Goal: Task Accomplishment & Management: Manage account settings

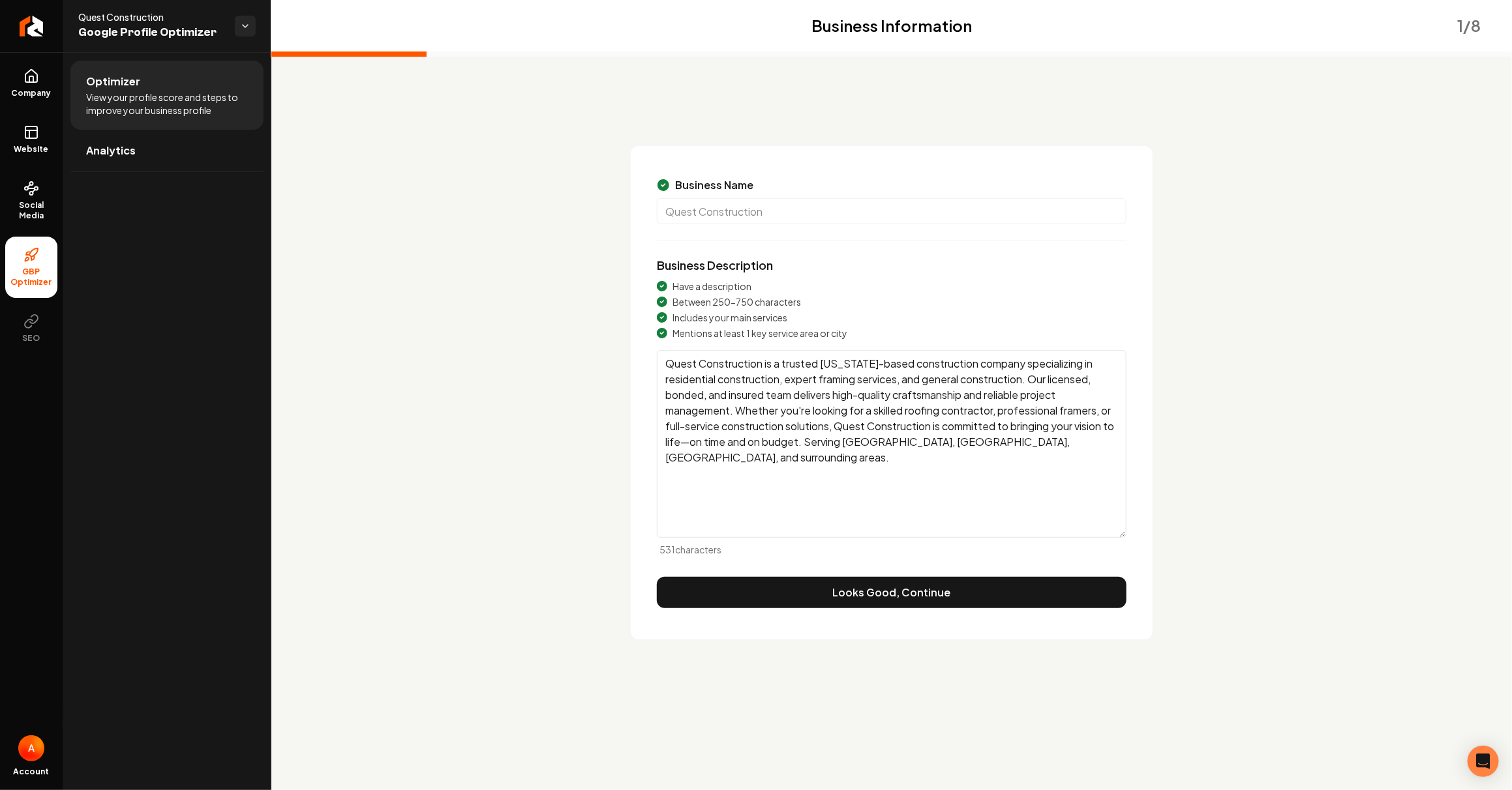
click at [145, 110] on span "View your profile score and steps to improve your business profile" at bounding box center [167, 103] width 161 height 26
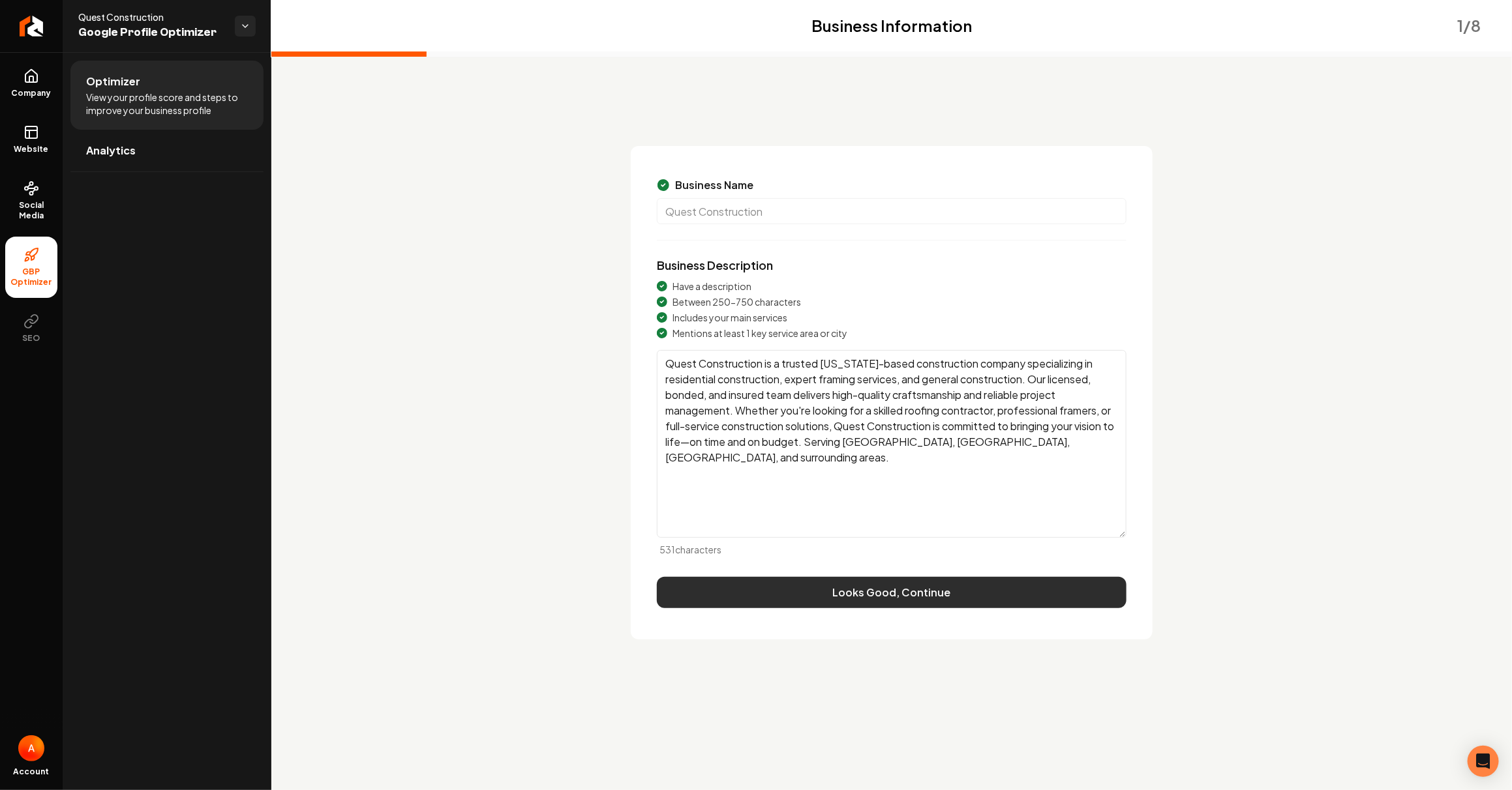
click at [971, 593] on button "Looks Good, Continue" at bounding box center [892, 592] width 469 height 31
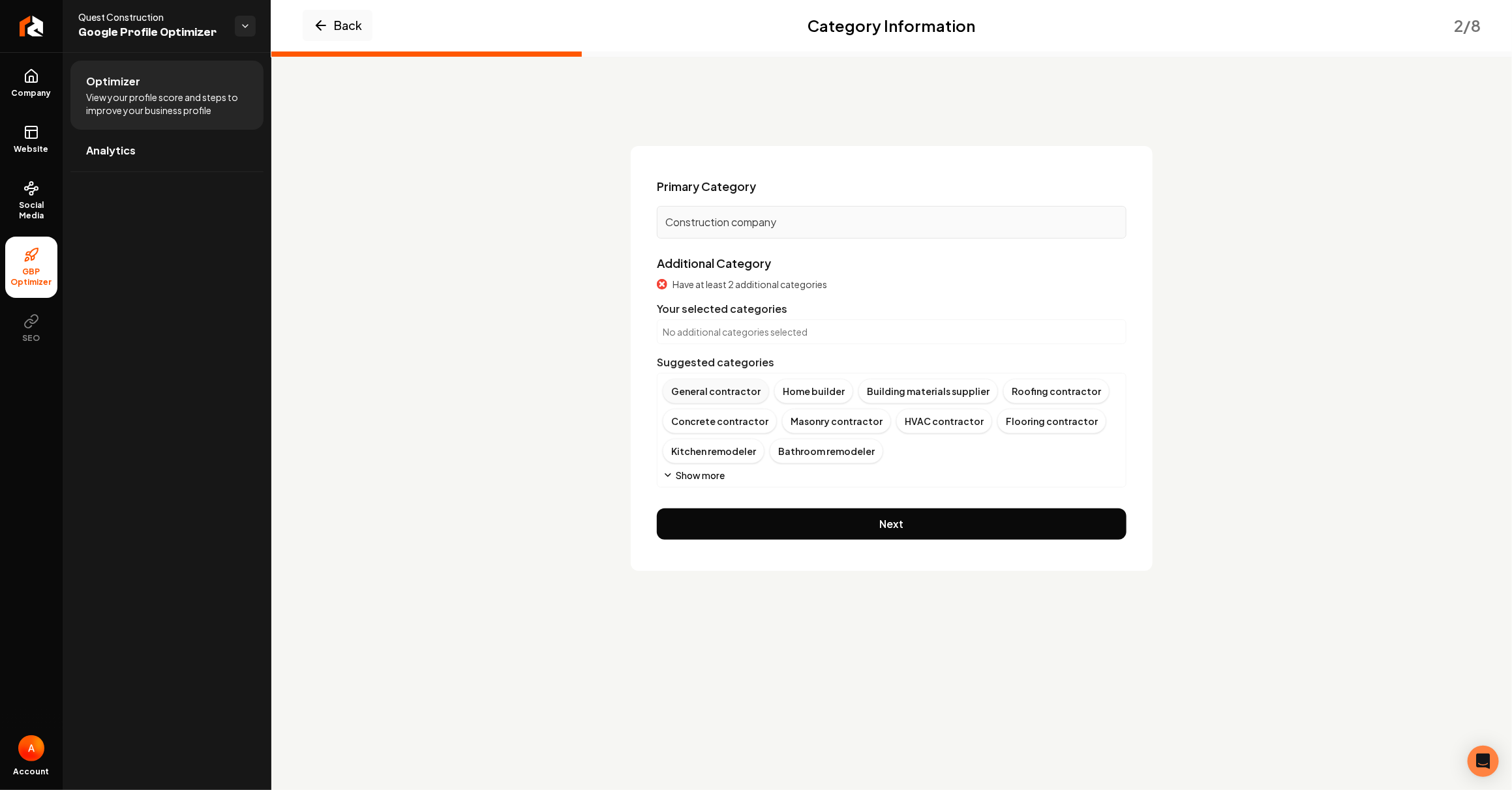
click at [750, 392] on div "General contractor" at bounding box center [716, 391] width 106 height 25
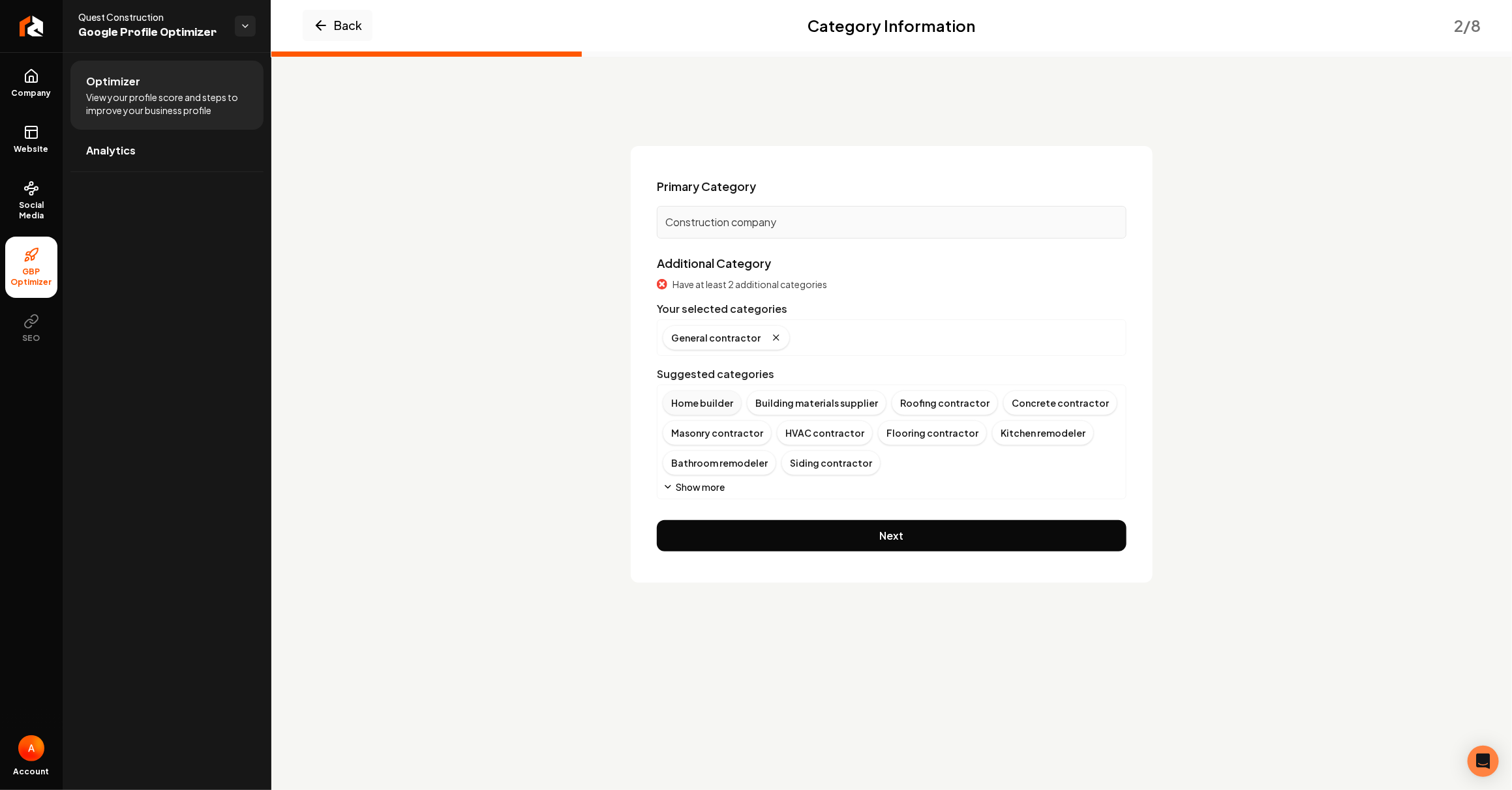
click at [705, 403] on div "Home builder" at bounding box center [702, 403] width 79 height 25
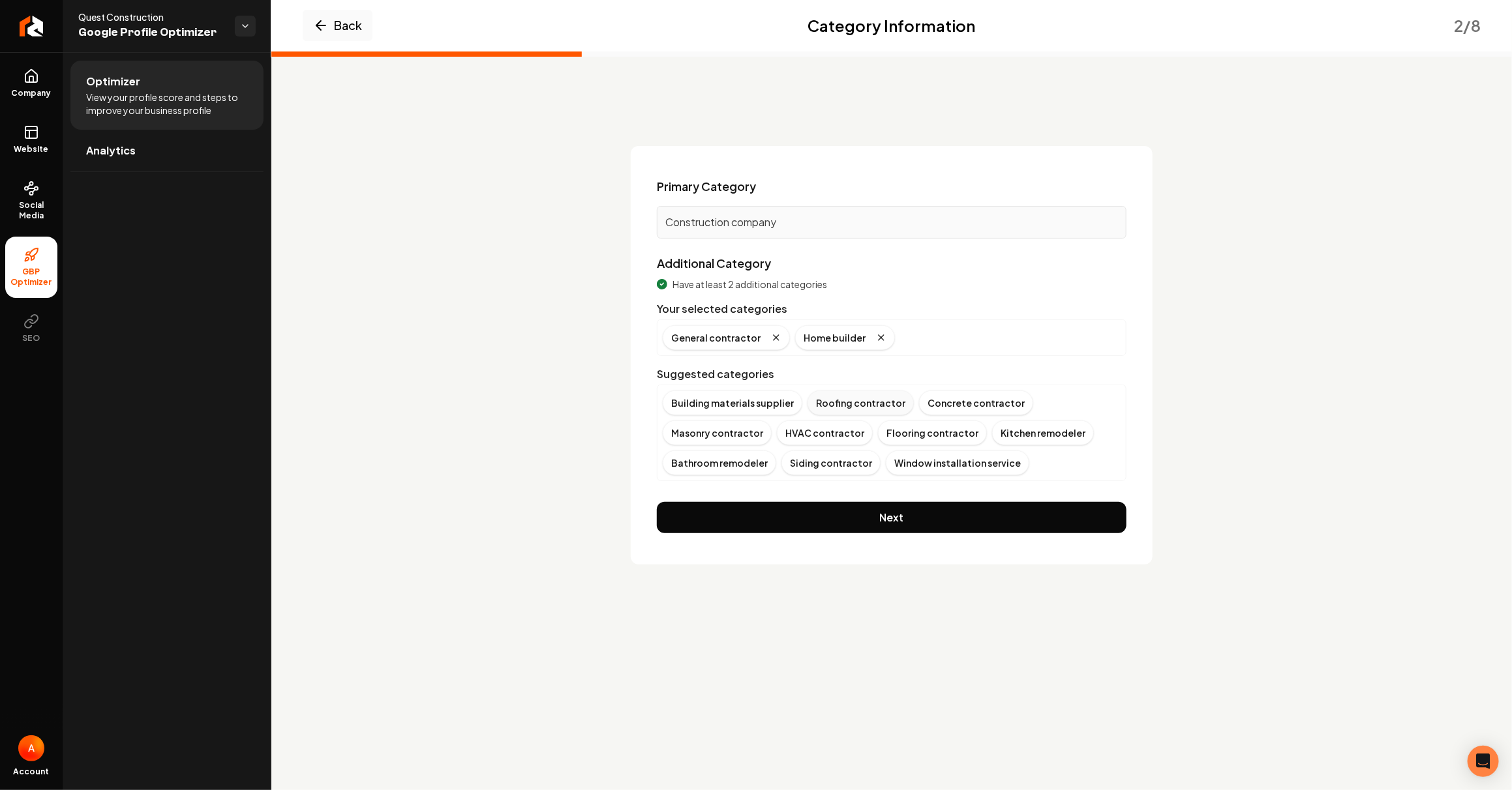
click at [879, 403] on div "Roofing contractor" at bounding box center [860, 403] width 106 height 25
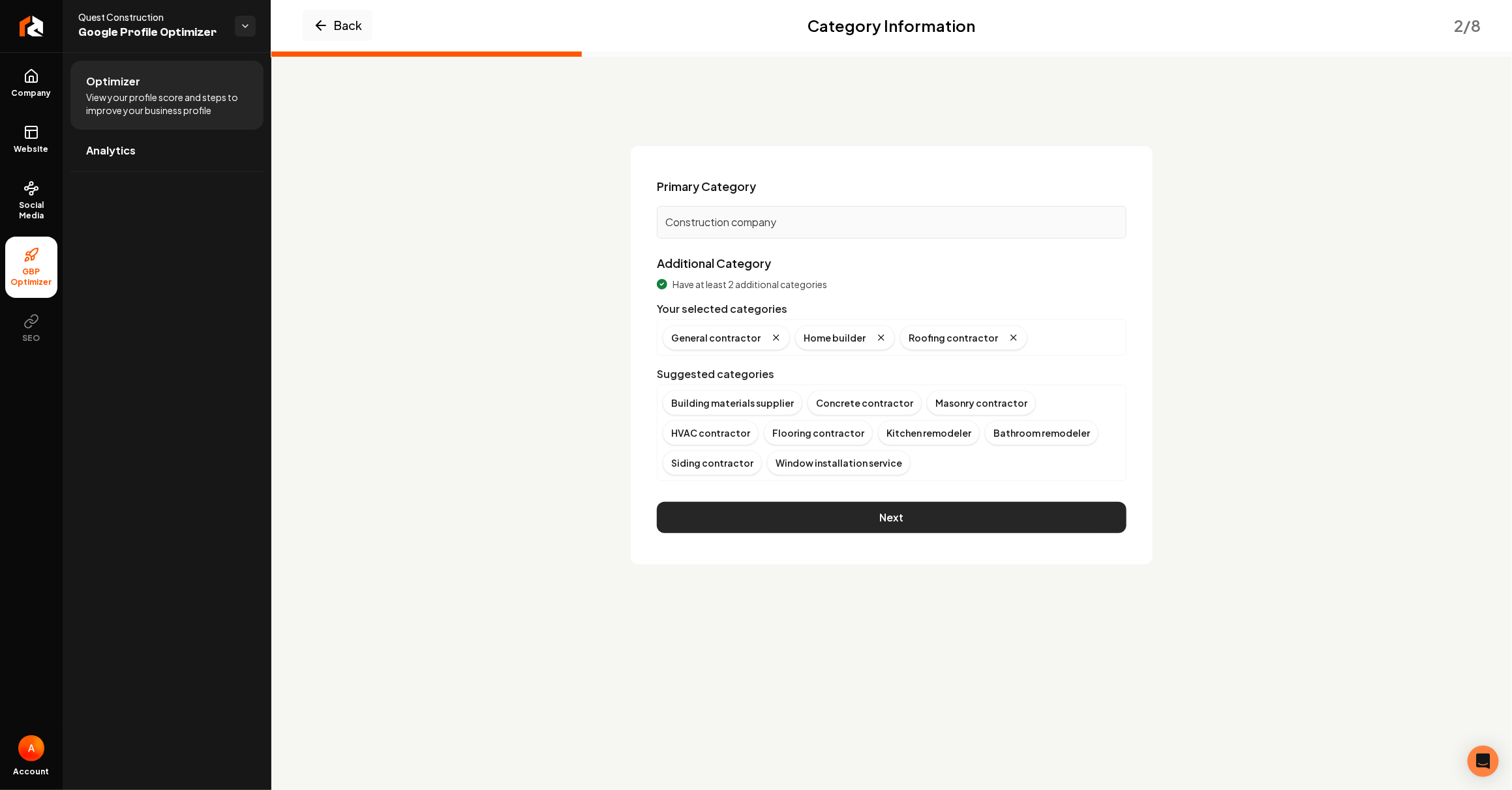
click at [790, 519] on button "Next" at bounding box center [892, 517] width 469 height 31
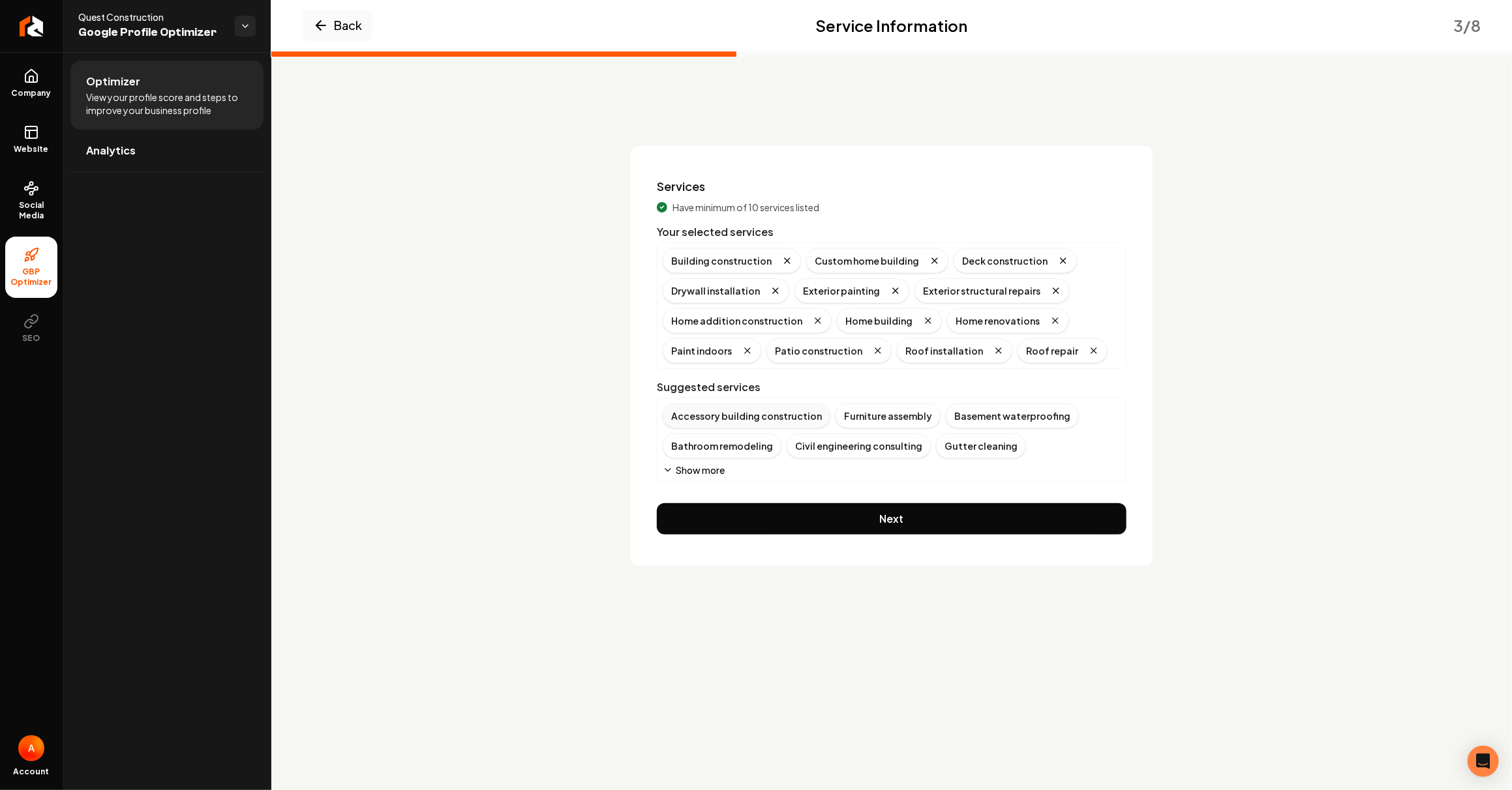
click at [757, 415] on div "Accessory building construction" at bounding box center [747, 416] width 168 height 25
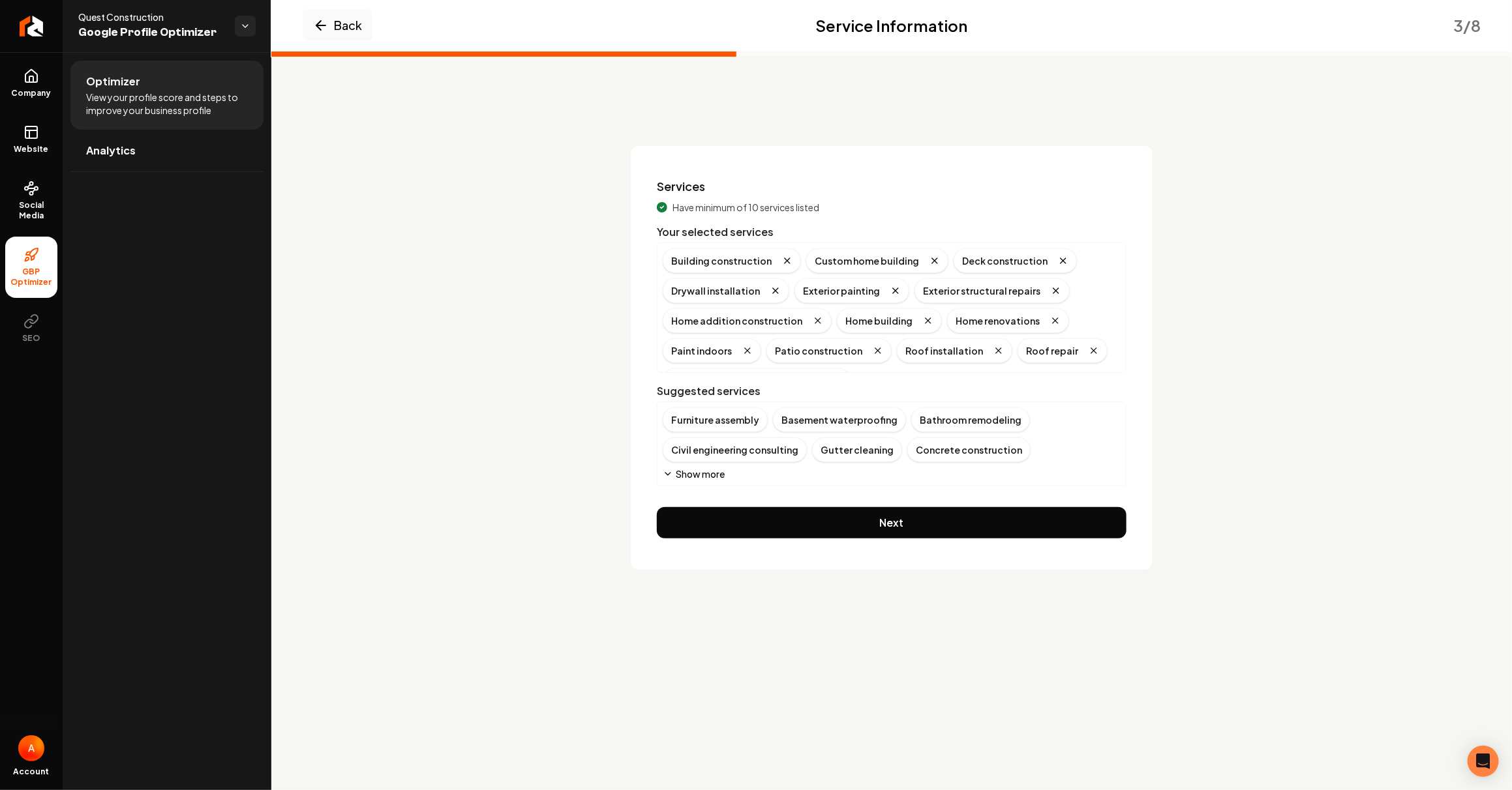
click at [706, 468] on button "Show more" at bounding box center [693, 474] width 62 height 13
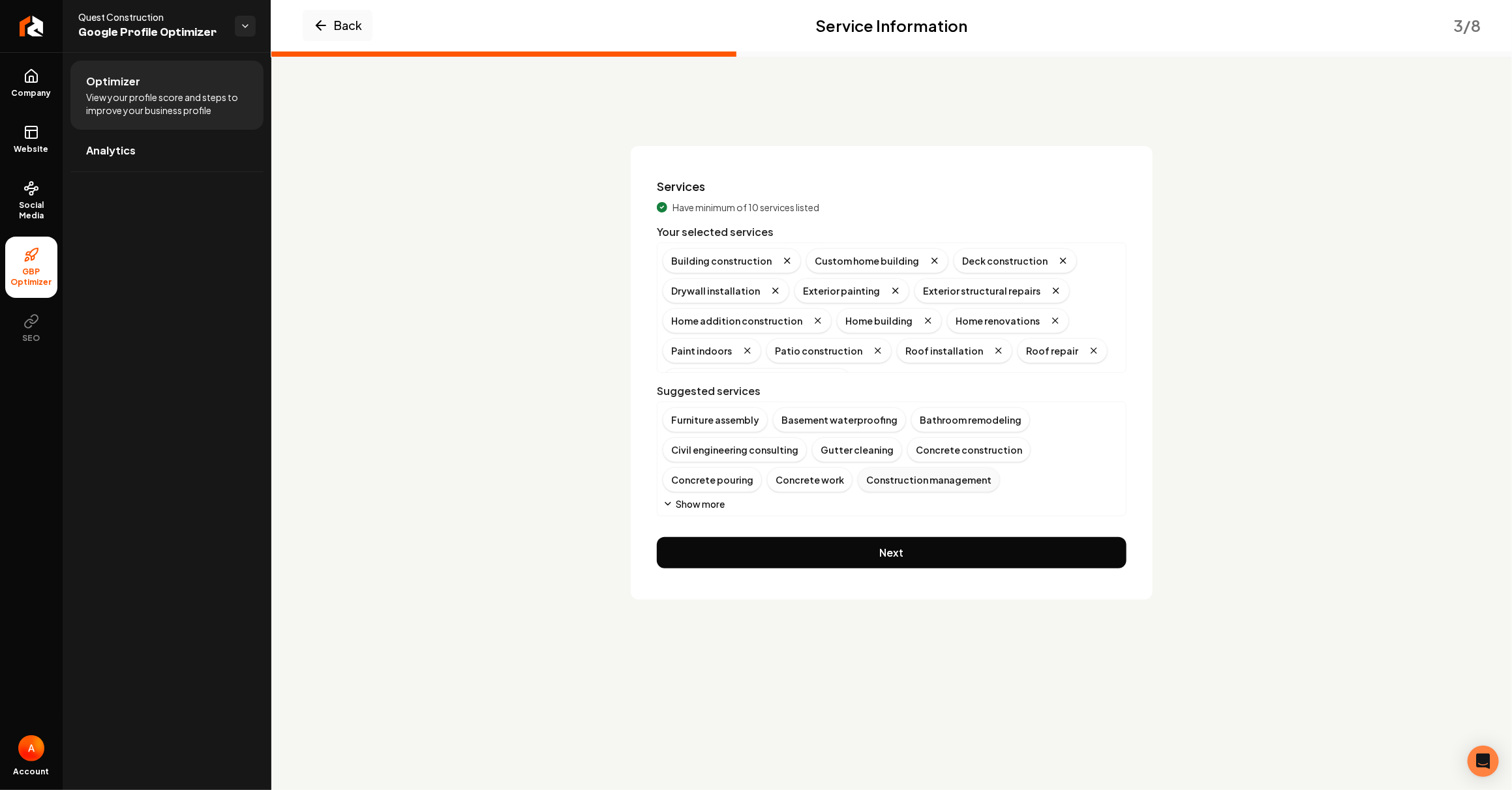
click at [858, 486] on div "Construction management" at bounding box center [929, 480] width 142 height 25
click at [704, 506] on button "Show more" at bounding box center [693, 504] width 62 height 13
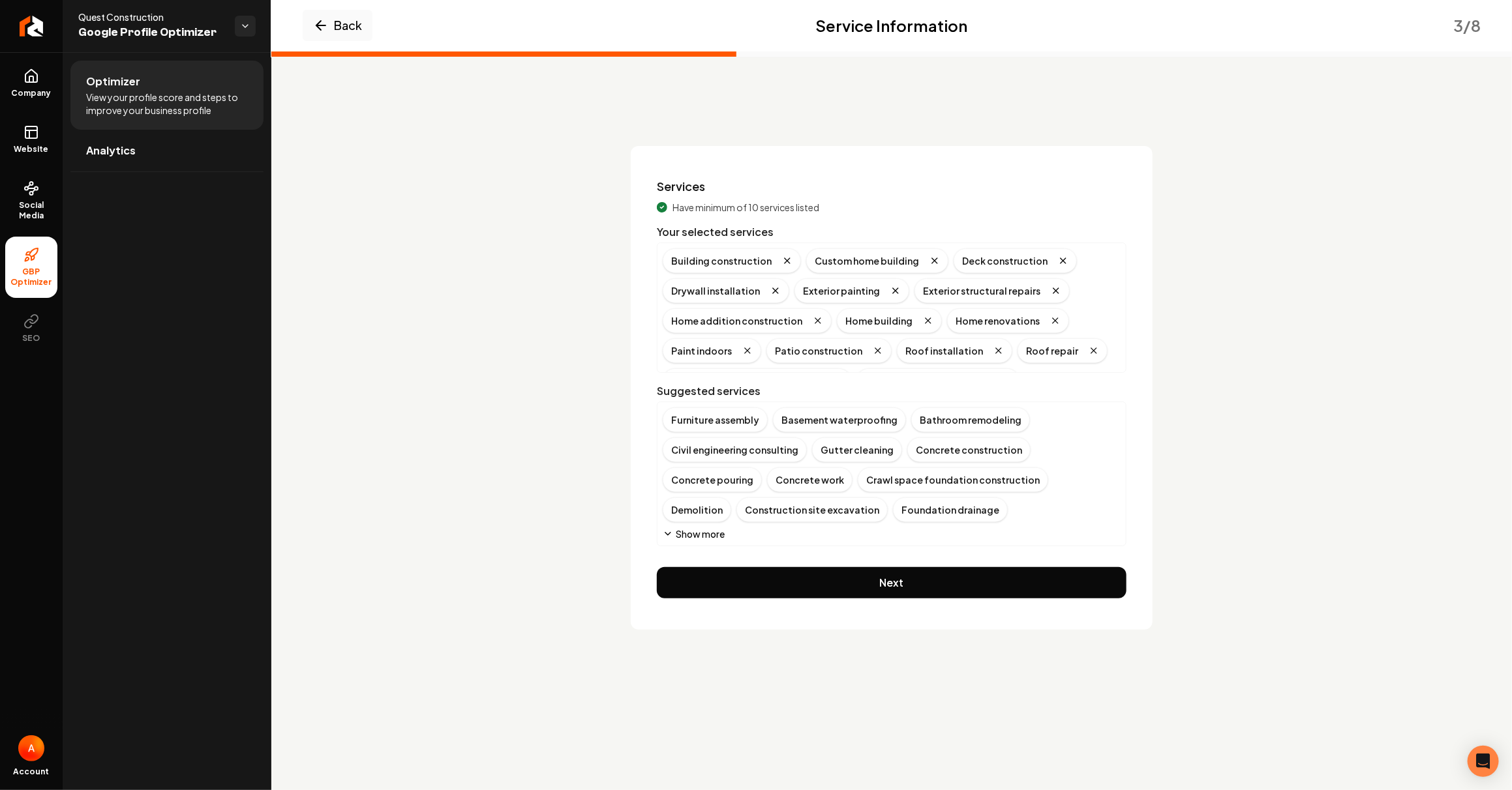
click at [714, 534] on button "Show more" at bounding box center [693, 535] width 62 height 13
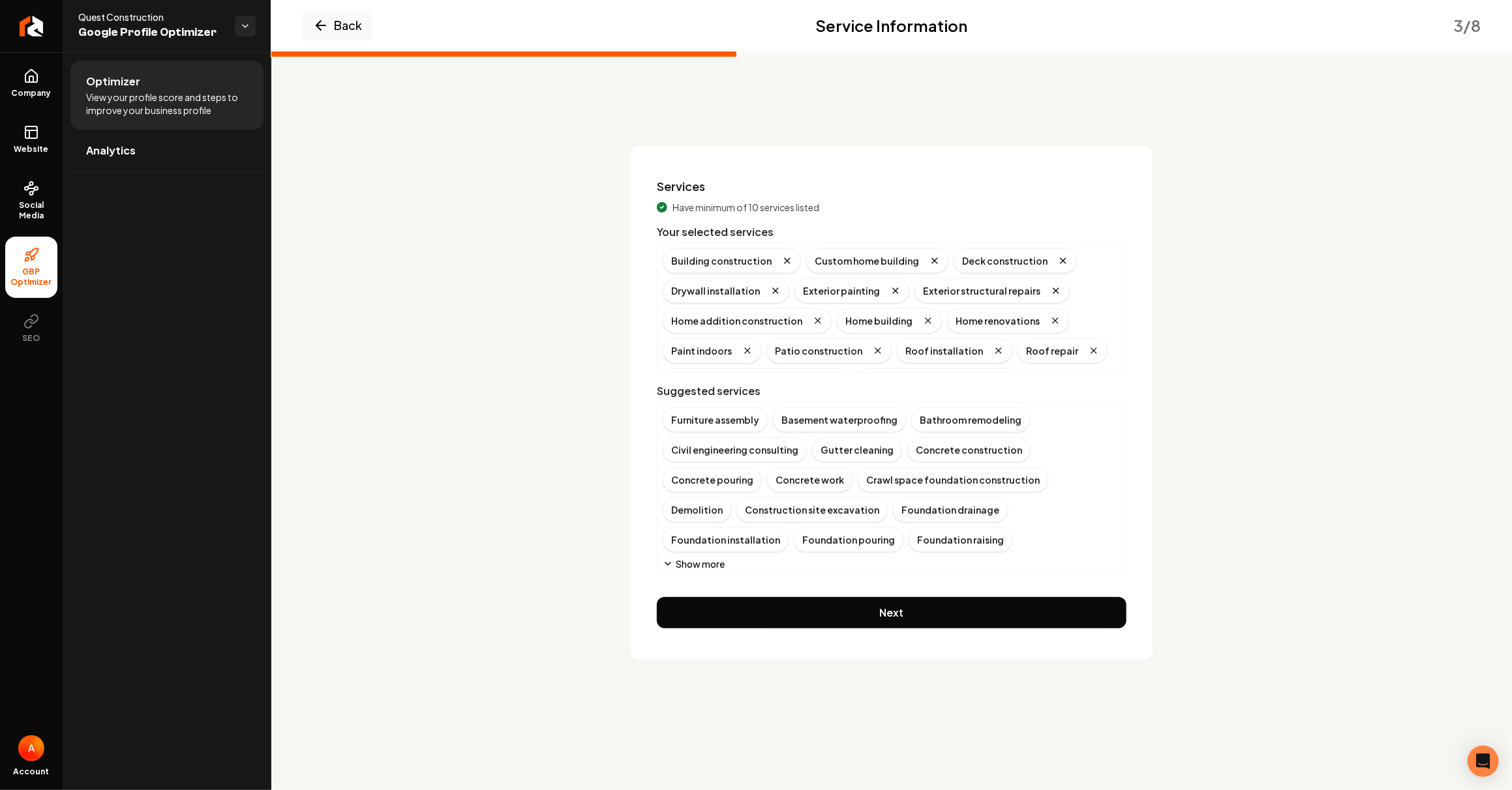
click at [727, 560] on div "Furniture assembly Basement waterproofing Bathroom remodeling Civil engineering…" at bounding box center [892, 489] width 458 height 163
click at [722, 562] on button "Show more" at bounding box center [693, 564] width 62 height 13
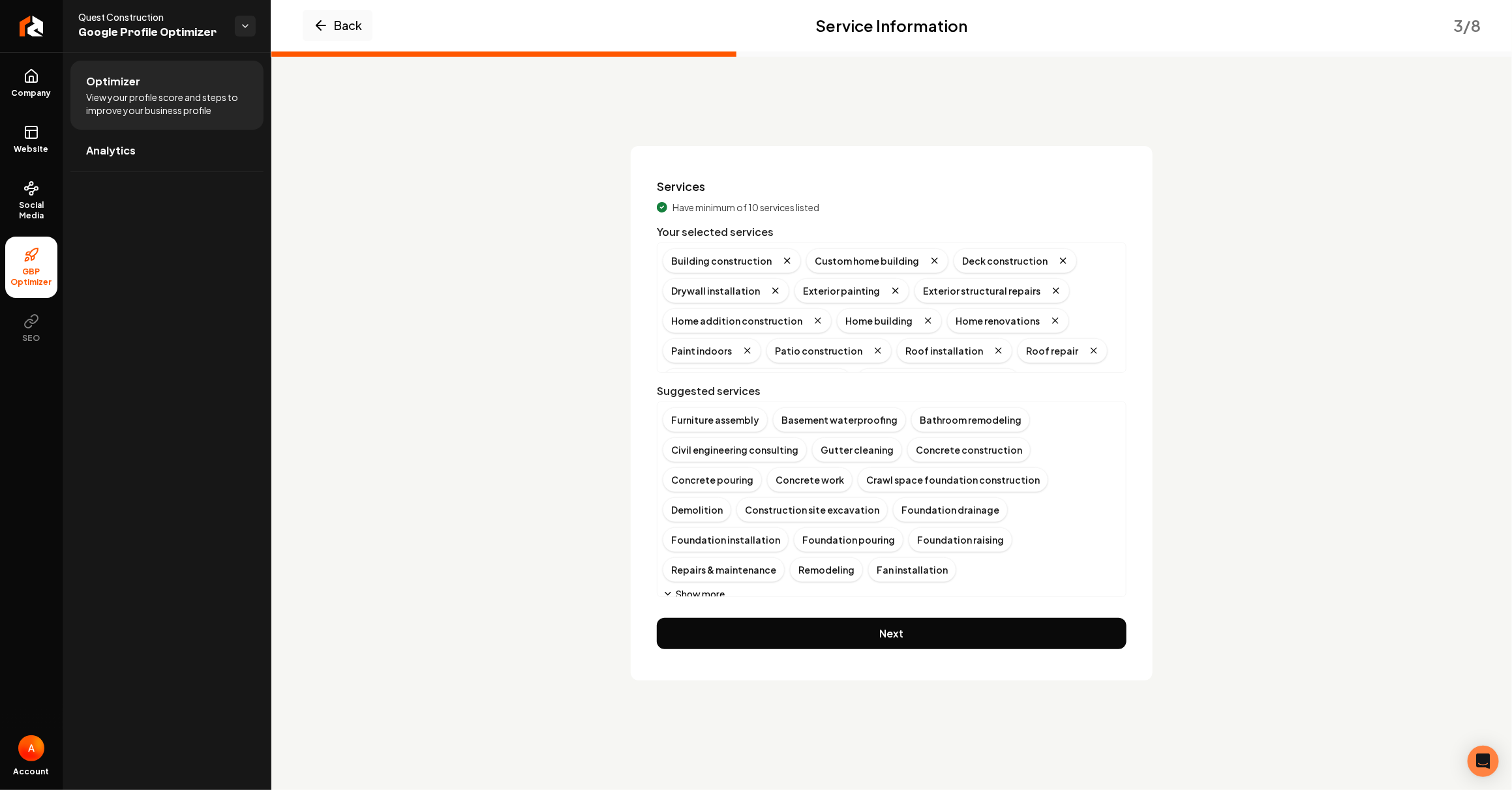
click at [707, 589] on button "Show more" at bounding box center [693, 594] width 62 height 13
click at [707, 617] on button "Show more" at bounding box center [693, 624] width 62 height 13
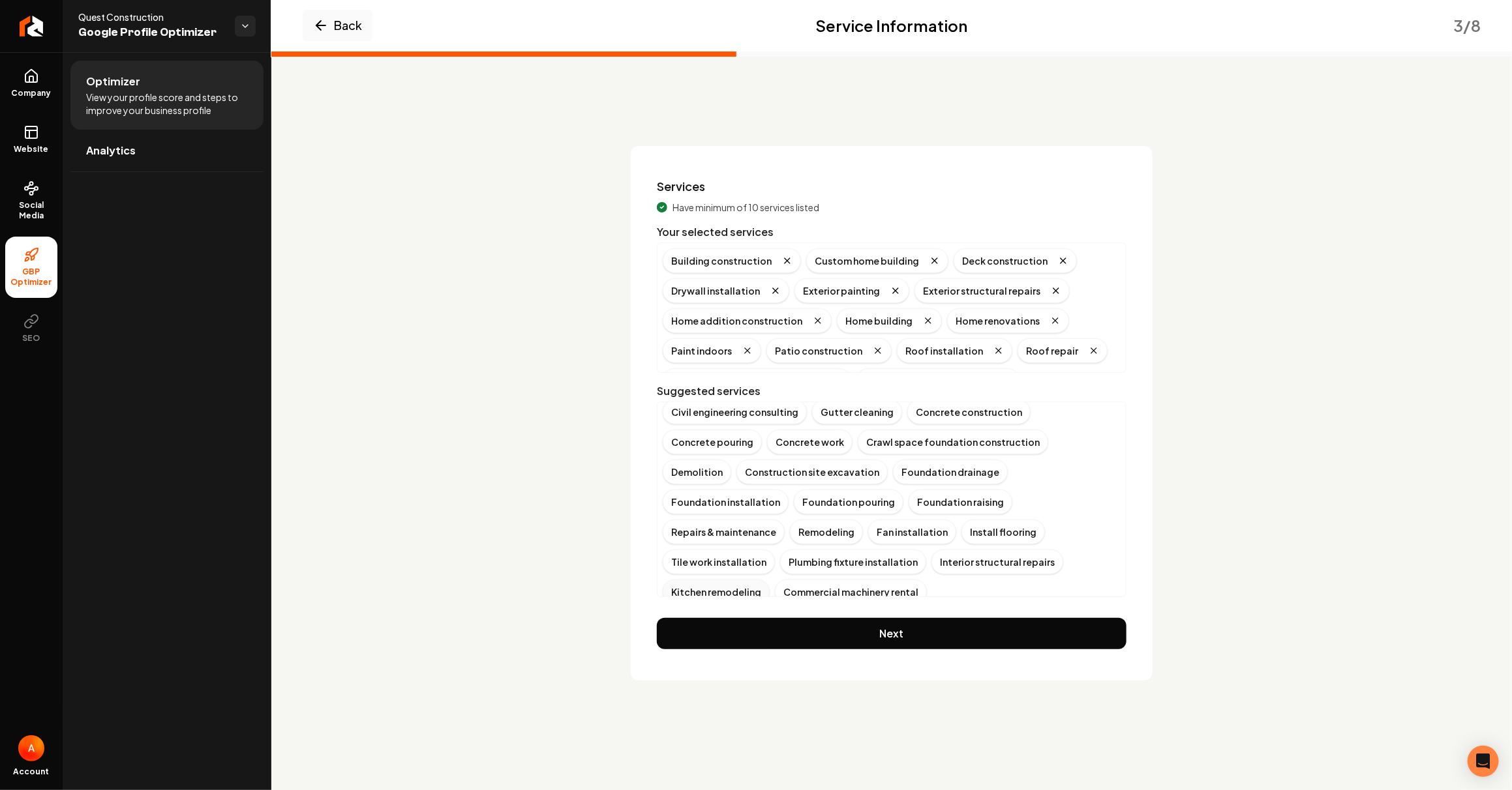
click at [769, 580] on div "Kitchen remodeling" at bounding box center [716, 592] width 107 height 25
click at [709, 610] on button "Show more" at bounding box center [693, 616] width 62 height 13
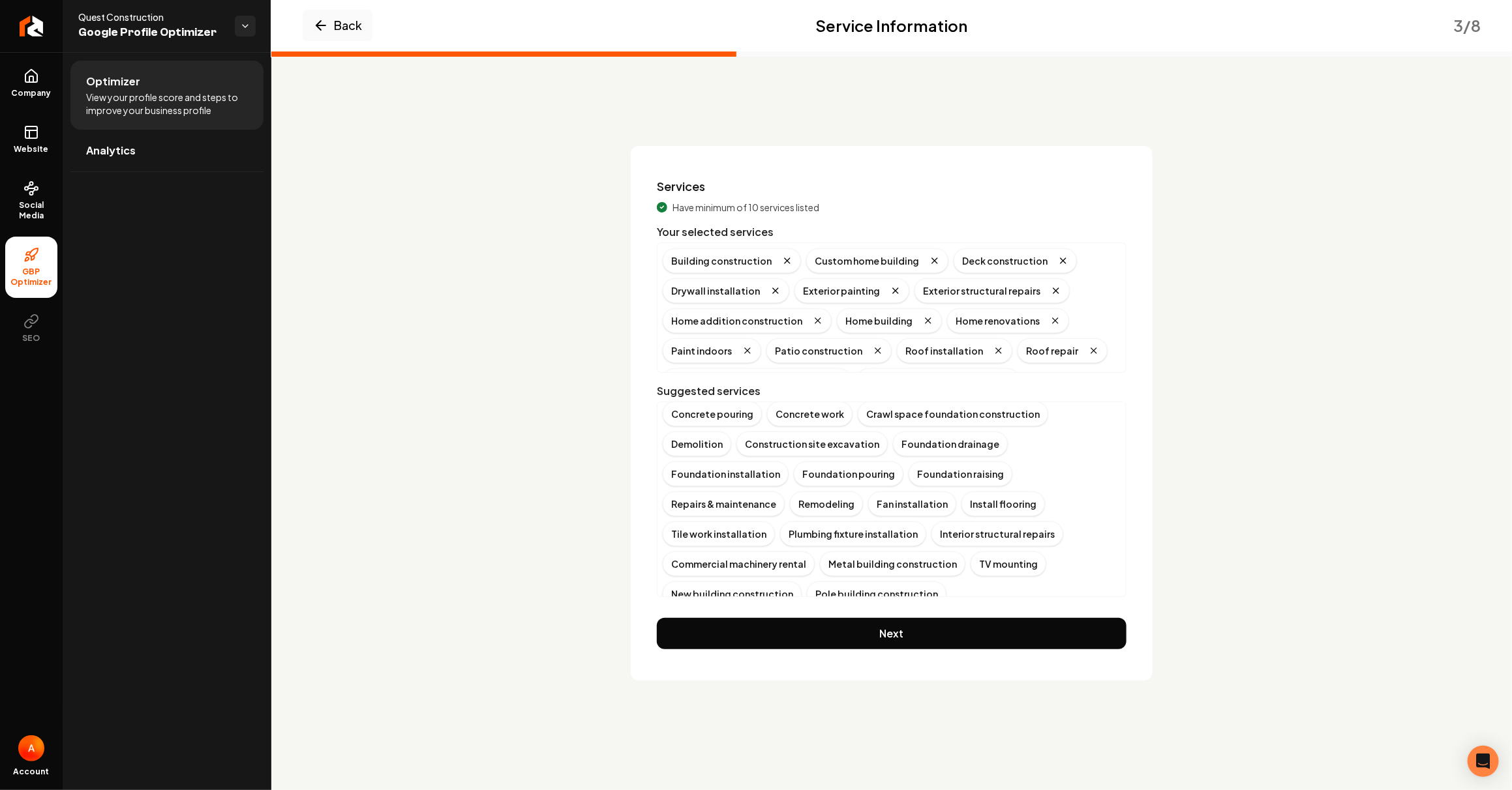
scroll to position [67, 0]
click at [764, 580] on div "New building construction" at bounding box center [732, 592] width 139 height 25
click at [705, 610] on button "Show more" at bounding box center [693, 616] width 62 height 13
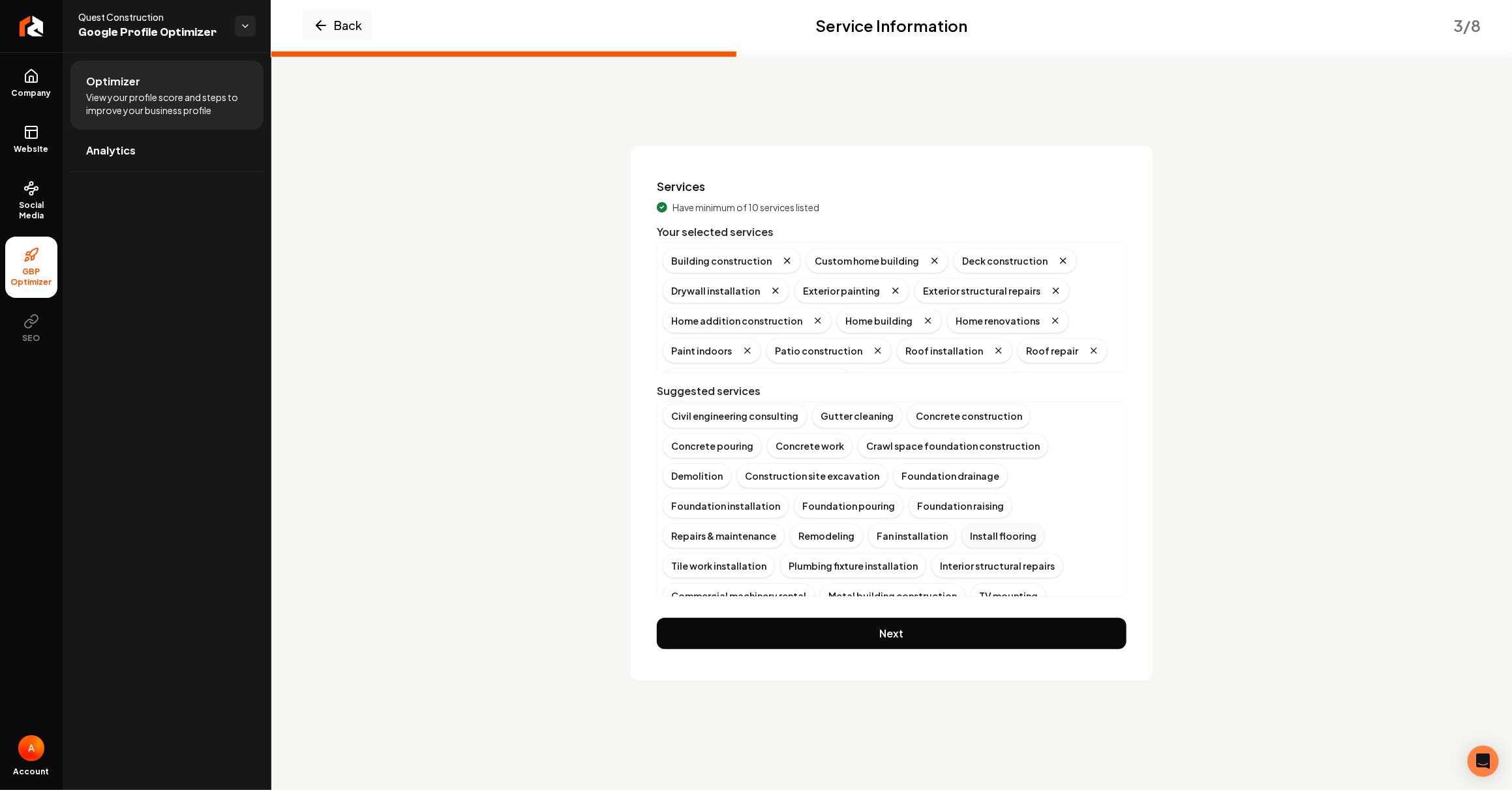
scroll to position [32, 0]
click at [832, 628] on button "Next" at bounding box center [892, 633] width 469 height 31
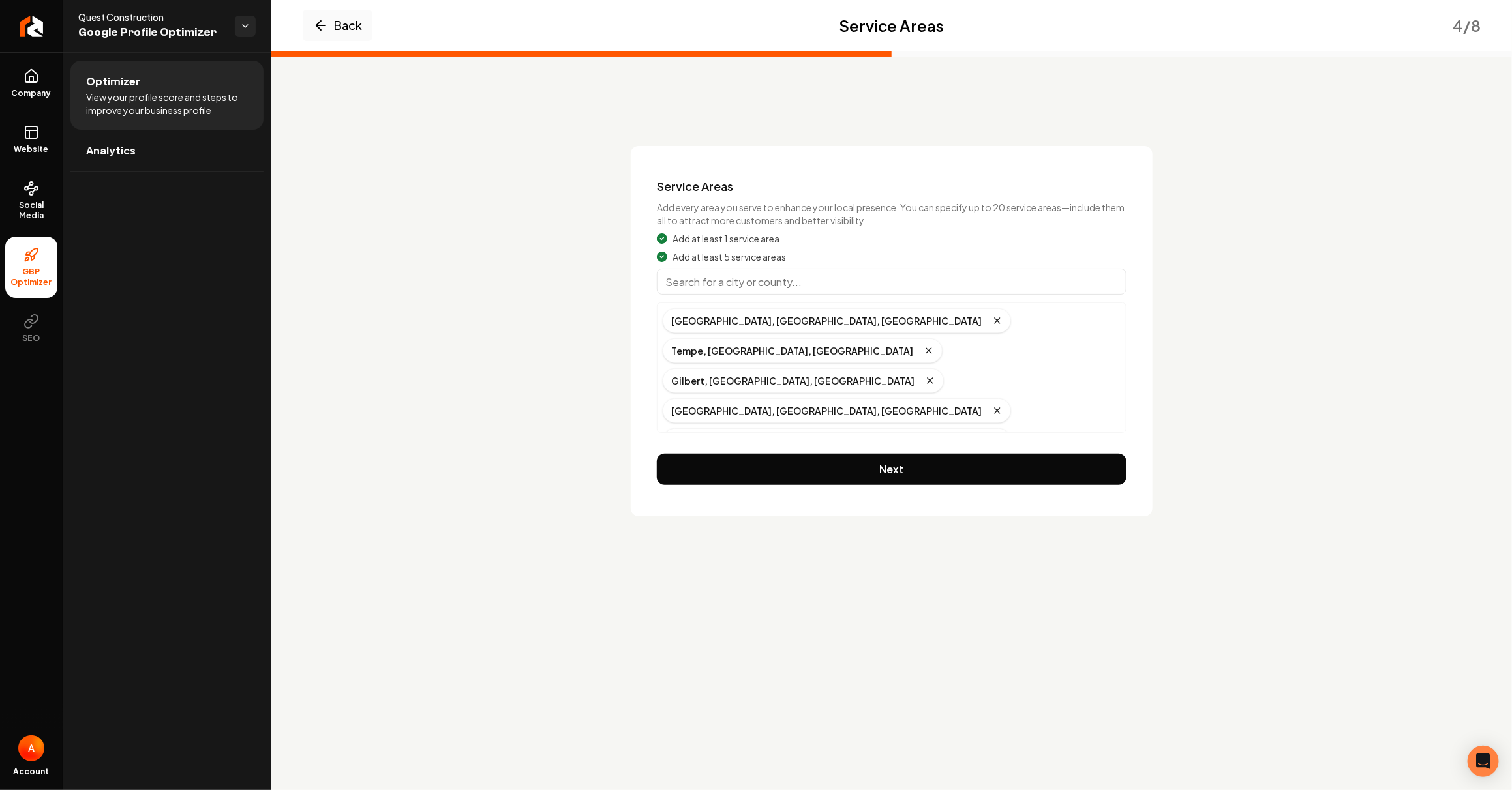
click at [729, 281] on input "Main content area" at bounding box center [892, 281] width 469 height 26
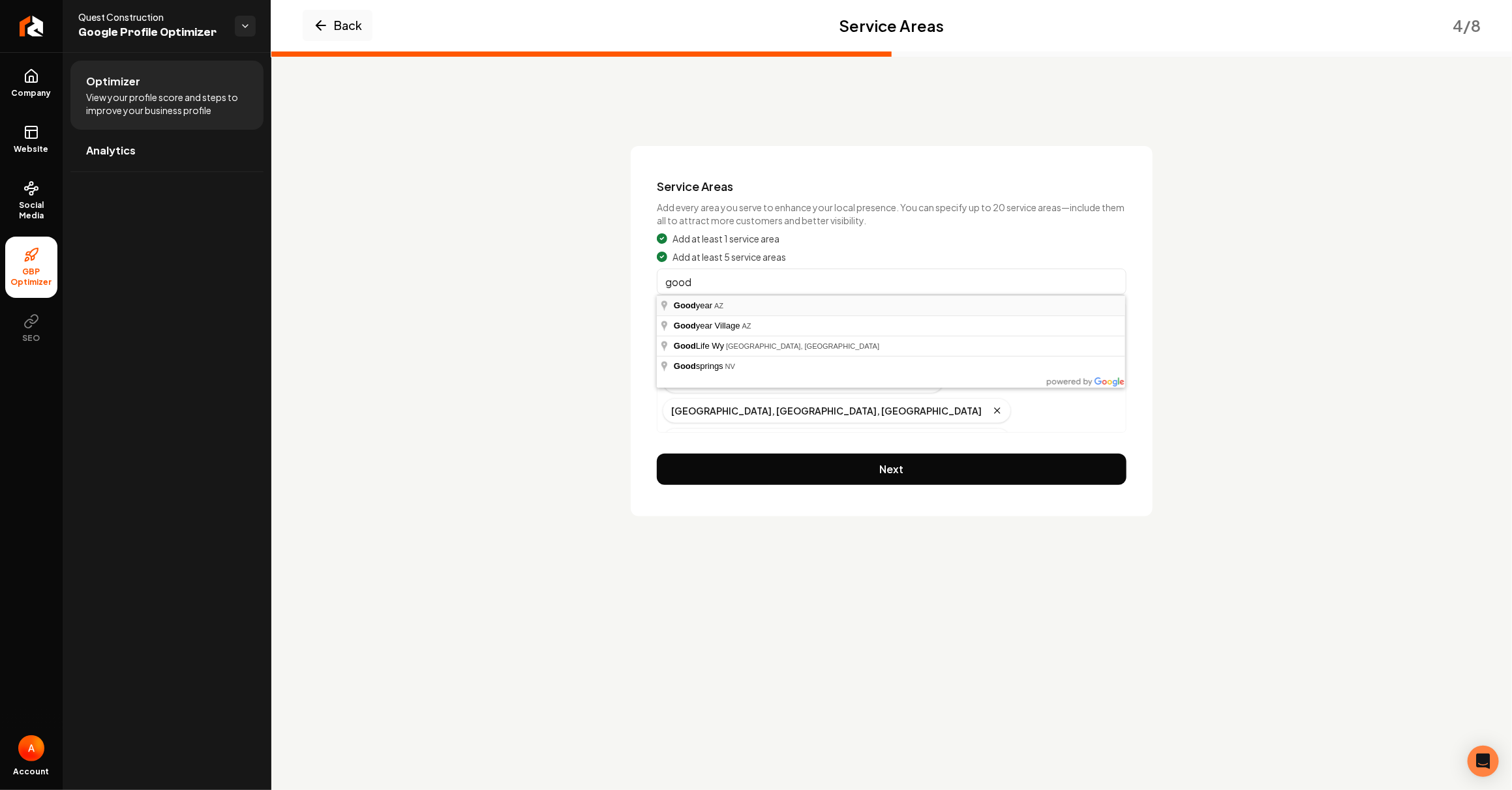
type input "Goodyear, [GEOGRAPHIC_DATA]"
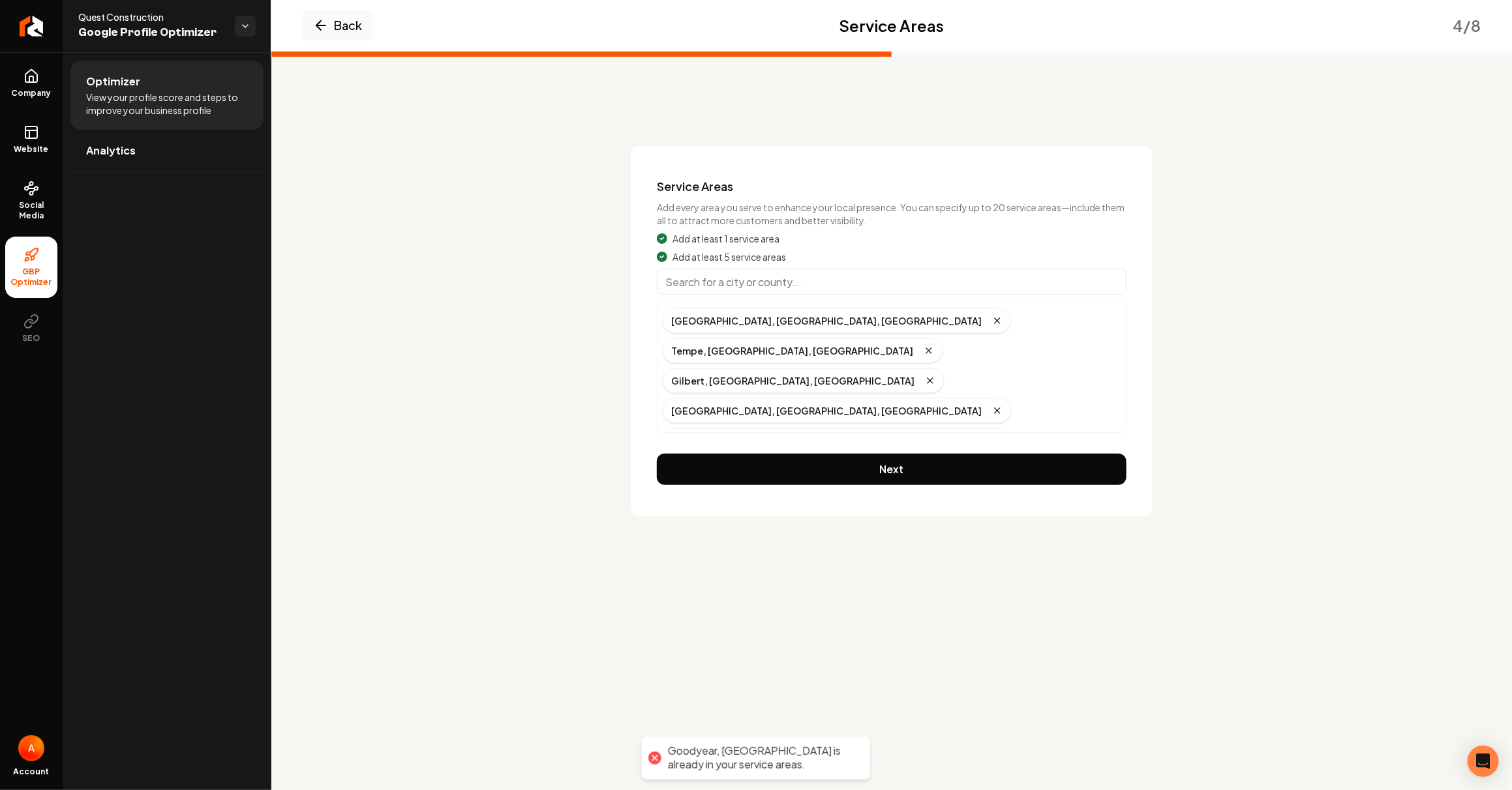
click at [788, 287] on input "Main content area" at bounding box center [892, 281] width 469 height 26
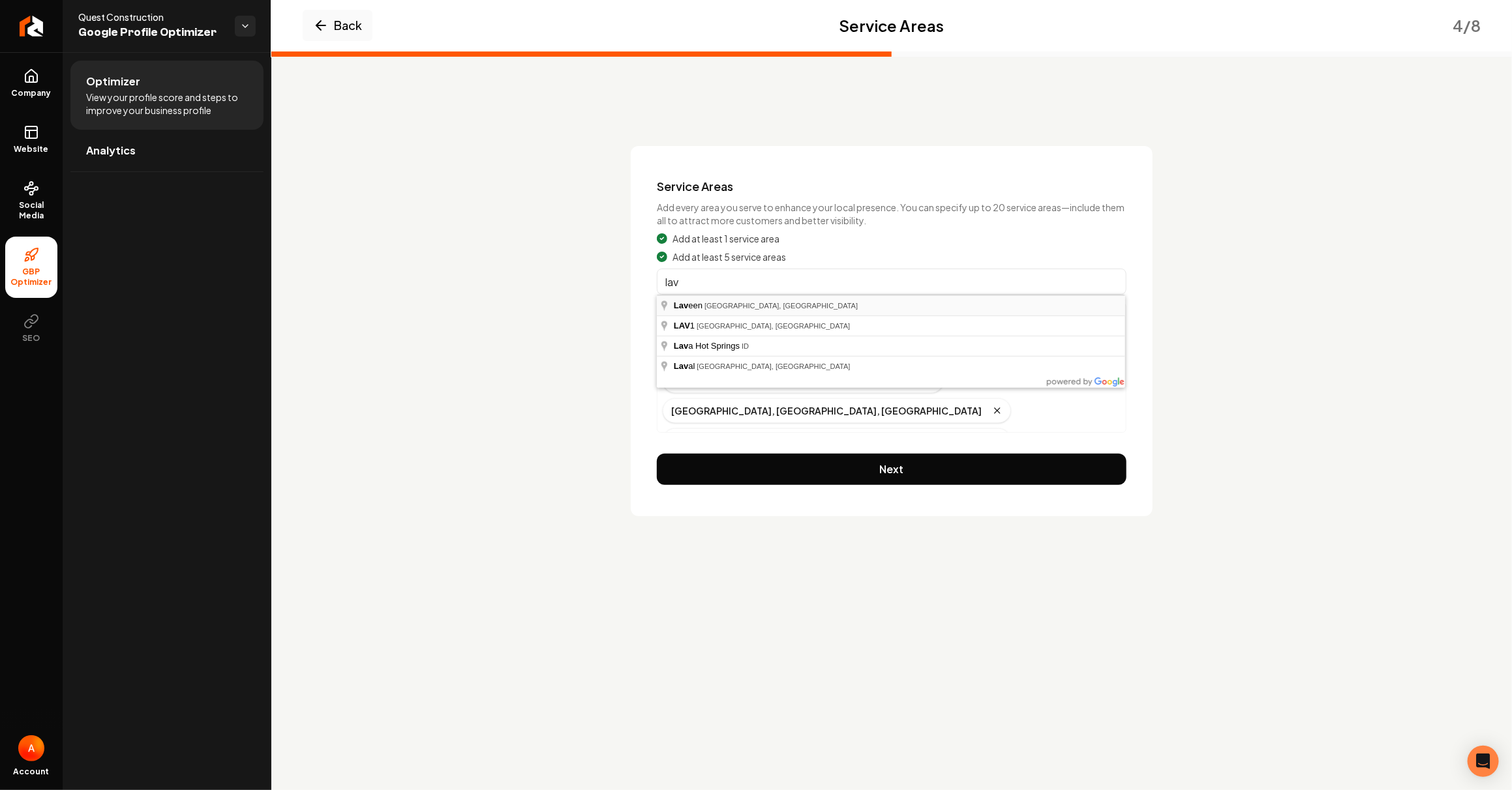
type input "Laveen, [GEOGRAPHIC_DATA], [GEOGRAPHIC_DATA]"
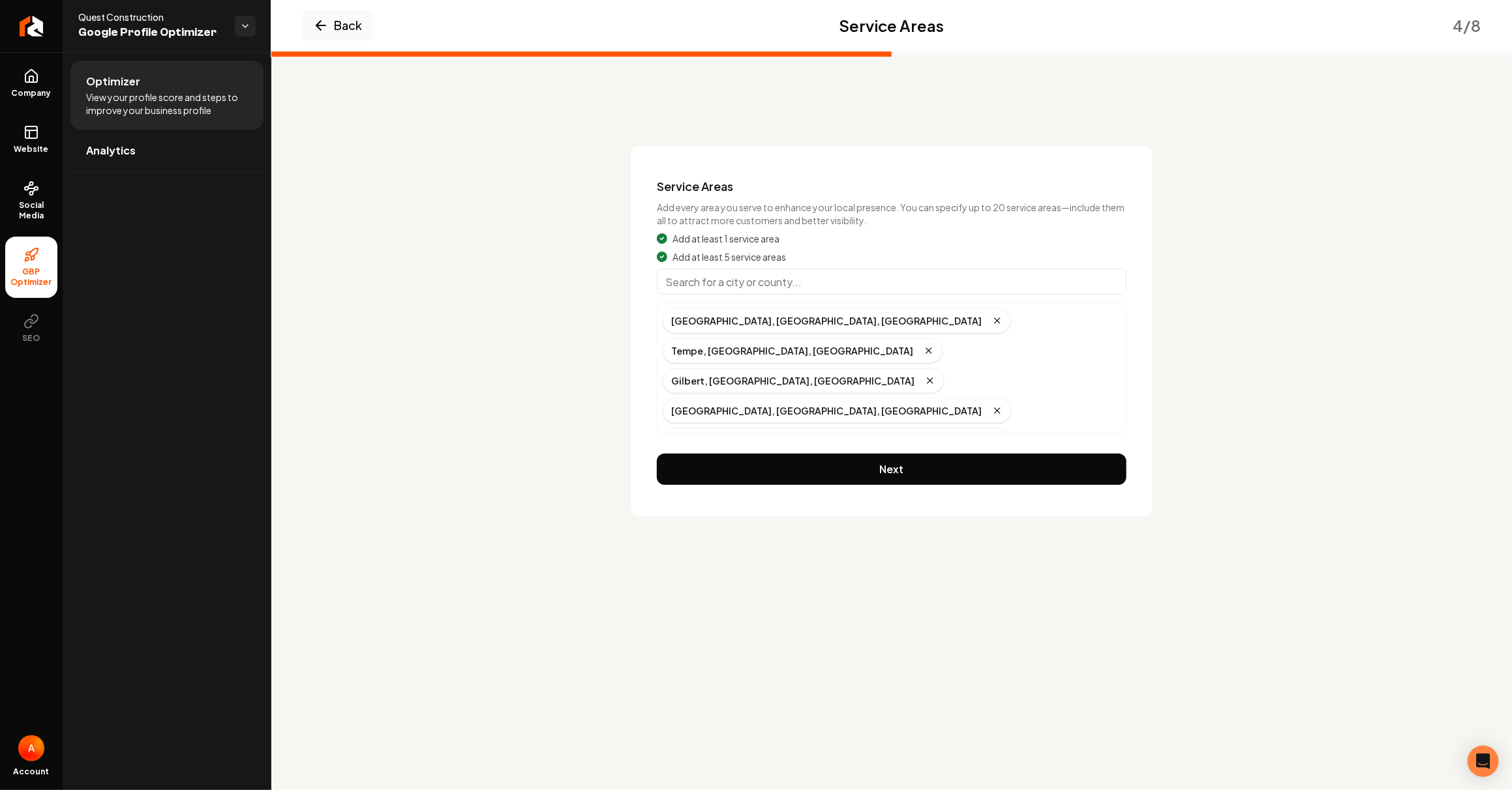
click at [774, 286] on input "Main content area" at bounding box center [892, 281] width 469 height 26
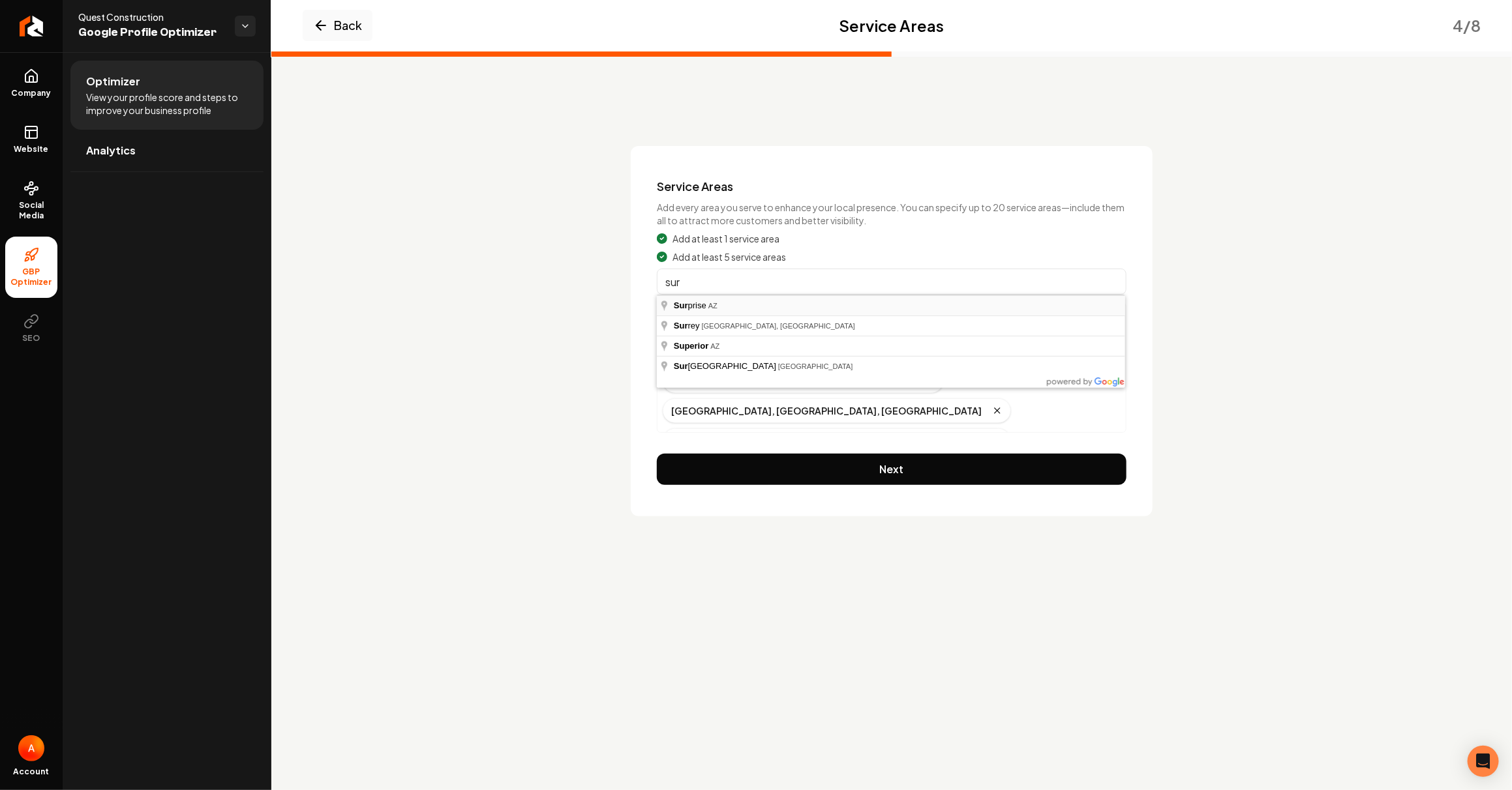
type input "Surprise, [GEOGRAPHIC_DATA]"
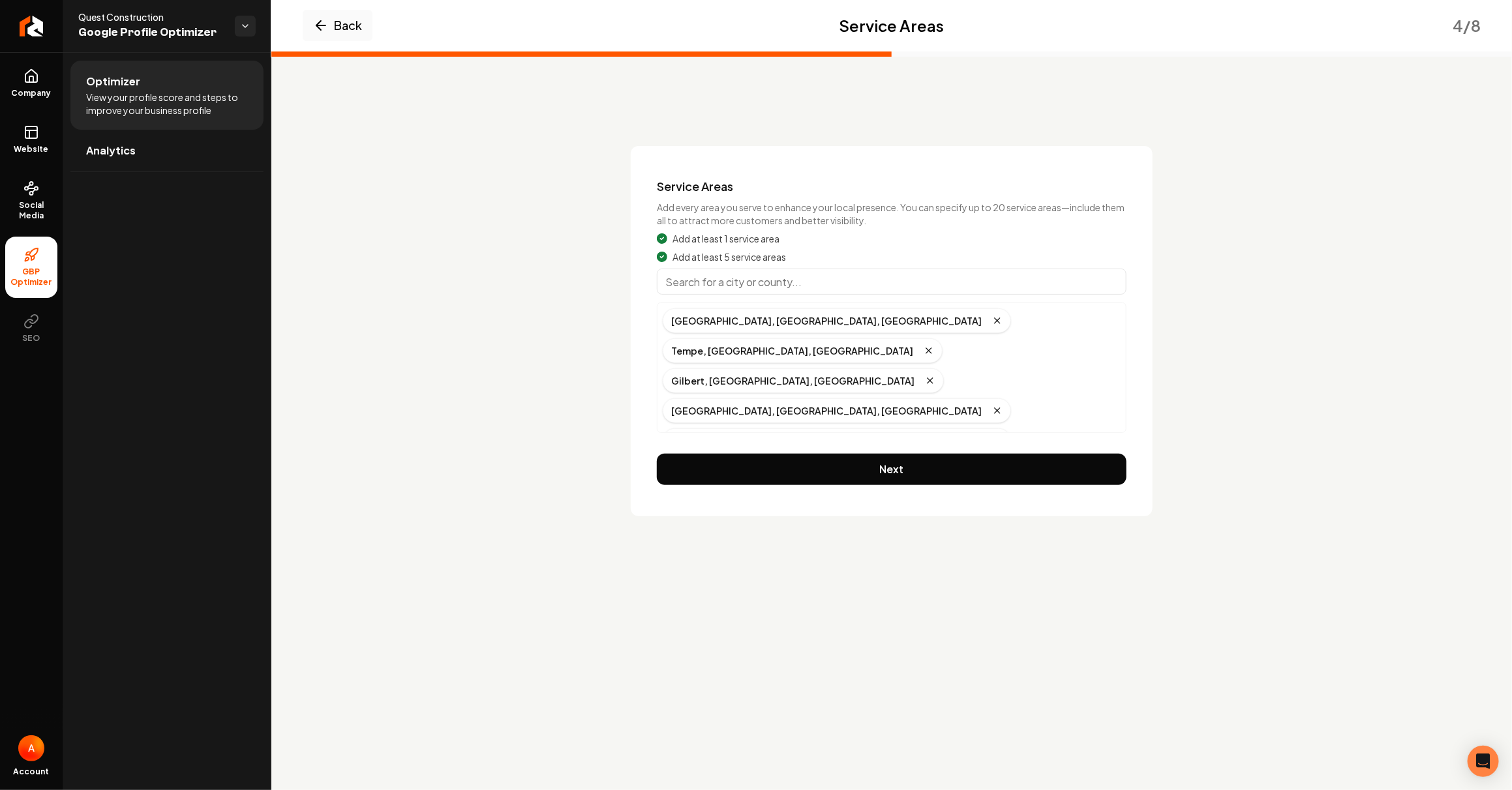
click at [748, 291] on input "Main content area" at bounding box center [892, 281] width 469 height 26
type input "[GEOGRAPHIC_DATA], [GEOGRAPHIC_DATA]"
click at [743, 285] on input "Main content area" at bounding box center [892, 281] width 469 height 26
type input "[GEOGRAPHIC_DATA], [GEOGRAPHIC_DATA]"
click at [755, 281] on input "Main content area" at bounding box center [892, 281] width 469 height 26
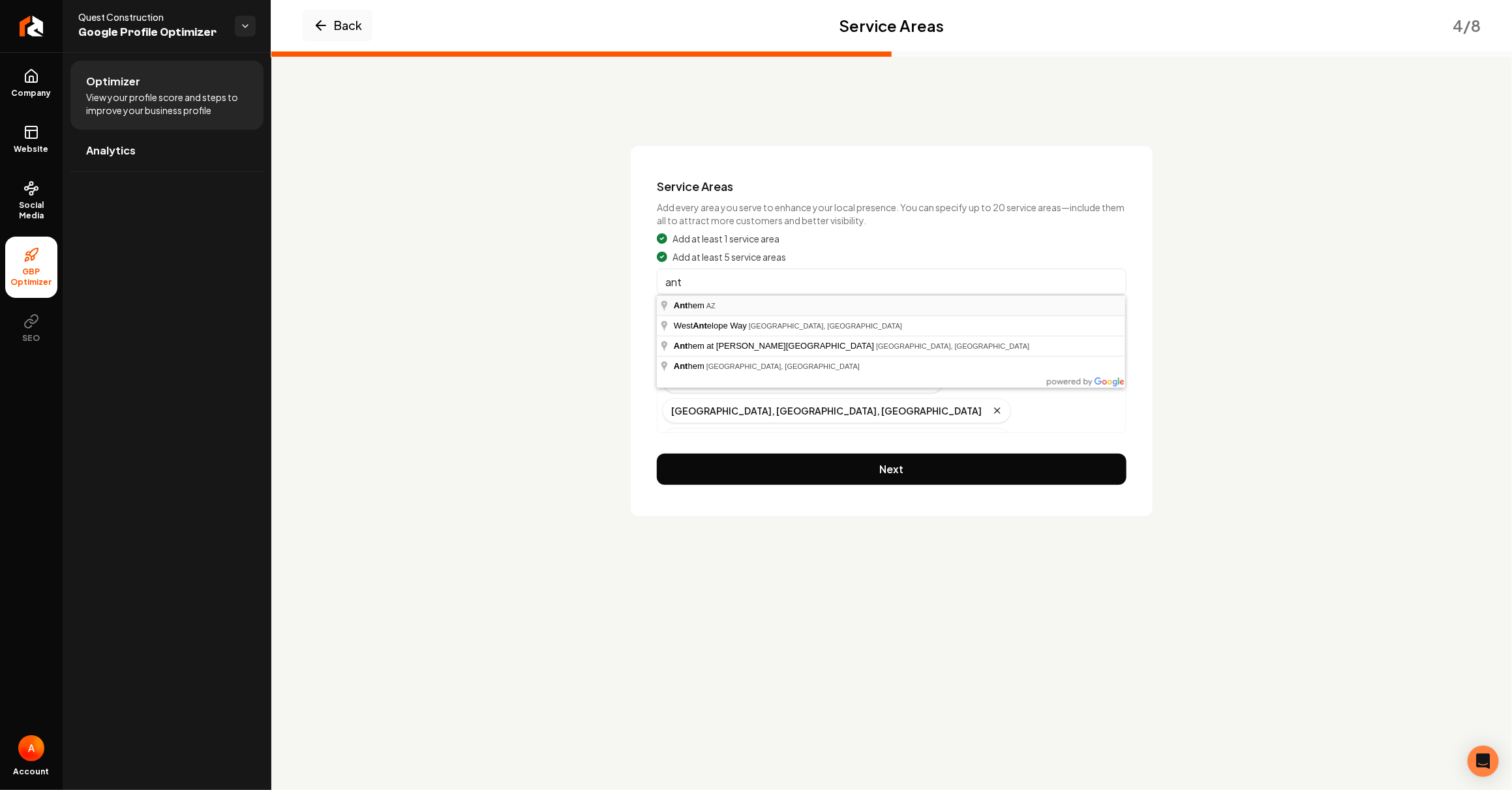
type input "Anthem, [GEOGRAPHIC_DATA]"
click at [776, 287] on input "Main content area" at bounding box center [892, 281] width 469 height 26
type input "[GEOGRAPHIC_DATA], [GEOGRAPHIC_DATA]"
click at [748, 290] on input "Main content area" at bounding box center [892, 281] width 469 height 26
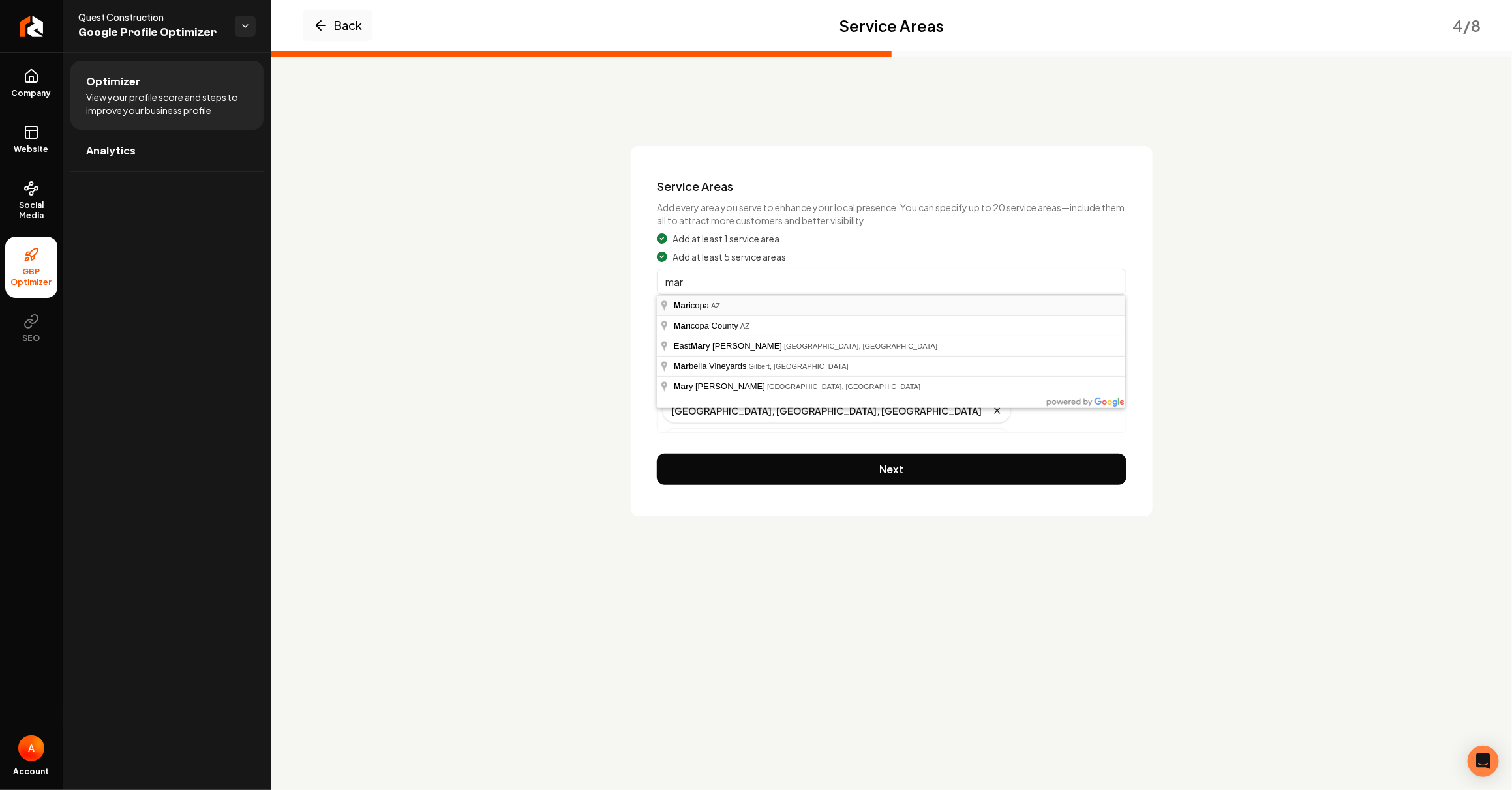
type input "Maricopa, [GEOGRAPHIC_DATA]"
click at [728, 282] on input "Main content area" at bounding box center [892, 281] width 469 height 26
type input "[PERSON_NAME], [GEOGRAPHIC_DATA]"
click at [706, 286] on input "Main content area" at bounding box center [892, 281] width 469 height 26
type input "[GEOGRAPHIC_DATA], [GEOGRAPHIC_DATA]"
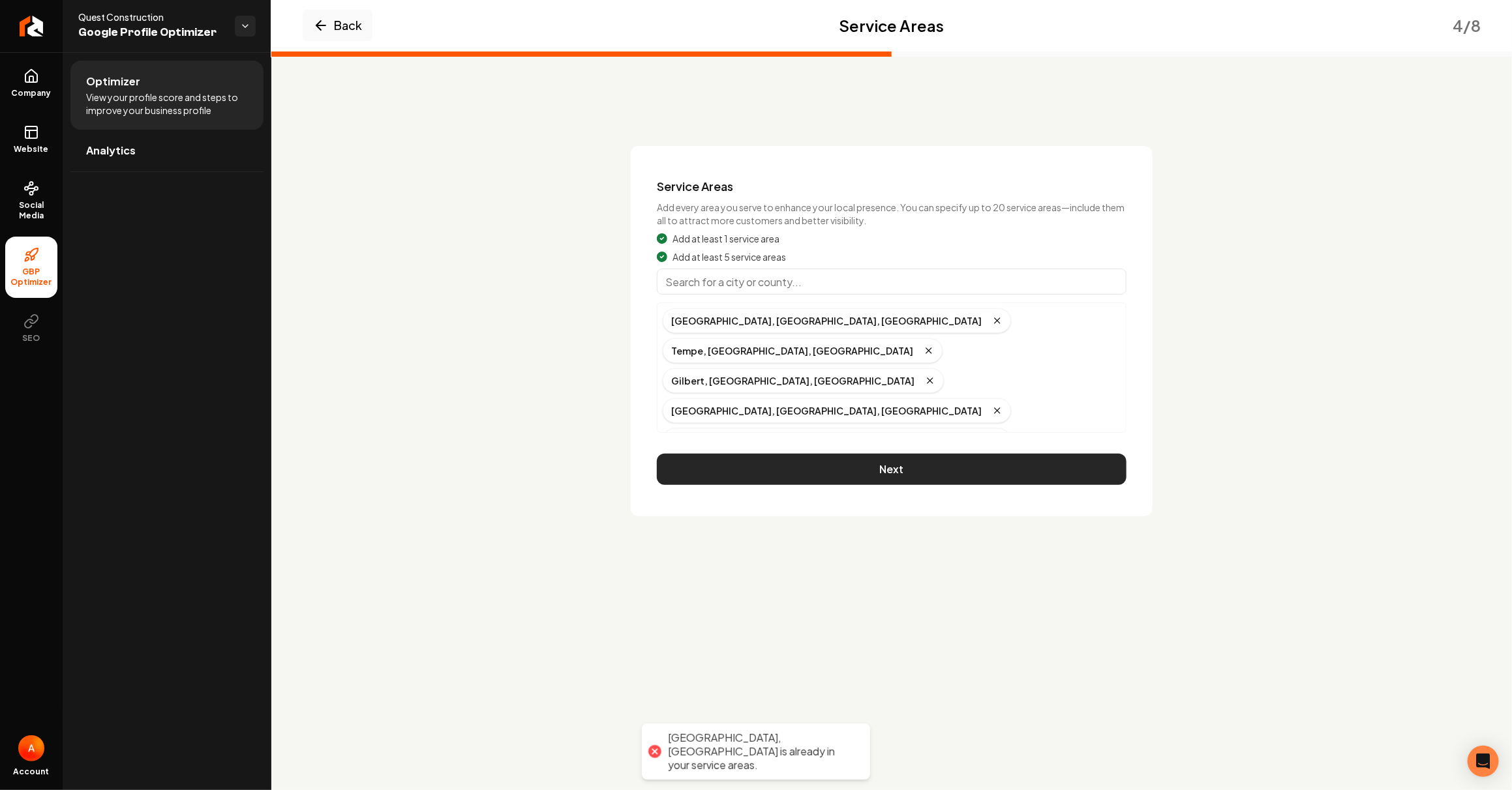
click at [728, 461] on button "Next" at bounding box center [892, 469] width 469 height 31
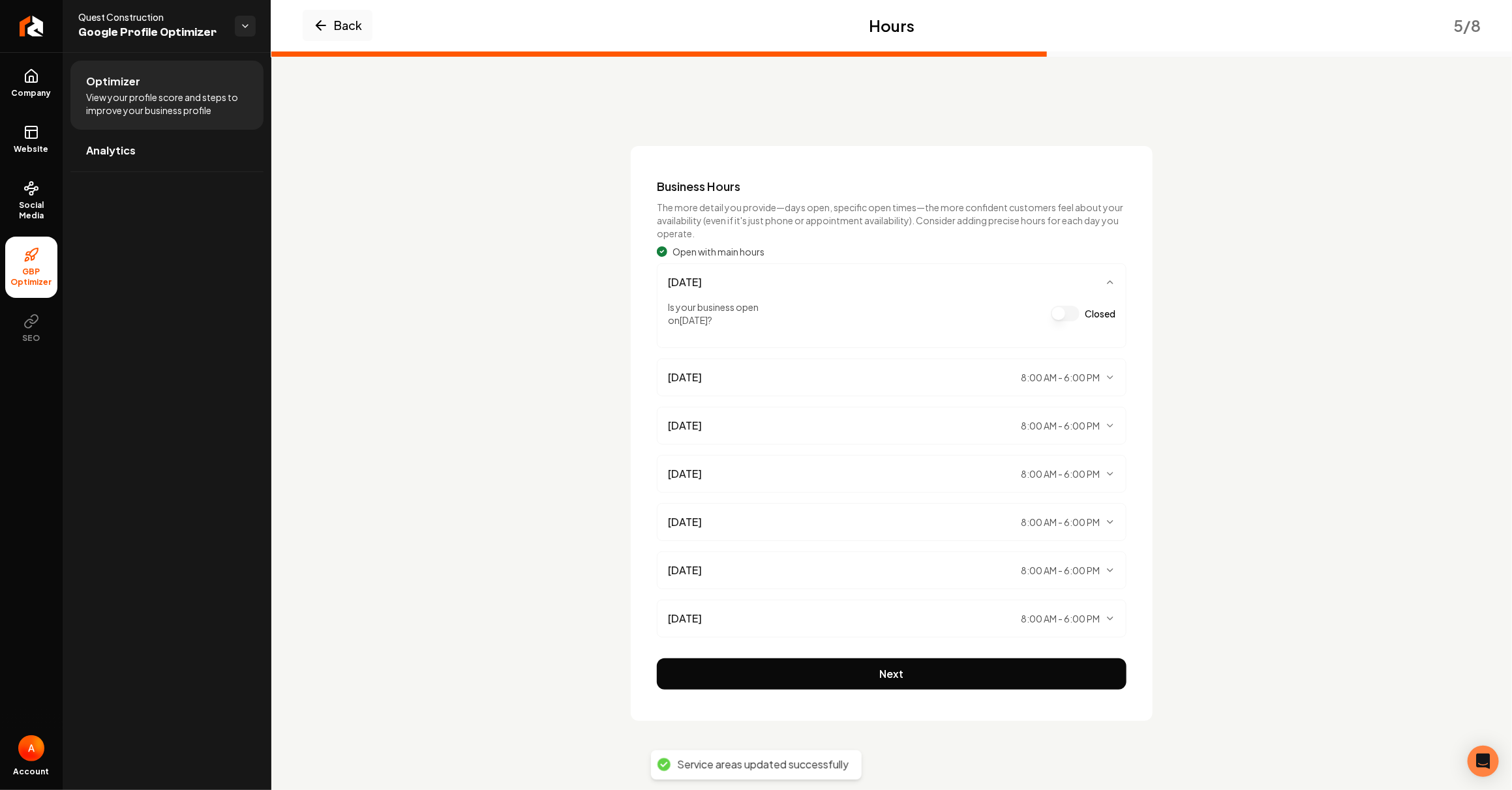
click at [1096, 378] on span "8:00 AM - 6:00 PM" at bounding box center [1060, 378] width 79 height 13
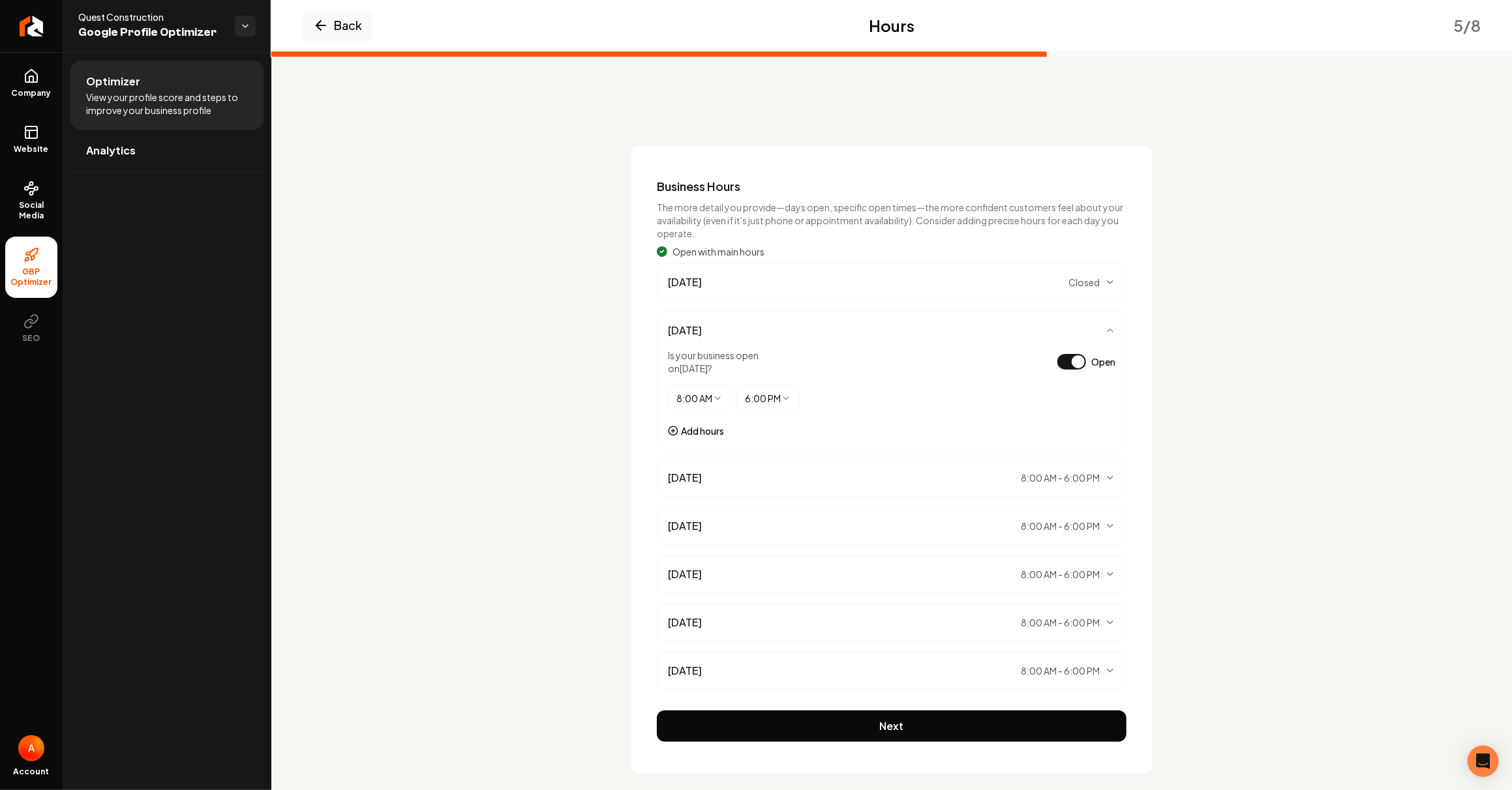
click at [725, 401] on html "Company Website Social Media GBP Optimizer SEO Account Quest Construction Googl…" at bounding box center [756, 395] width 1512 height 790
select select "*******"
click at [1027, 480] on span "8:00 AM - 6:00 PM" at bounding box center [1060, 479] width 79 height 13
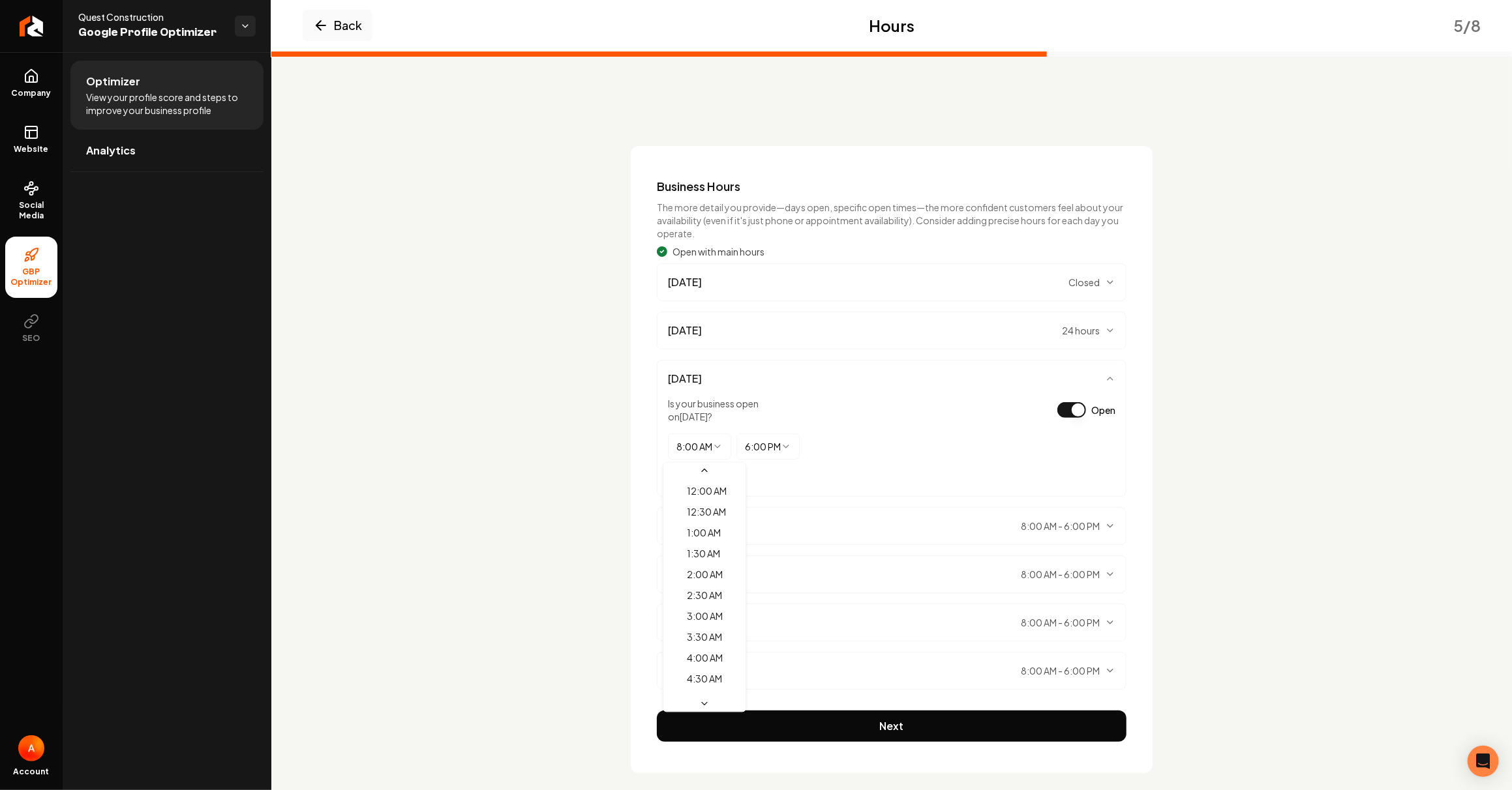
click at [705, 455] on html "Company Website Social Media GBP Optimizer SEO Account Quest Construction Googl…" at bounding box center [756, 395] width 1512 height 790
select select "*******"
click at [932, 437] on div "24 hours ******** ******** ******* ******* ******* ******* ******* ******* ****…" at bounding box center [891, 453] width 447 height 39
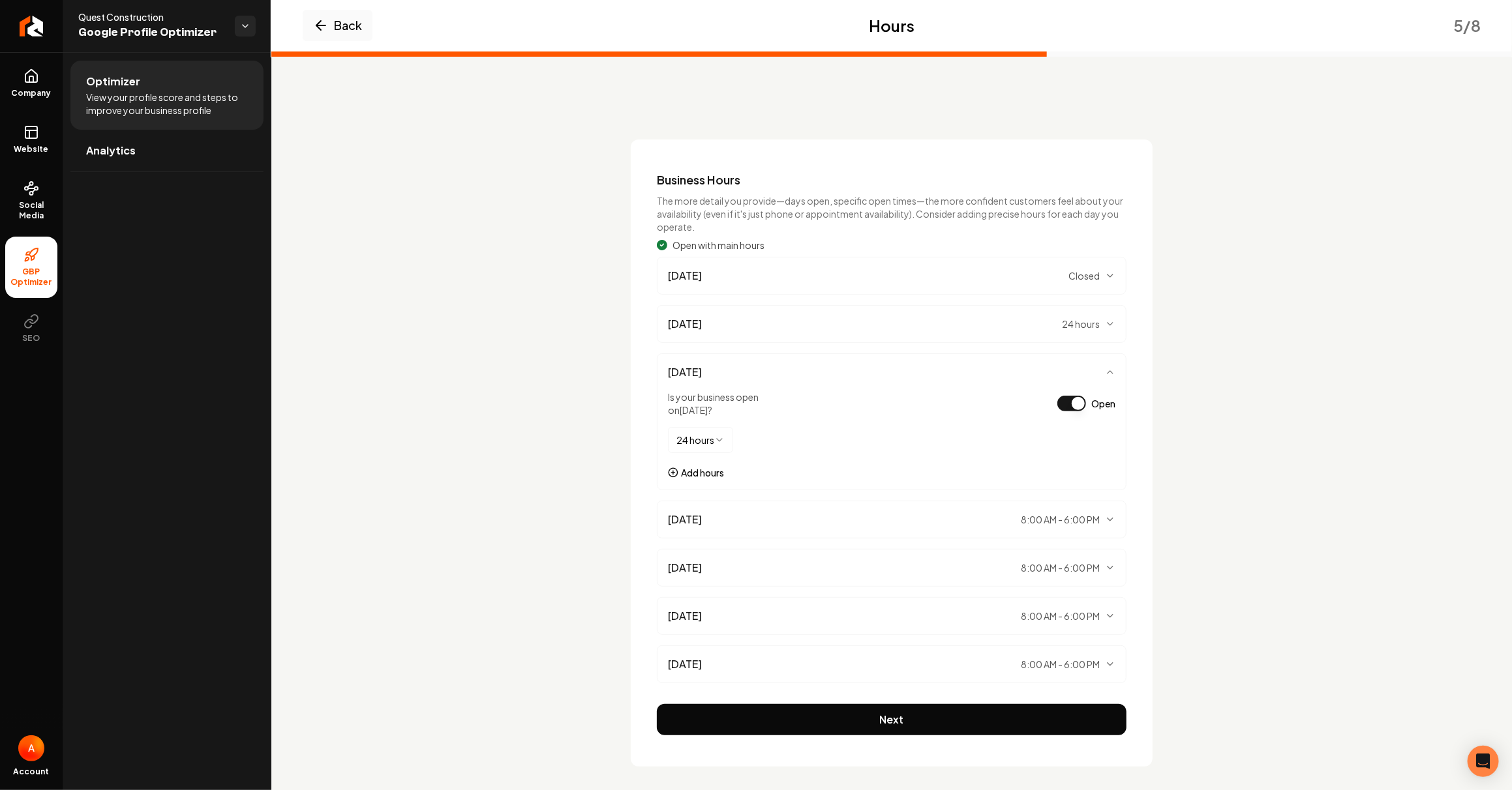
scroll to position [13, 0]
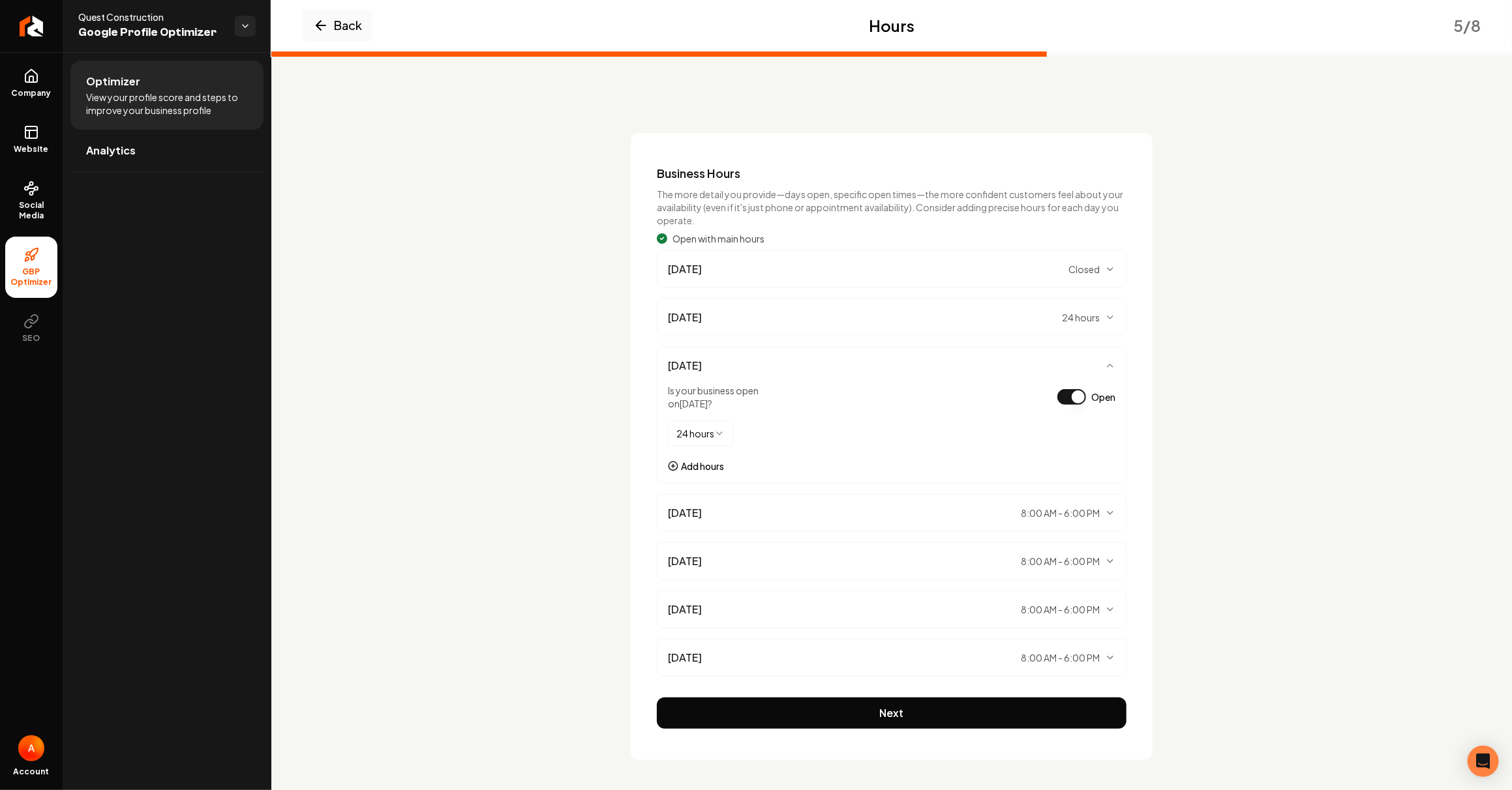
click at [1021, 510] on span "8:00 AM - 6:00 PM" at bounding box center [1060, 514] width 79 height 13
click at [709, 517] on button "Add hours" at bounding box center [695, 515] width 56 height 13
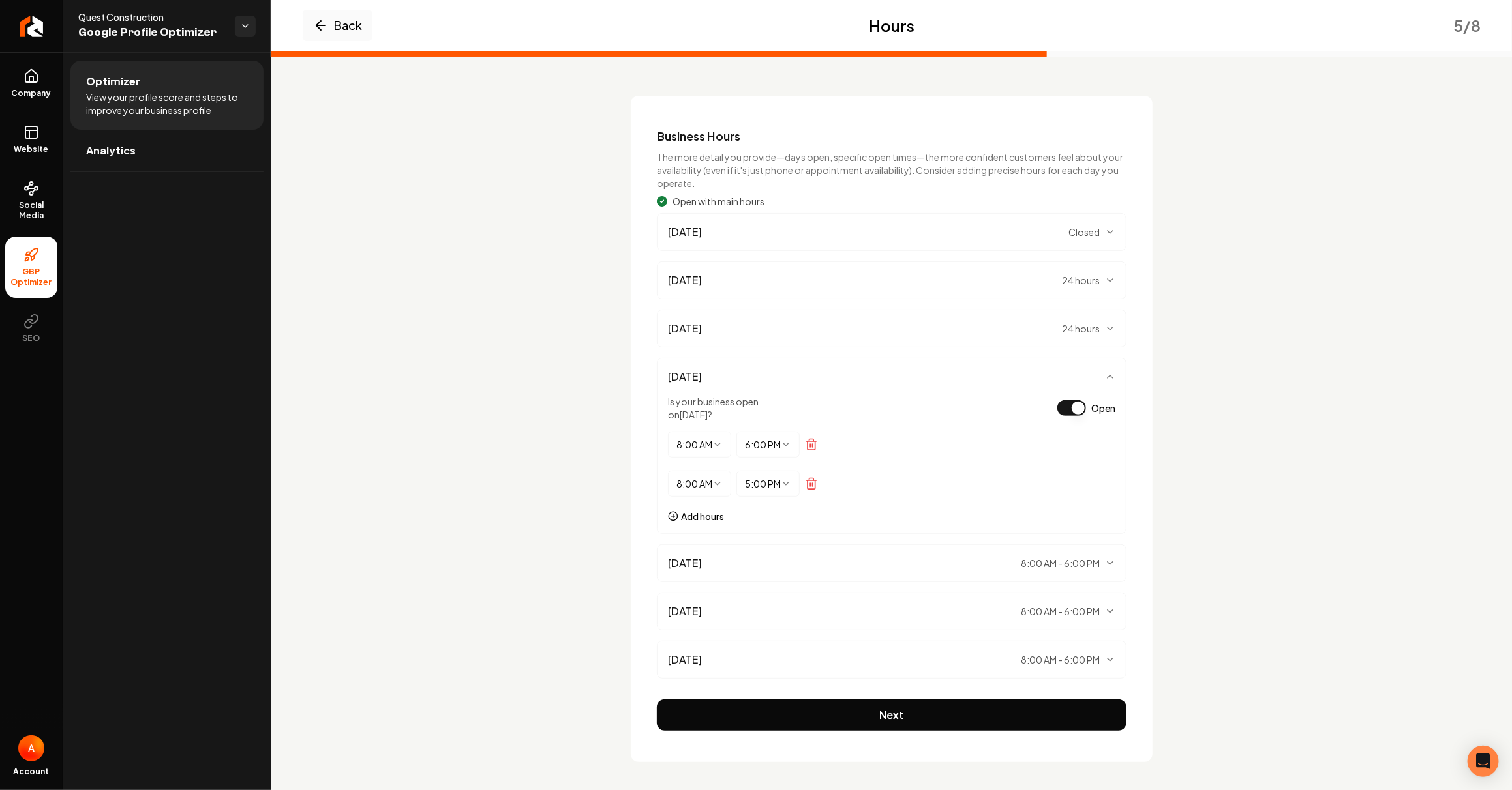
scroll to position [52, 0]
click at [709, 517] on button "Add hours" at bounding box center [695, 515] width 56 height 13
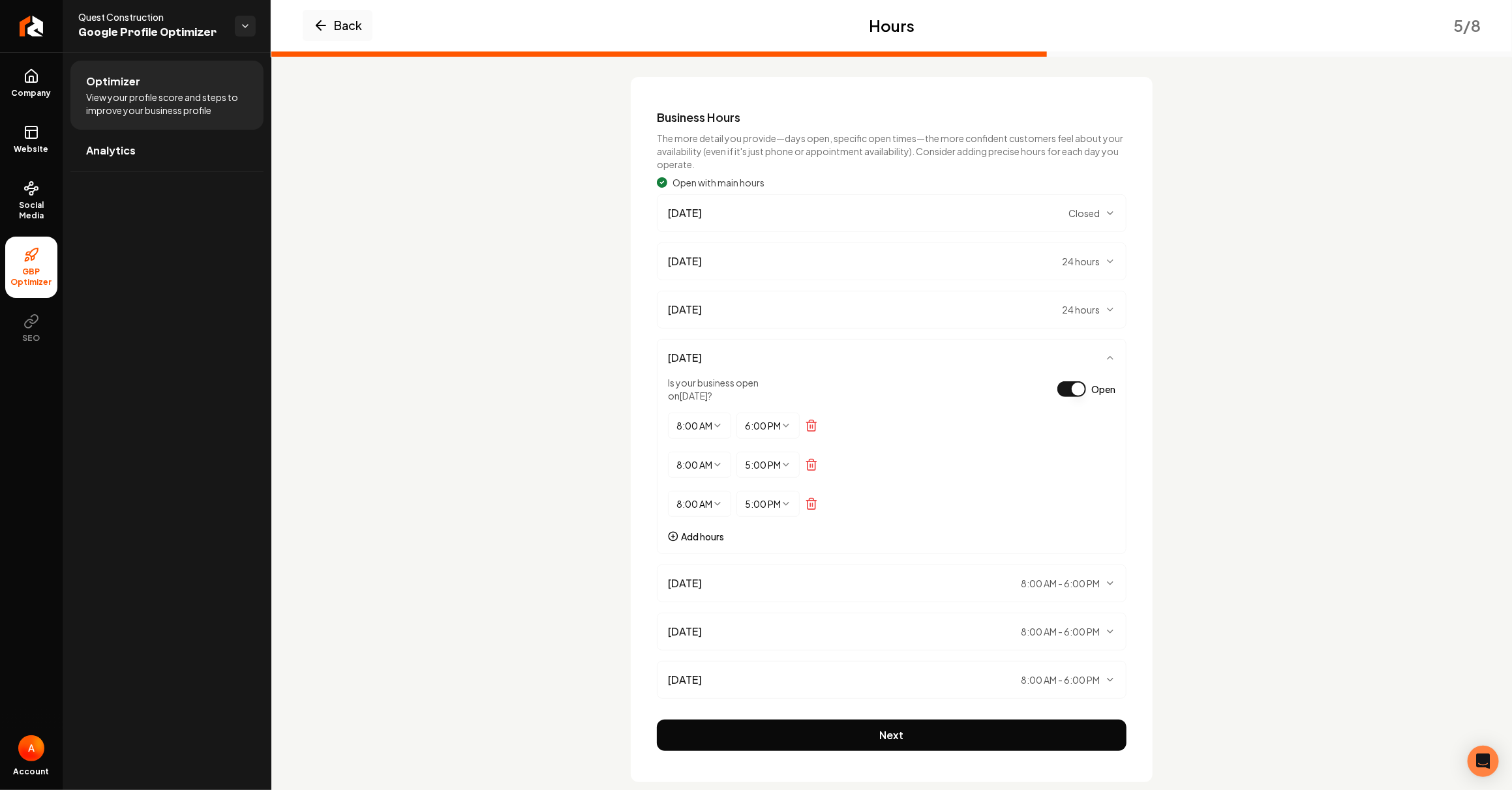
scroll to position [91, 0]
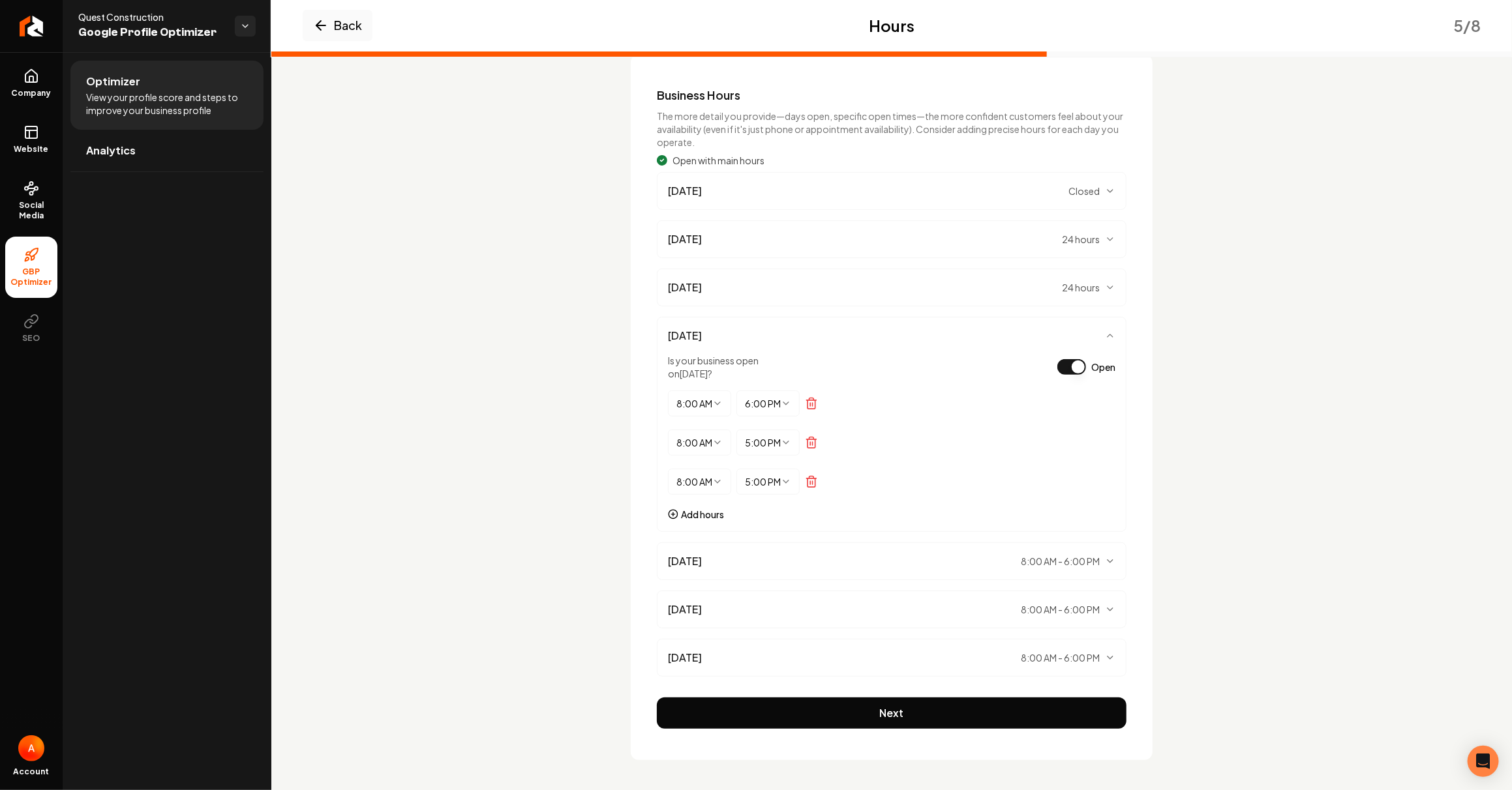
click at [811, 295] on div "[DATE] 24 hours" at bounding box center [892, 288] width 469 height 38
click at [675, 517] on button "Add hours" at bounding box center [695, 515] width 56 height 13
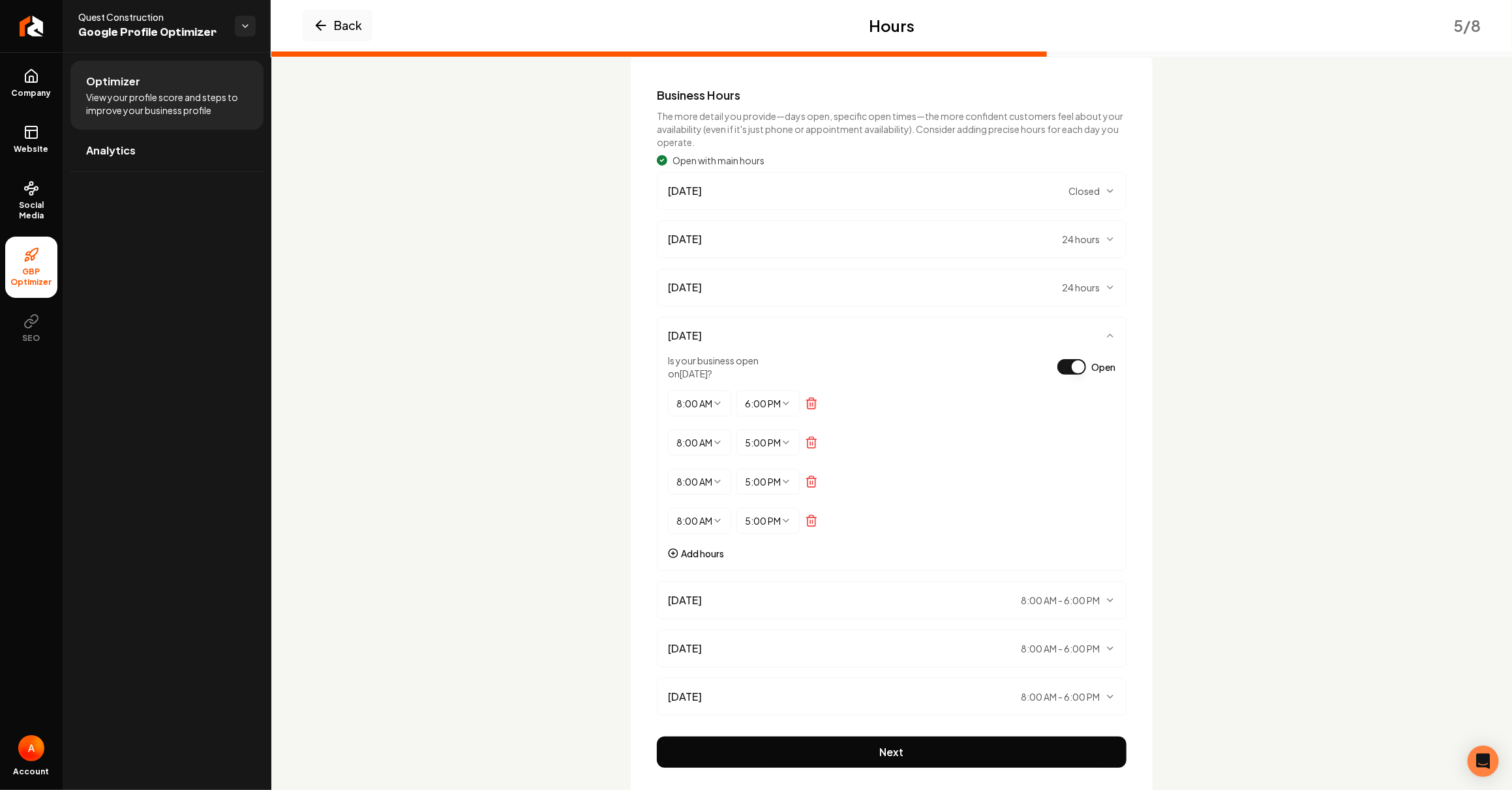
click at [810, 403] on line "Remove time period" at bounding box center [810, 404] width 0 height 3
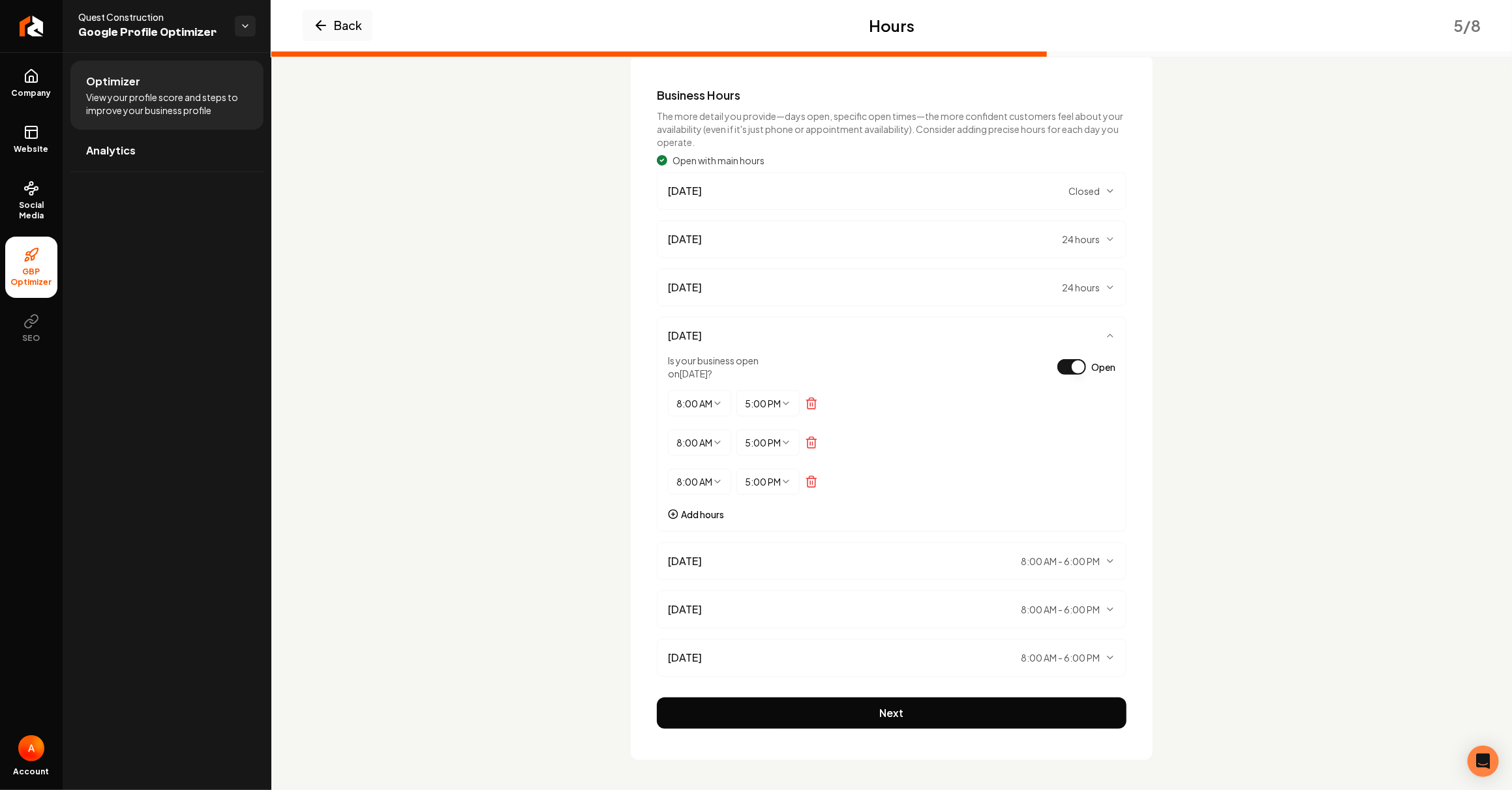
click at [810, 403] on line "Remove time period" at bounding box center [810, 404] width 0 height 3
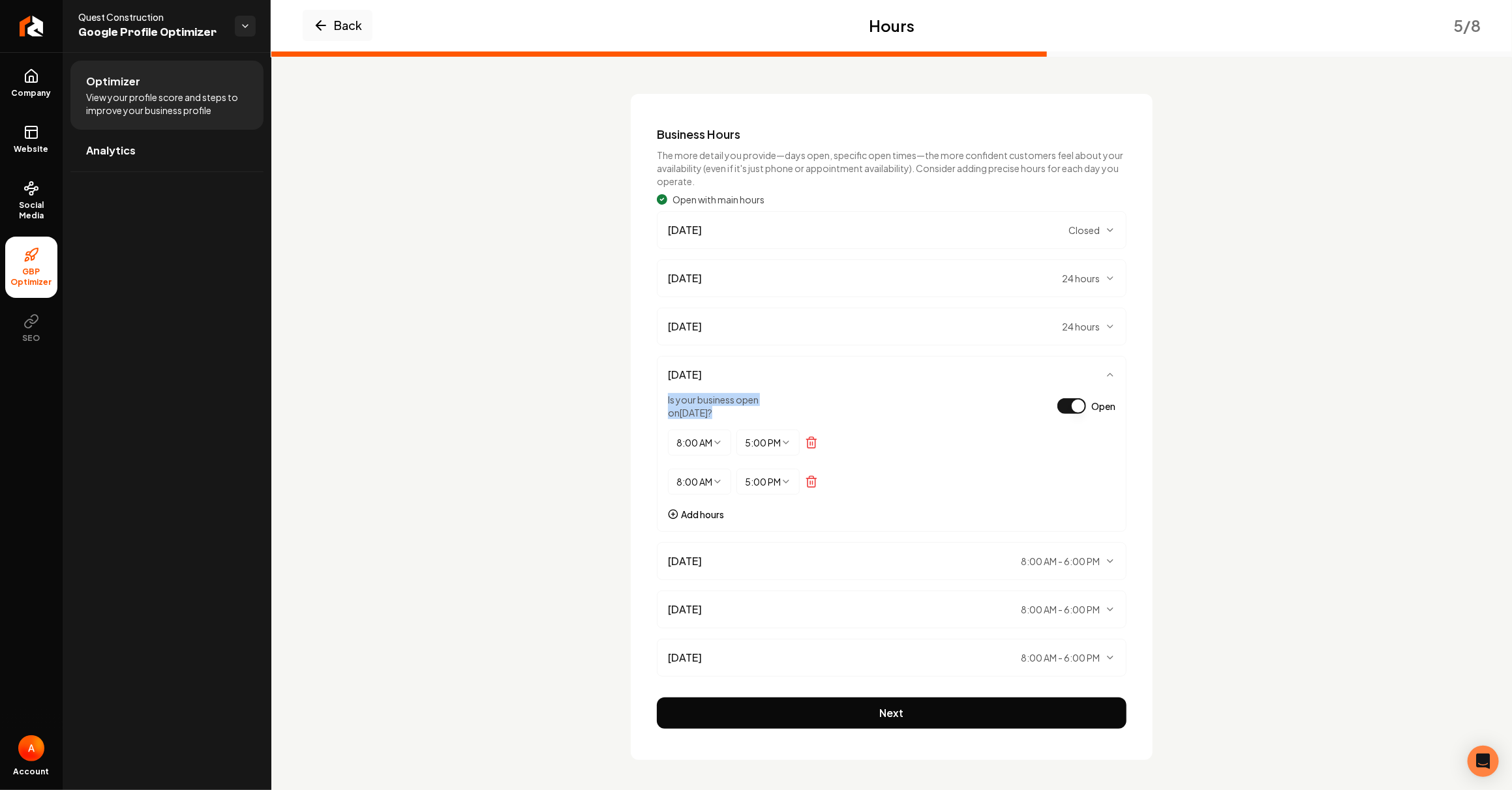
click at [807, 402] on div "Is your business open [DATE] ? Open" at bounding box center [891, 405] width 447 height 26
click at [807, 440] on icon "Remove time period" at bounding box center [811, 443] width 8 height 9
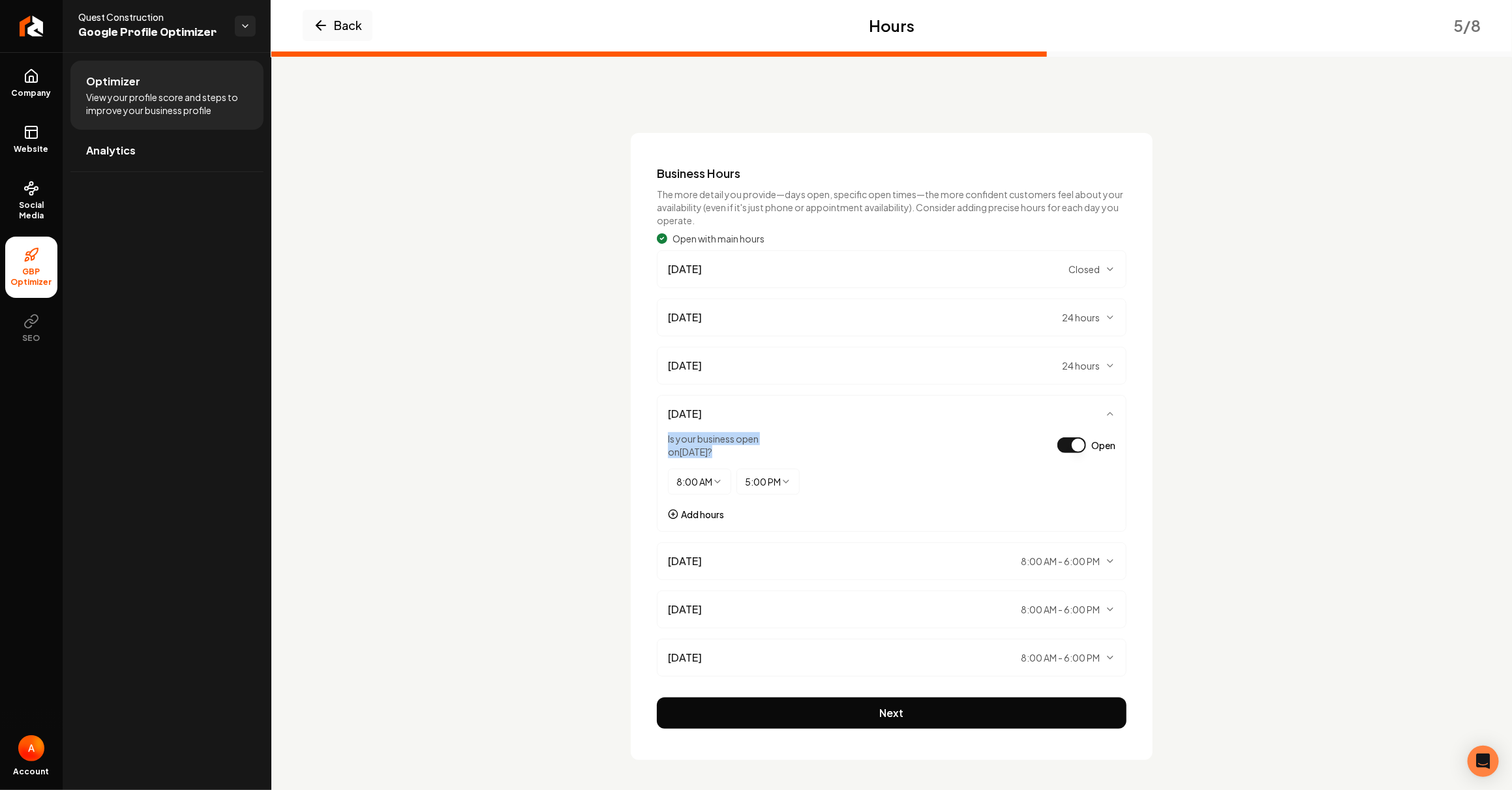
click at [688, 482] on html "Company Website Social Media GBP Optimizer SEO Account Quest Construction Googl…" at bounding box center [756, 395] width 1512 height 790
select select "*******"
click at [888, 478] on div "24 hours ******** ******** ******* ******* ******* ******* ******* ******* ****…" at bounding box center [891, 488] width 447 height 39
click at [998, 563] on div "[DATE] 8:00 AM - 6:00 PM" at bounding box center [891, 561] width 447 height 15
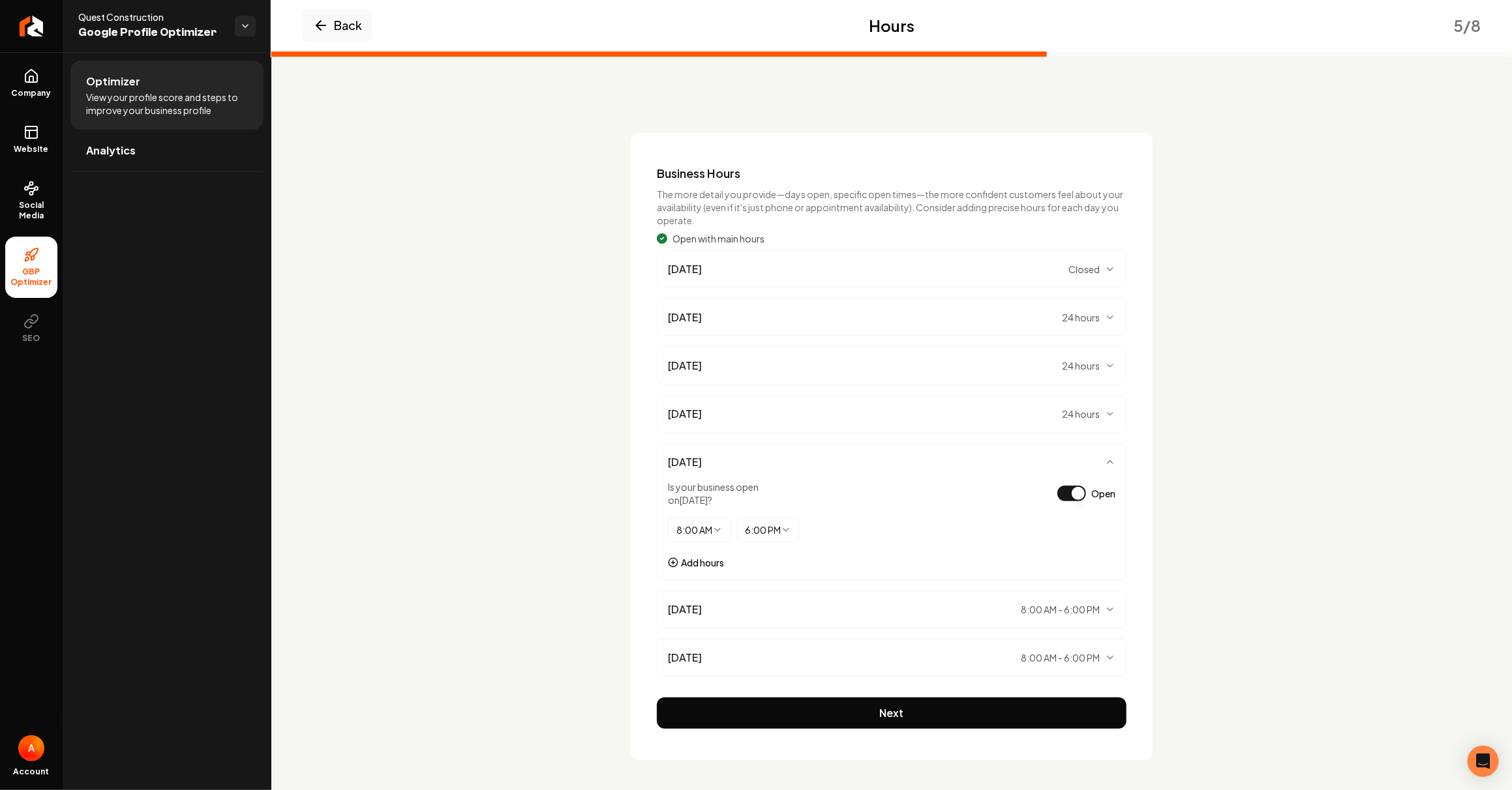
click at [709, 531] on html "Company Website Social Media GBP Optimizer SEO Account Quest Construction Googl…" at bounding box center [756, 395] width 1512 height 790
select select "*******"
click at [769, 610] on div "[DATE] 8:00 AM - 6:00 PM" at bounding box center [891, 610] width 447 height 15
click at [700, 569] on html "Company Website Social Media GBP Optimizer SEO Account Quest Construction Googl…" at bounding box center [756, 395] width 1512 height 790
select select "*******"
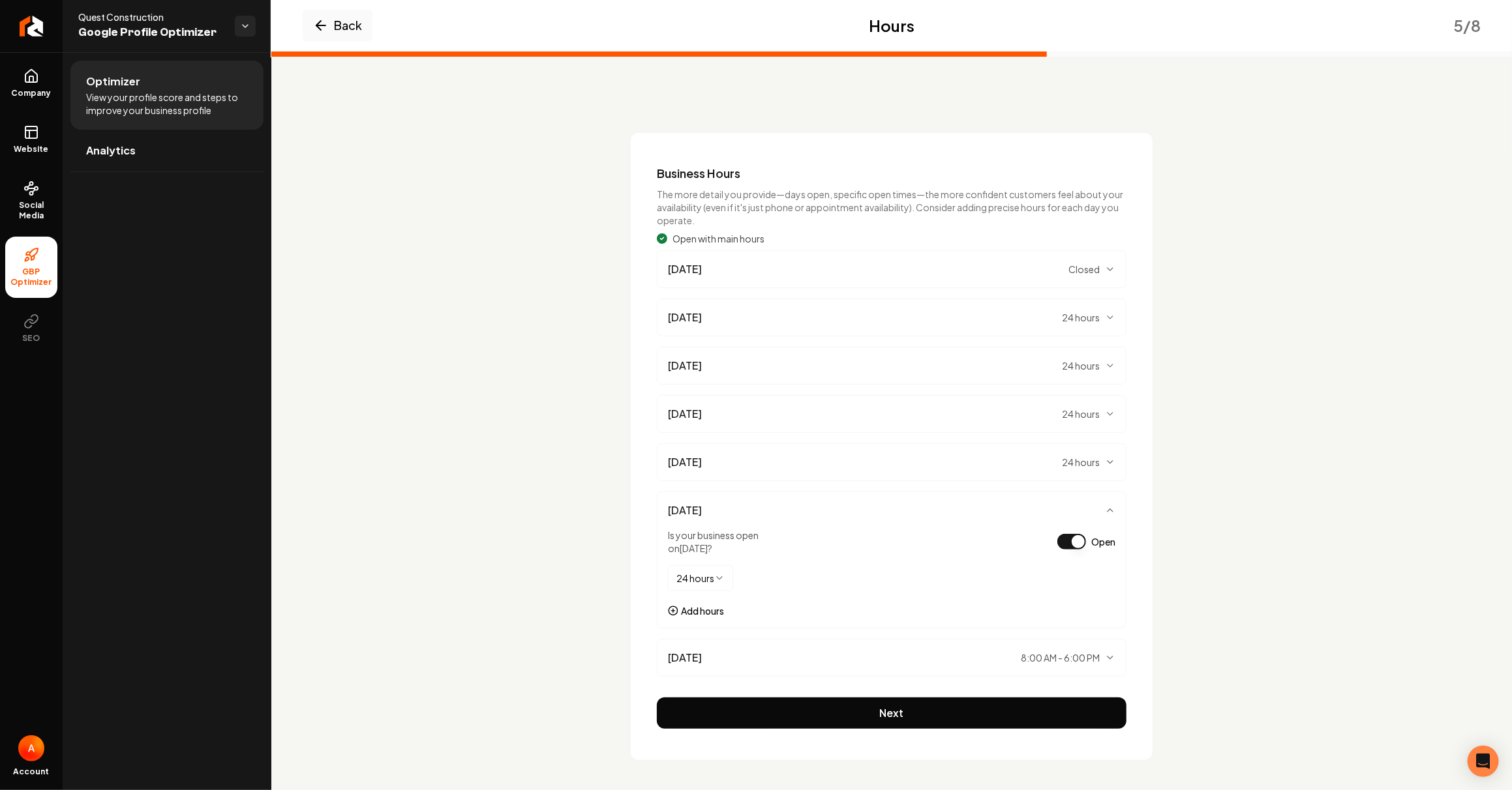
click at [732, 650] on div "[DATE] 8:00 AM - 6:00 PM" at bounding box center [891, 658] width 447 height 15
click at [707, 625] on html "Company Website Social Media GBP Optimizer SEO Account Quest Construction Googl…" at bounding box center [756, 395] width 1512 height 790
select select "*******"
click at [633, 592] on div "Business Hours The more detail you provide—days open, specific open times—the m…" at bounding box center [891, 446] width 521 height 628
click at [612, 500] on div "Back Hours 5 / 8 Business Hours The more detail you provide—days open, specific…" at bounding box center [892, 436] width 1094 height 649
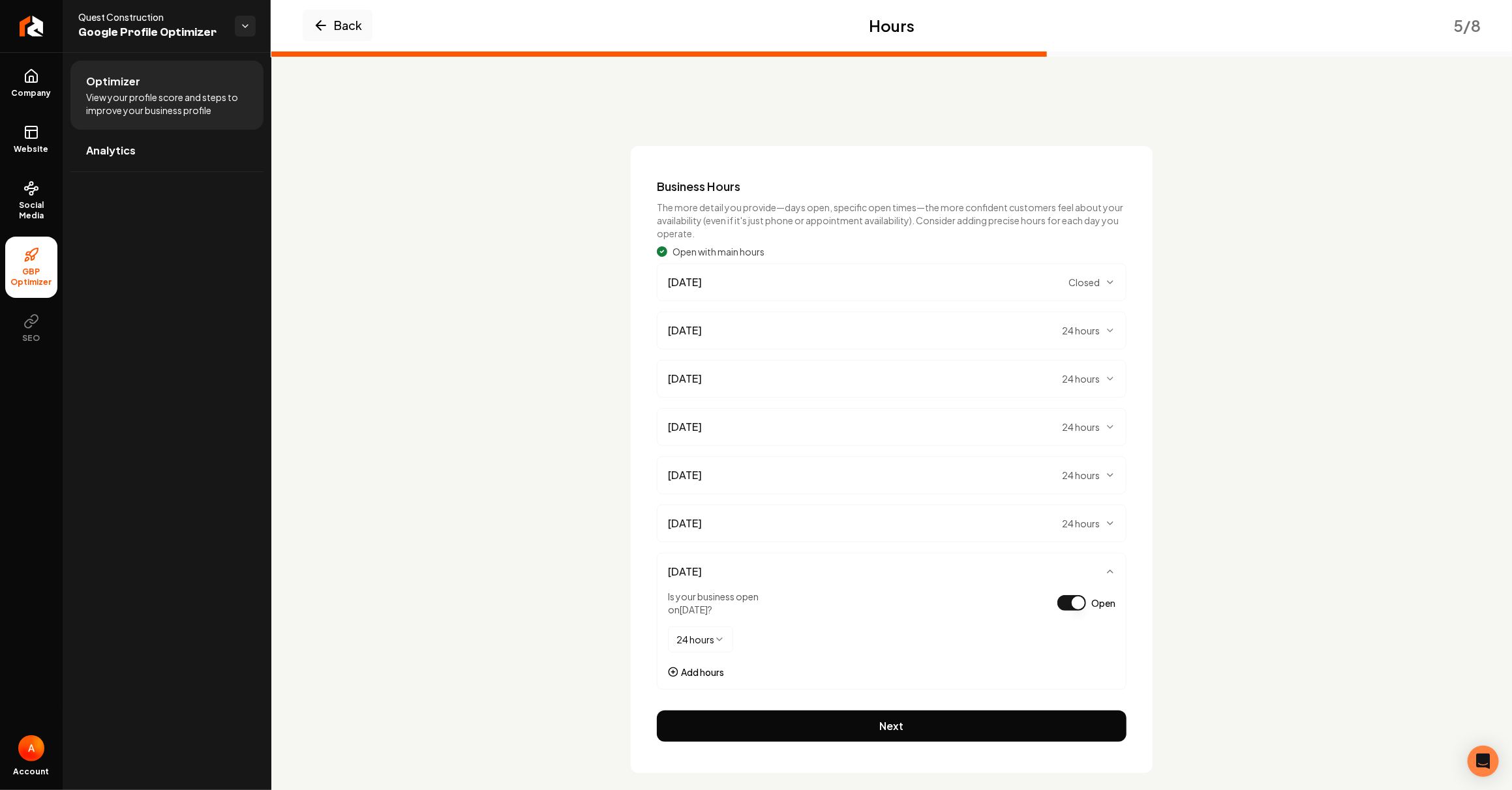
scroll to position [0, 0]
click at [684, 284] on span "[DATE]" at bounding box center [685, 282] width 34 height 15
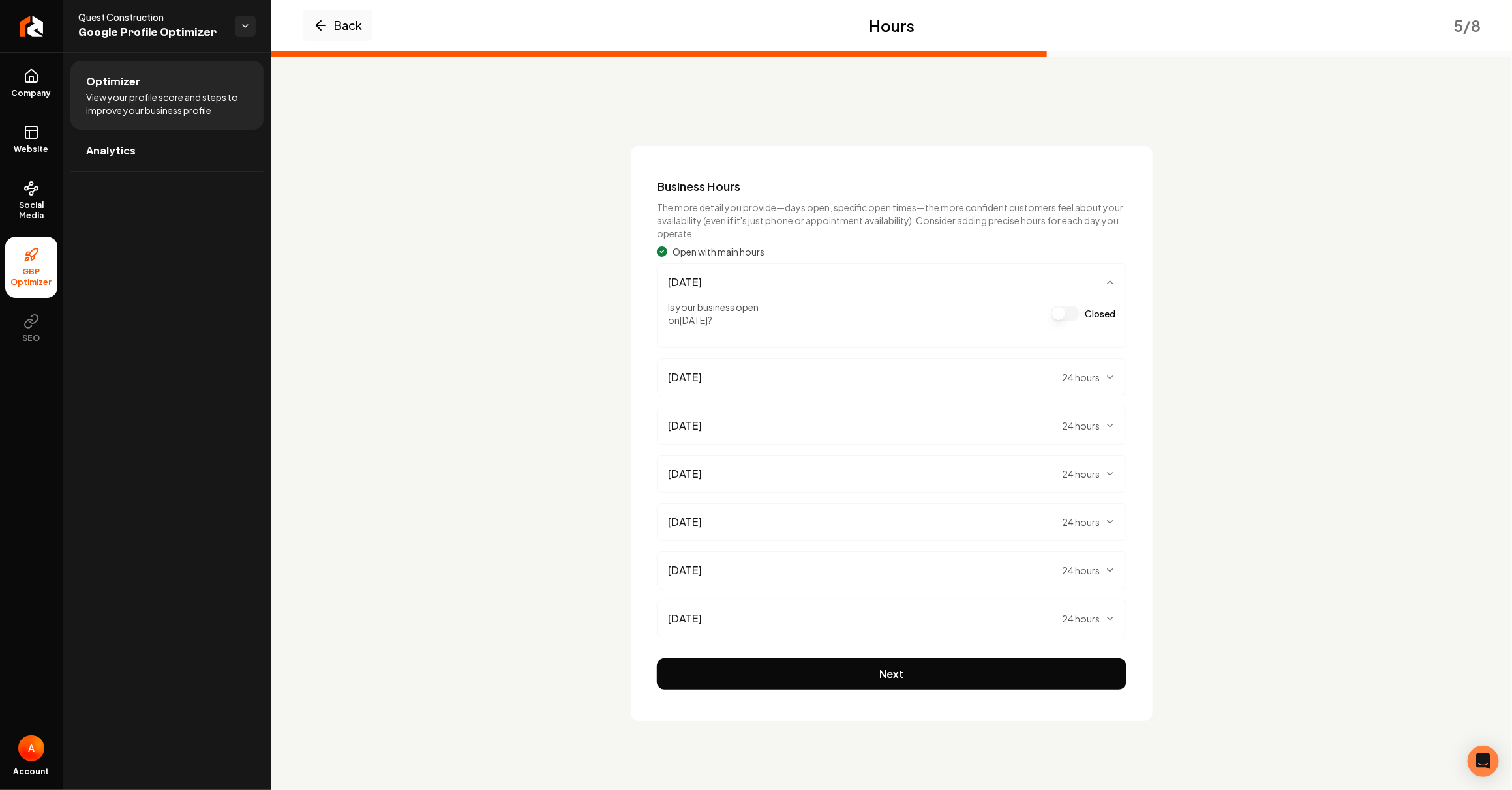
click at [1062, 307] on button "Closed" at bounding box center [1065, 313] width 28 height 15
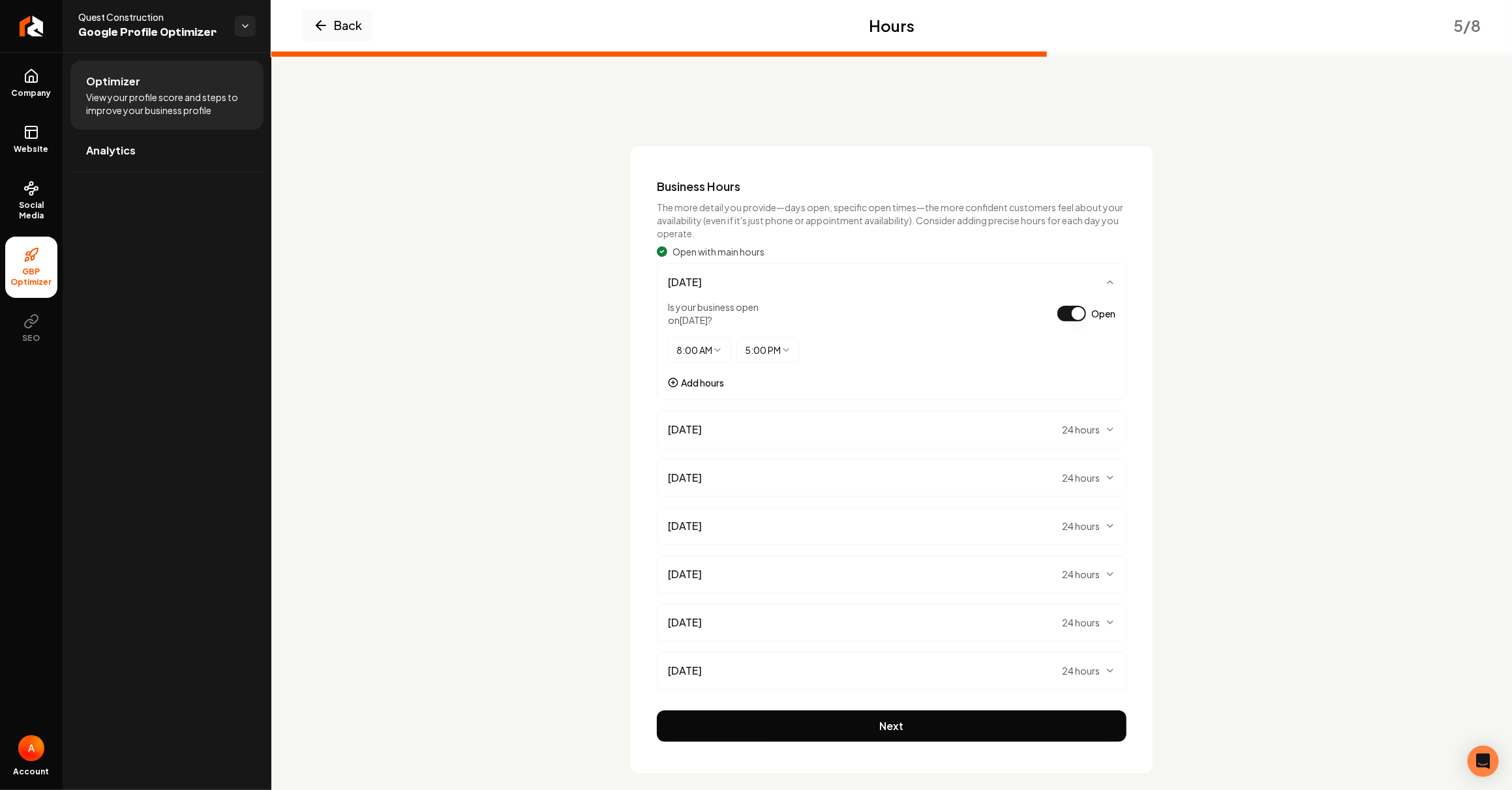
click at [687, 386] on button "Add hours" at bounding box center [695, 383] width 56 height 13
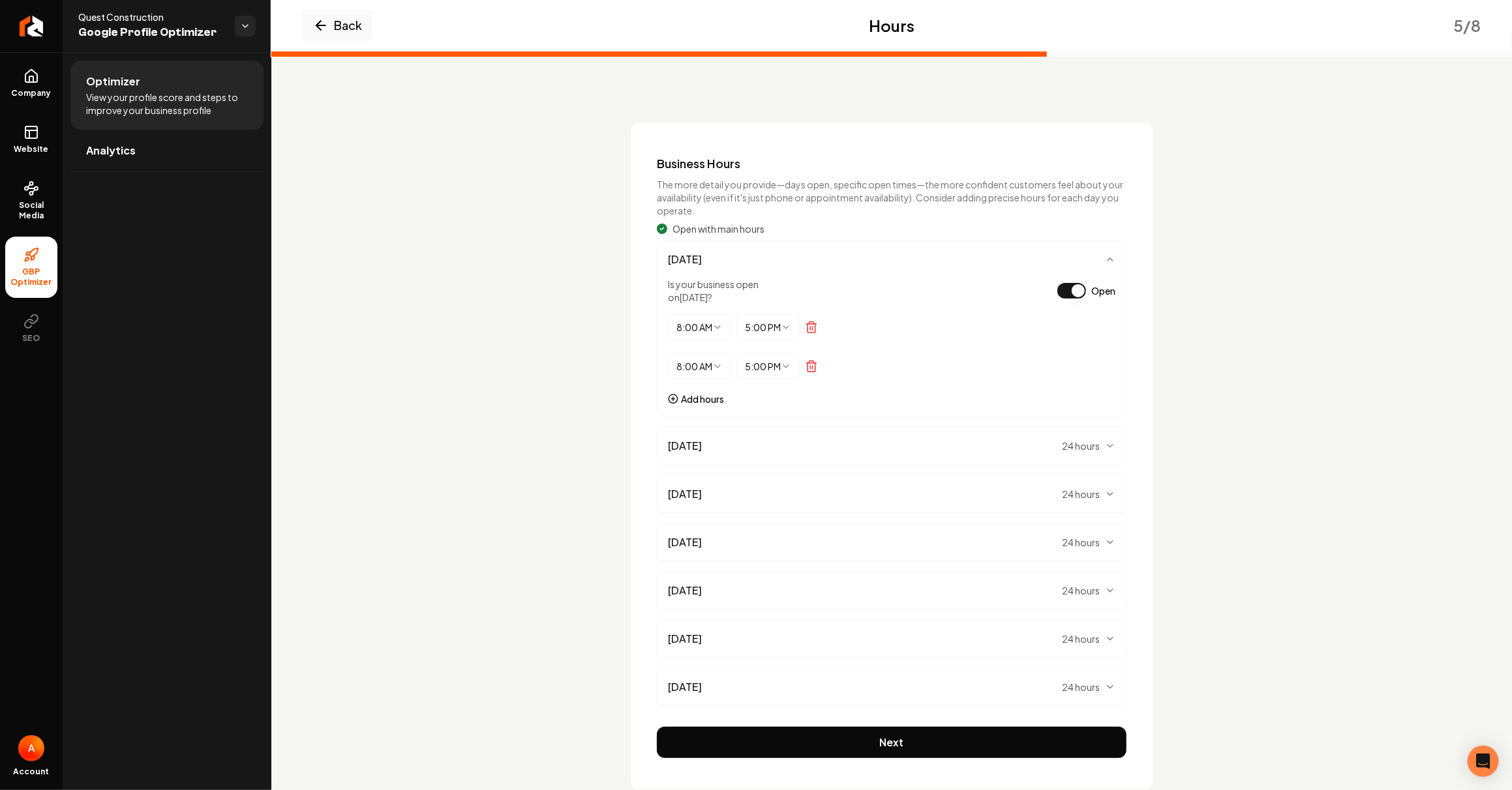
scroll to position [52, 0]
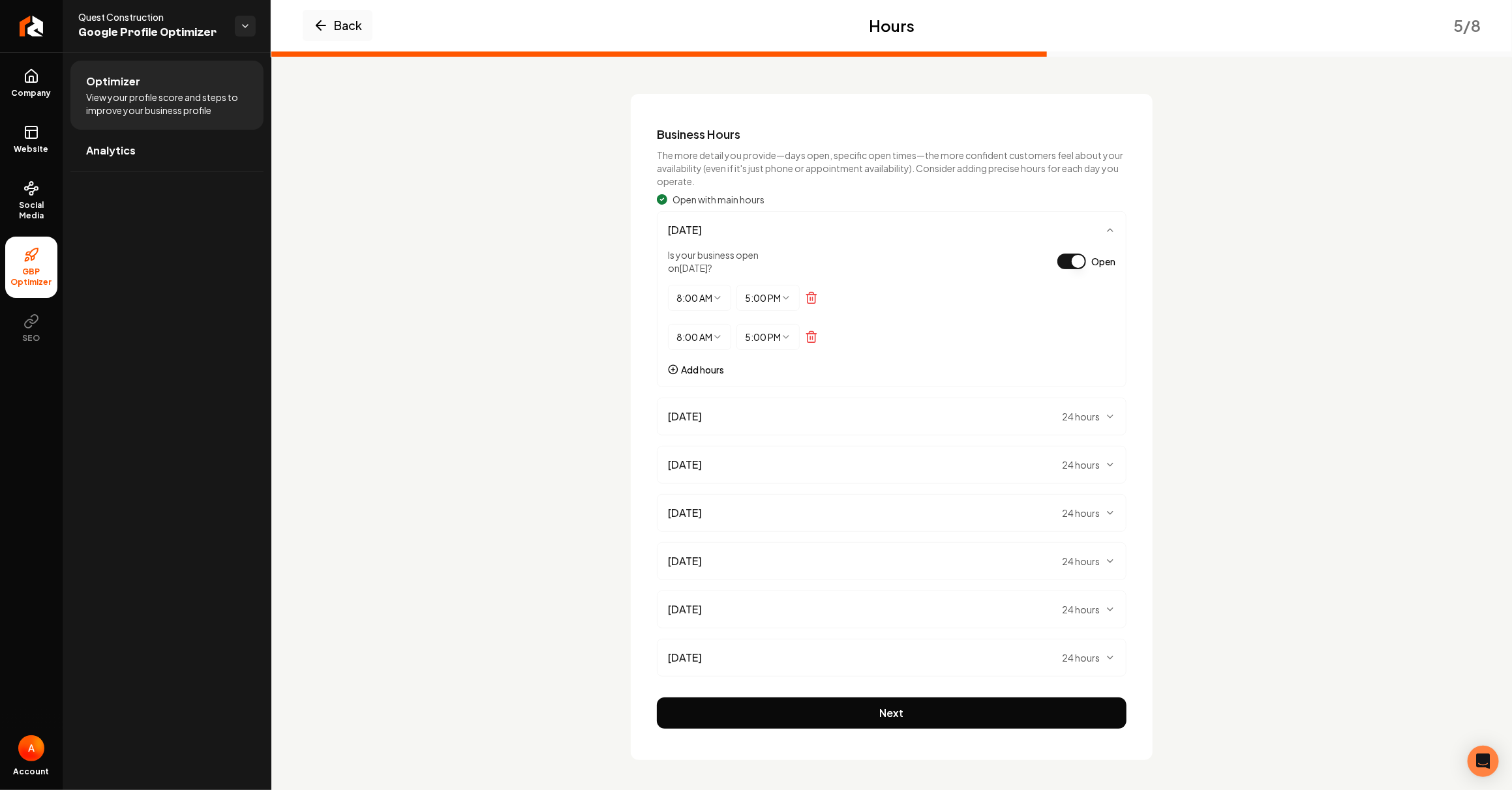
click at [696, 362] on div "8:00 AM ******** ******** ******* ******* ******* ******* ******* ******* *****…" at bounding box center [699, 343] width 64 height 39
click at [700, 369] on button "Add hours" at bounding box center [695, 370] width 56 height 13
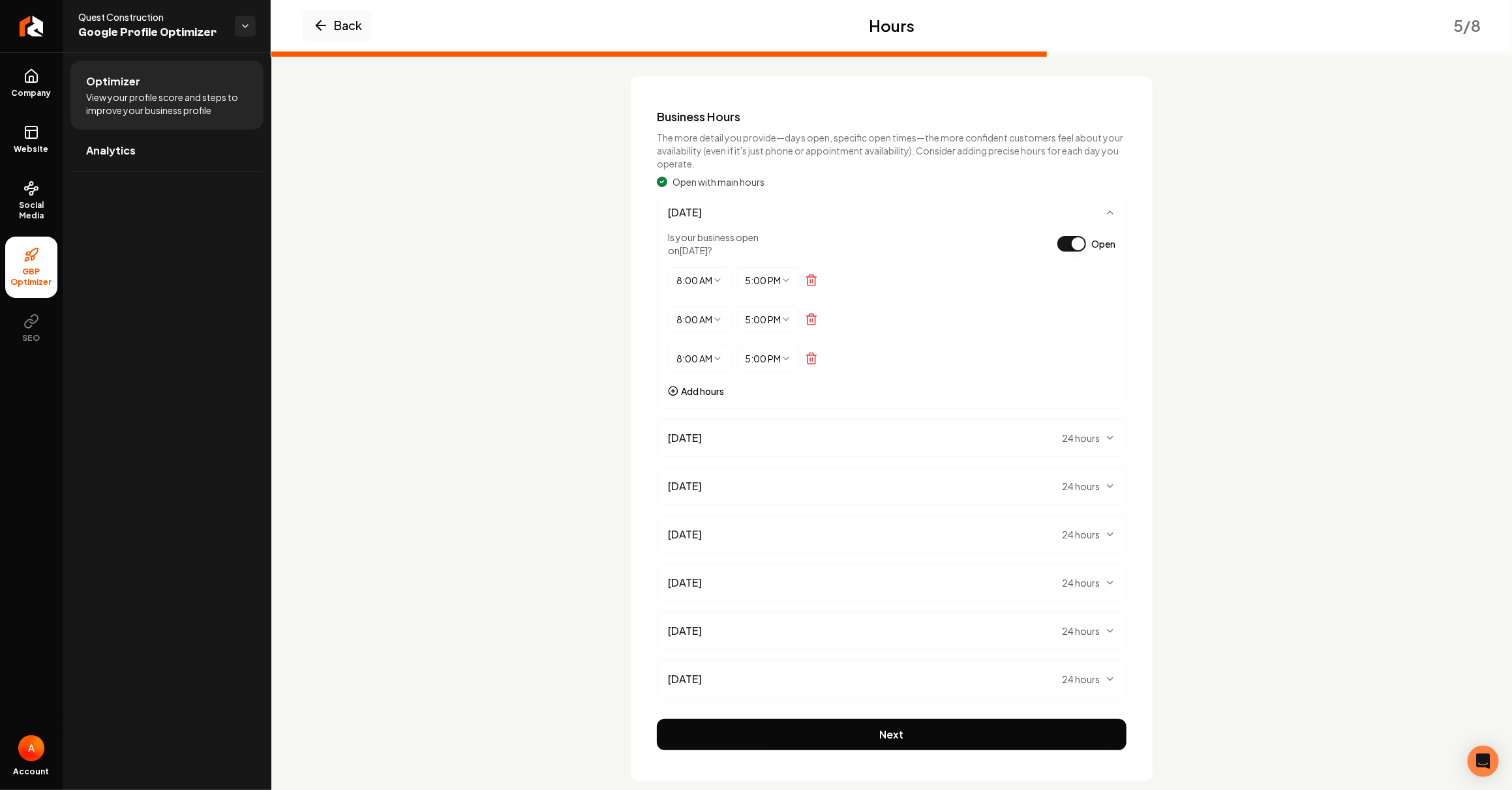
scroll to position [91, 0]
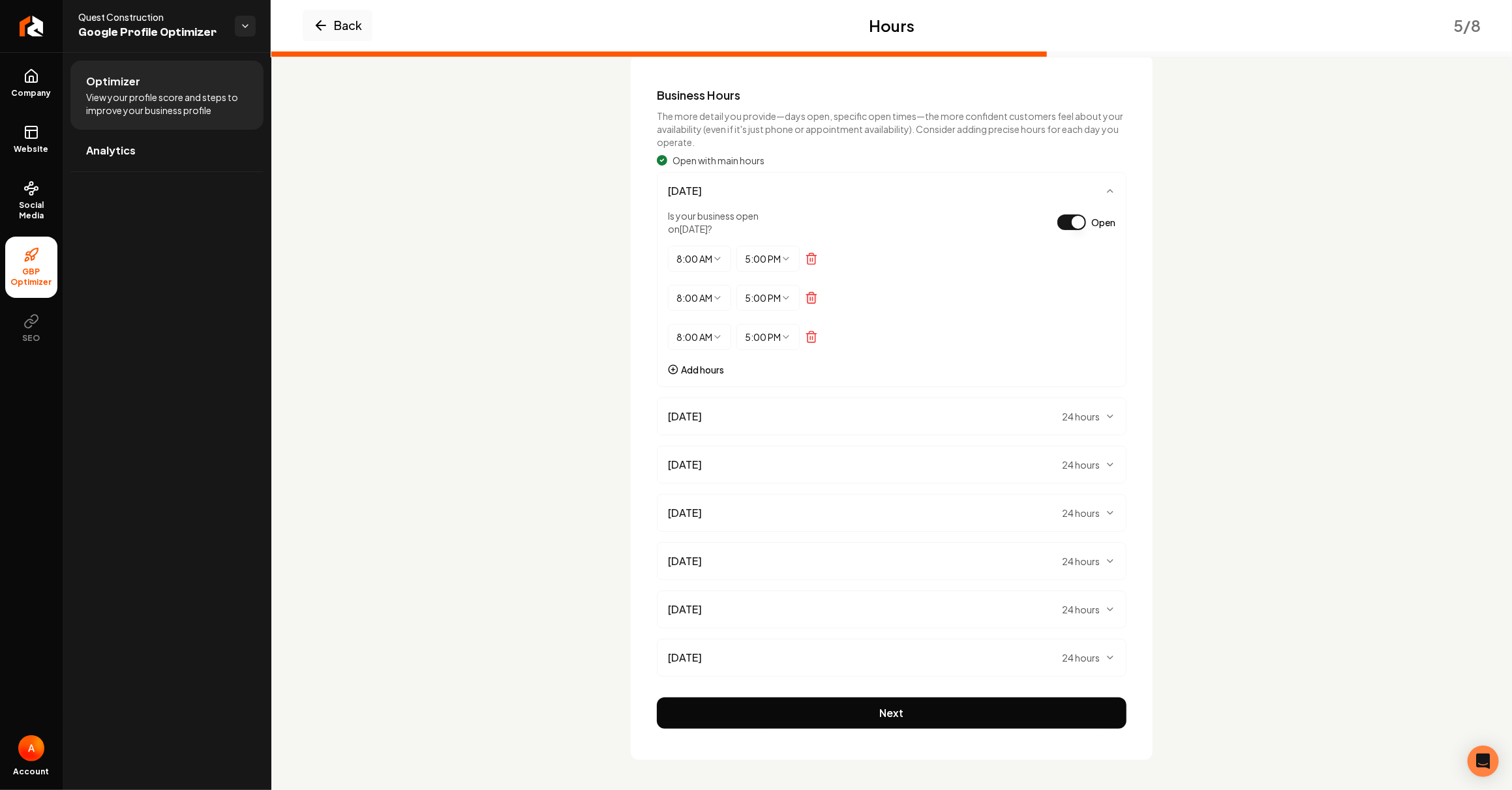
click at [810, 292] on icon "Remove time period" at bounding box center [811, 298] width 13 height 13
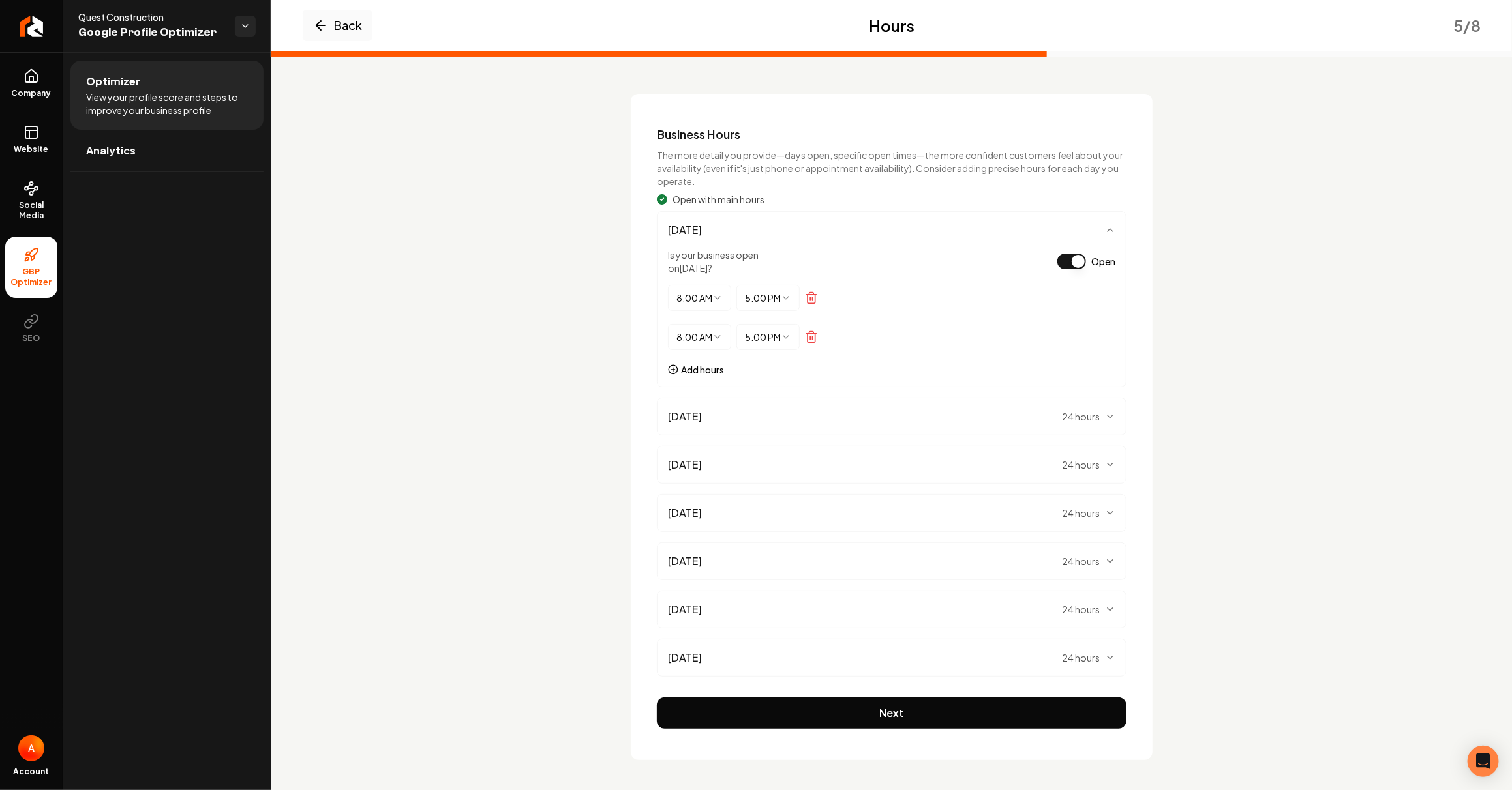
click at [810, 292] on icon "Remove time period" at bounding box center [811, 293] width 5 height 2
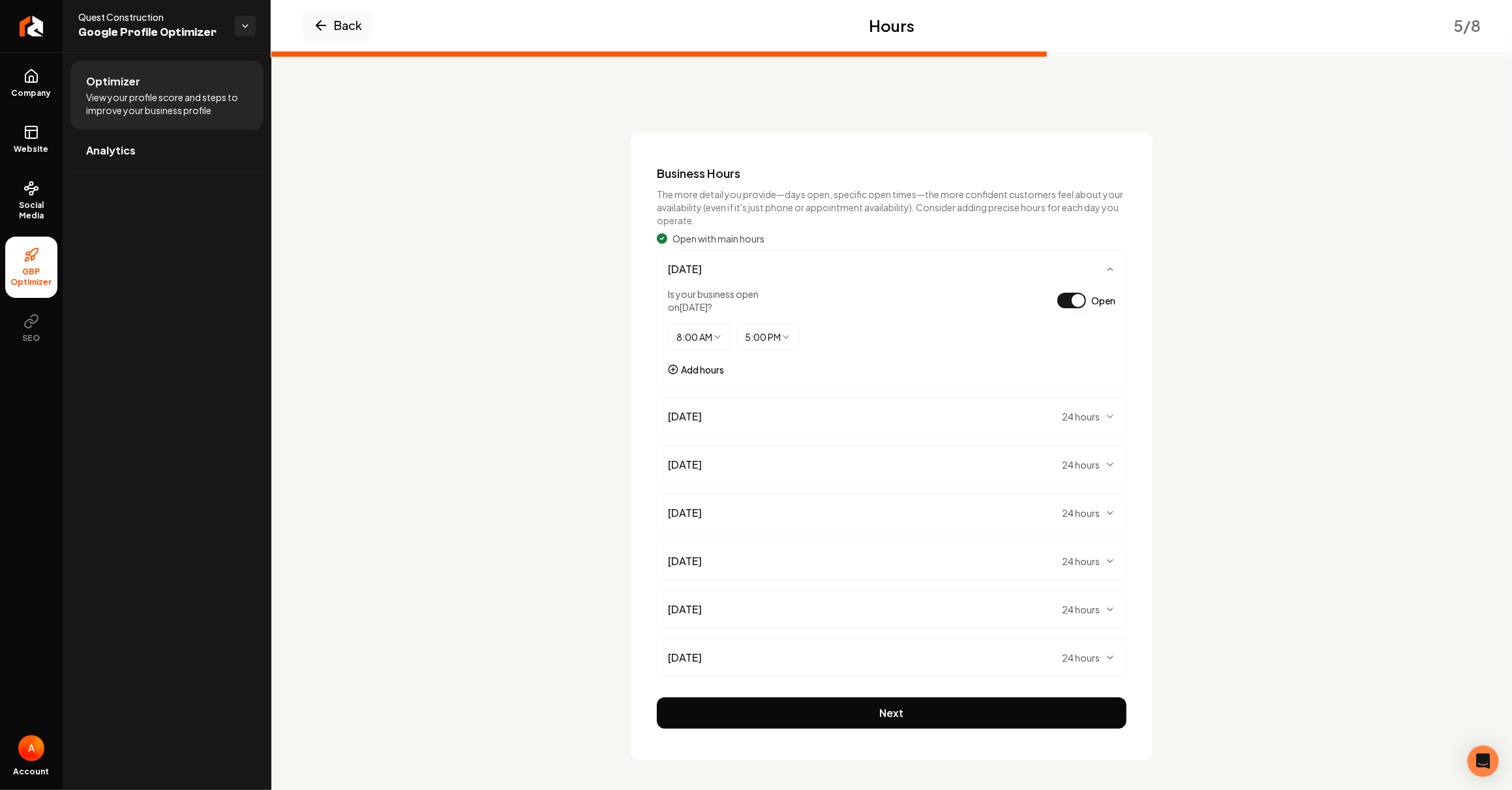
click at [701, 335] on html "Company Website Social Media GBP Optimizer SEO Account Quest Construction Googl…" at bounding box center [756, 395] width 1512 height 790
select select "*******"
click at [989, 705] on button "Next" at bounding box center [892, 713] width 469 height 31
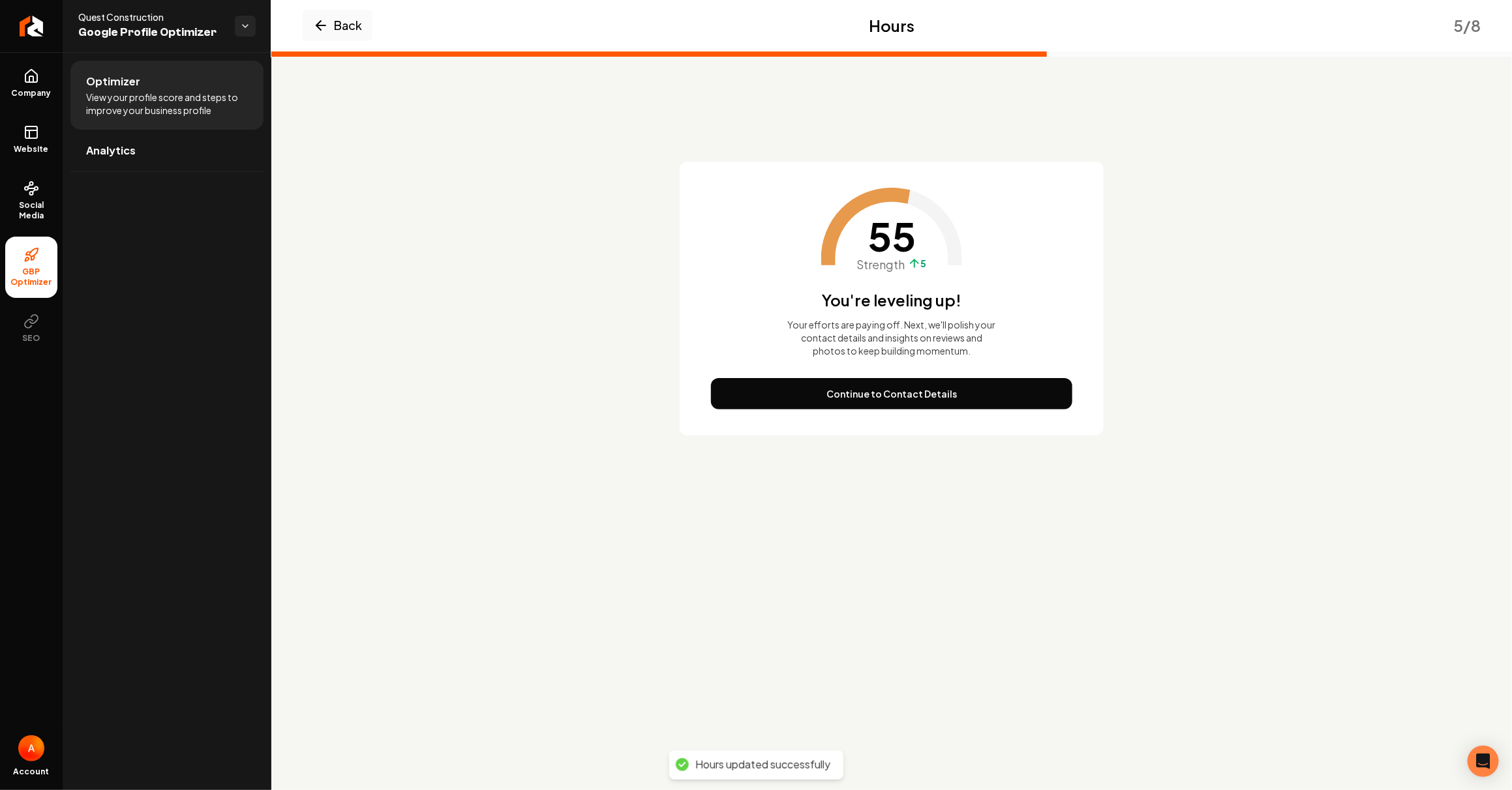
scroll to position [0, 0]
click at [967, 394] on button "Continue to Contact Details" at bounding box center [892, 393] width 361 height 31
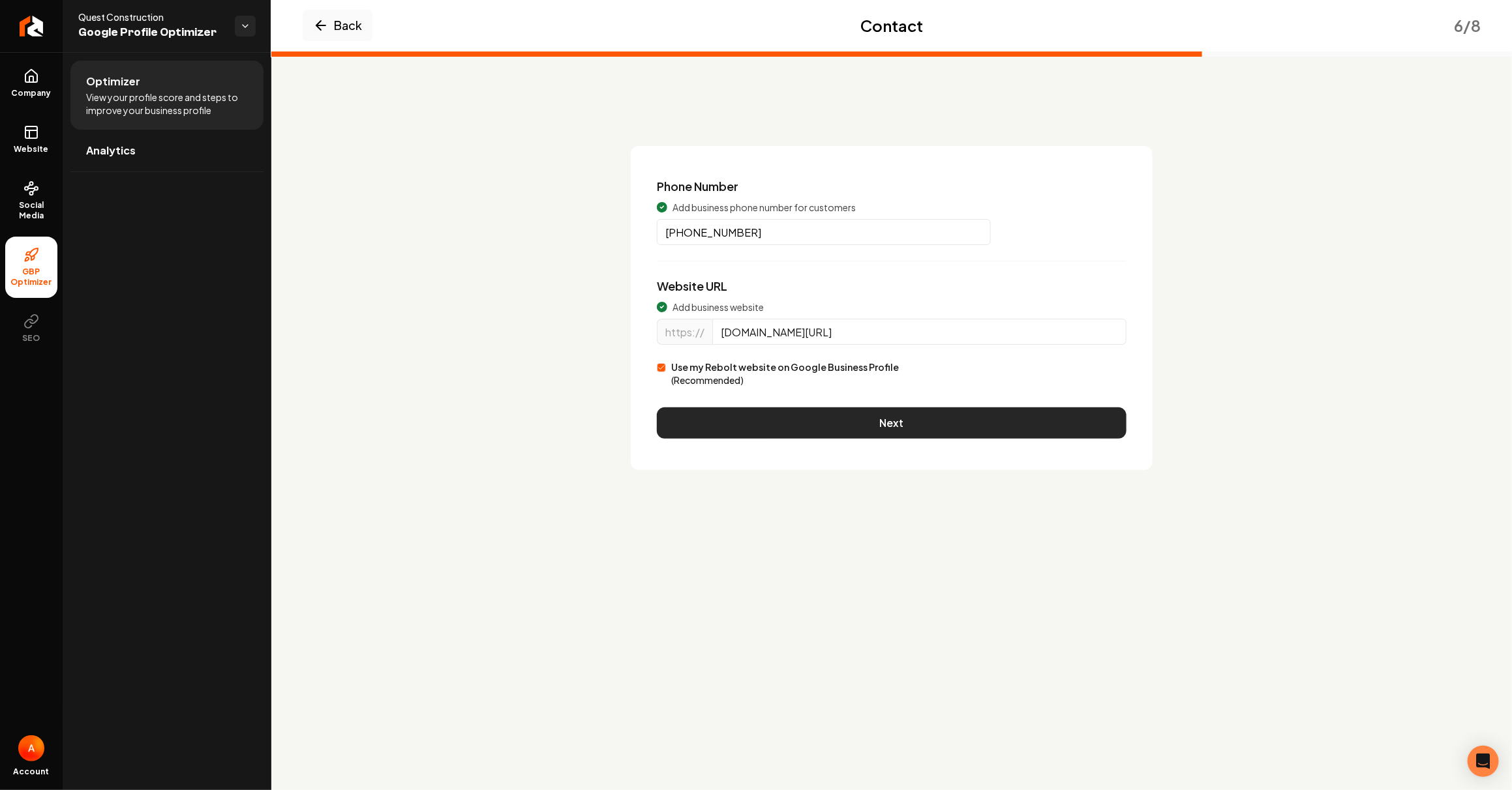
click at [893, 420] on button "Next" at bounding box center [892, 423] width 469 height 31
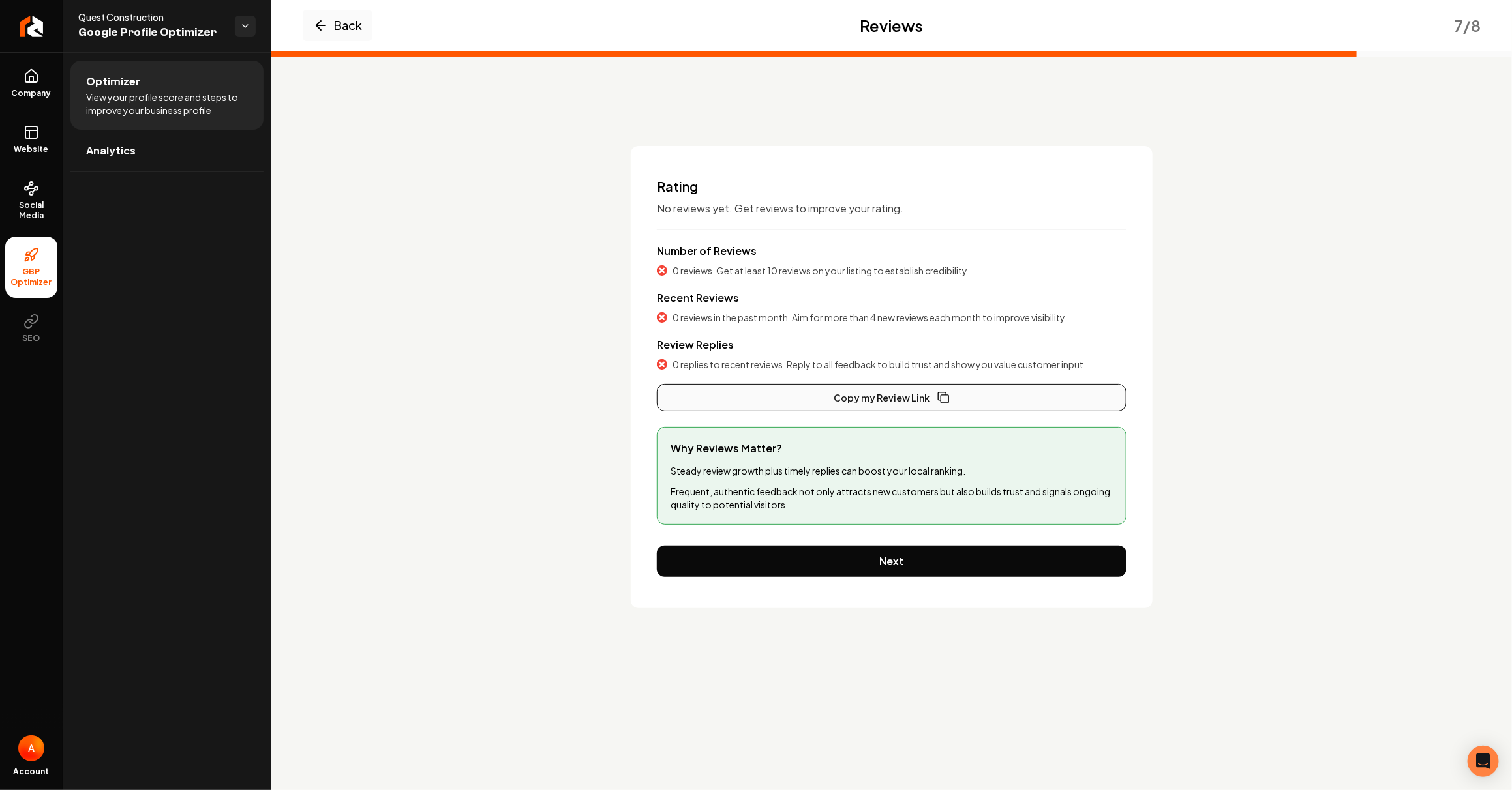
click at [886, 401] on button "Copy my Review Link" at bounding box center [892, 398] width 469 height 28
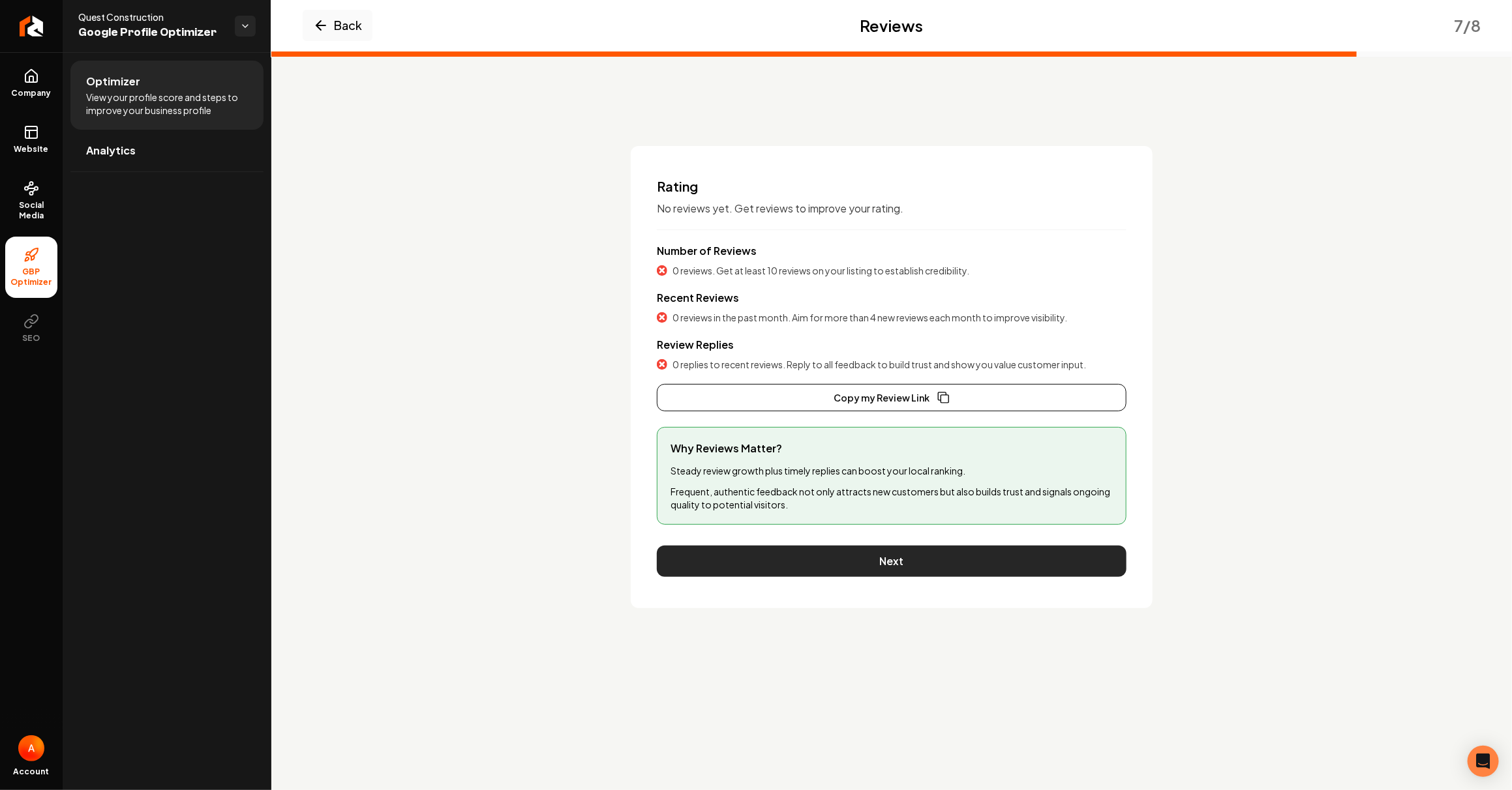
click at [886, 567] on button "Next" at bounding box center [892, 561] width 469 height 31
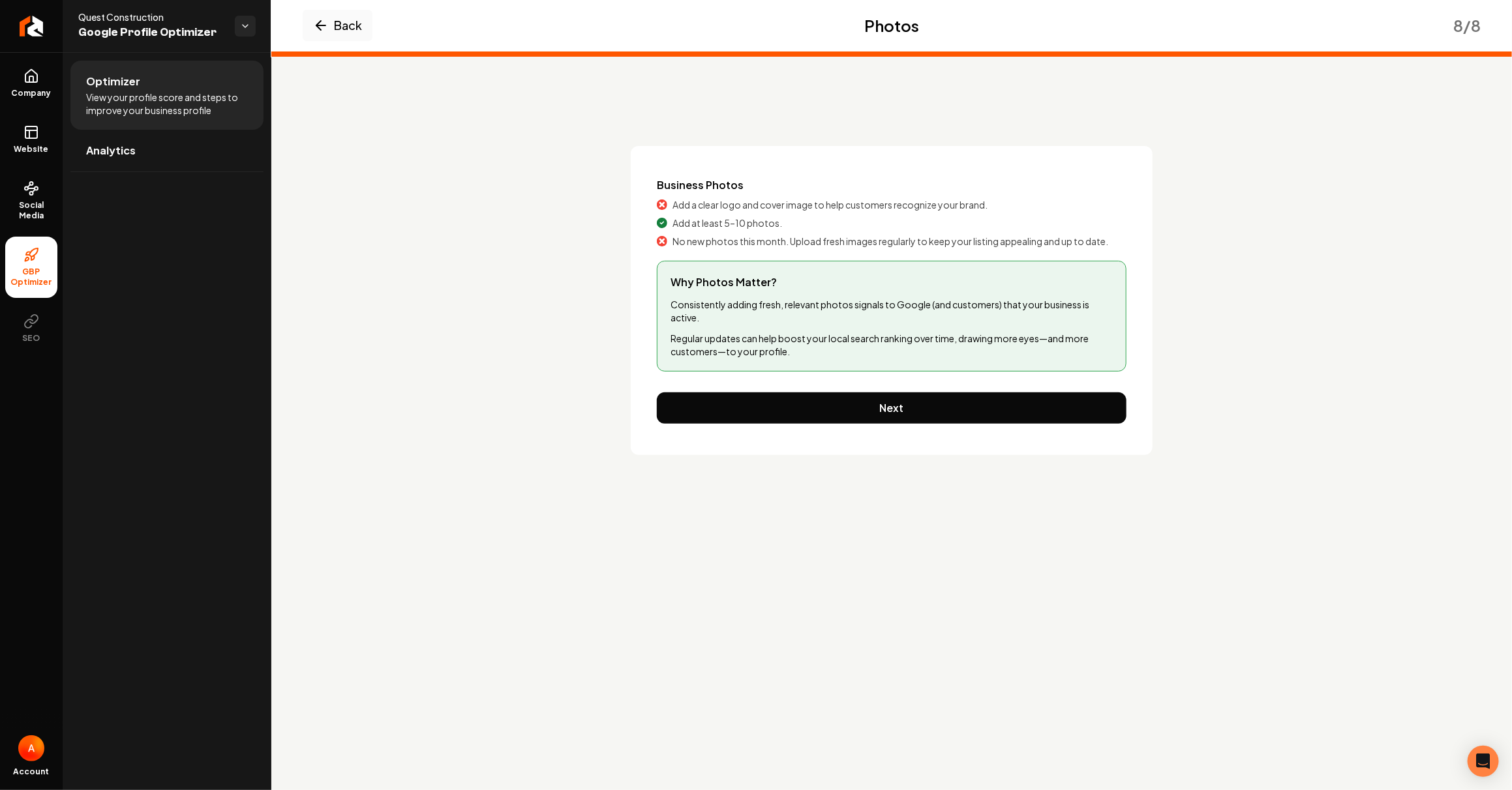
click at [737, 208] on span "Add a clear logo and cover image to help customers recognize your brand." at bounding box center [830, 205] width 315 height 13
click at [792, 403] on button "Next" at bounding box center [892, 407] width 469 height 31
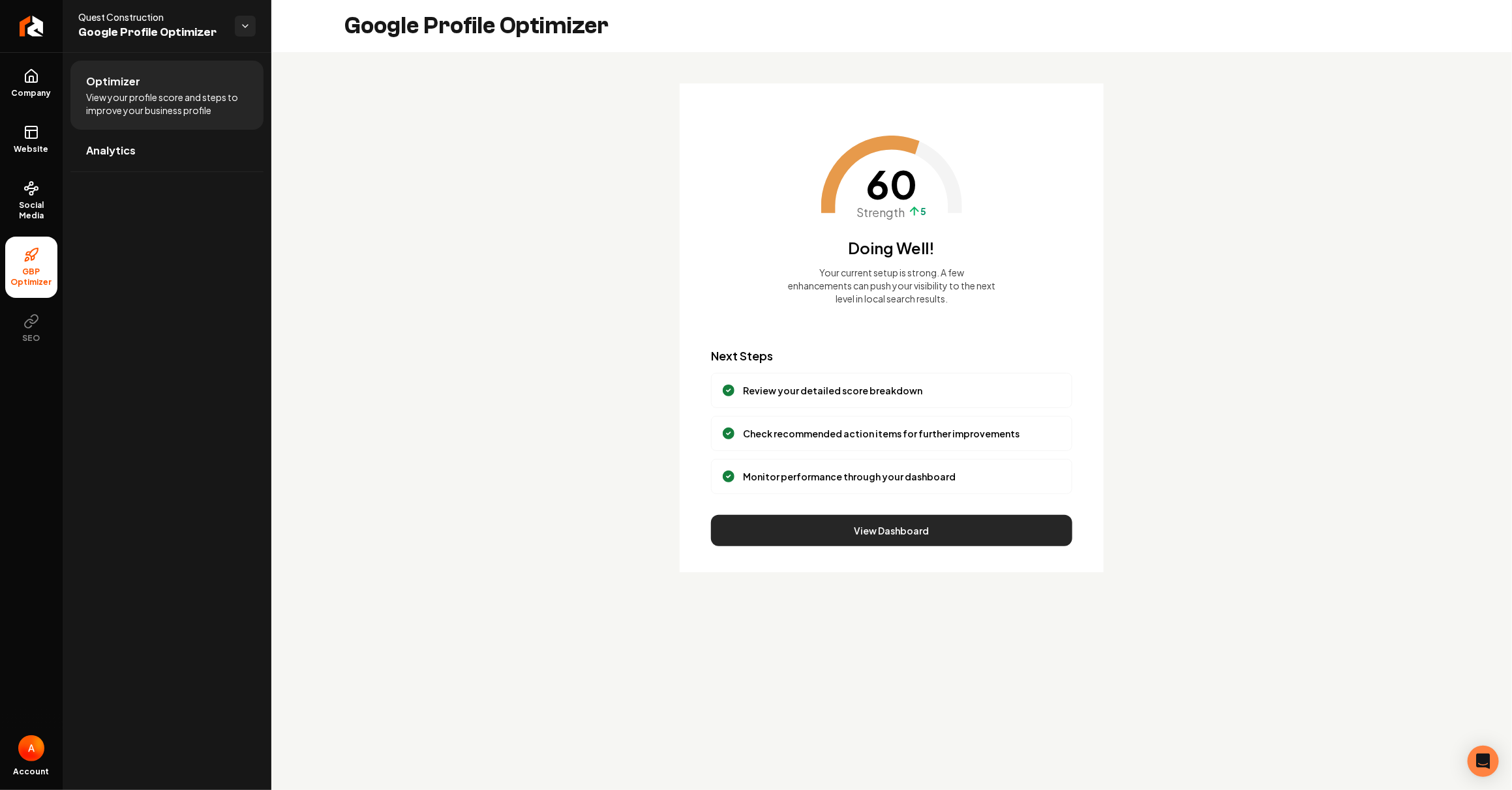
click at [926, 542] on button "View Dashboard" at bounding box center [892, 531] width 361 height 31
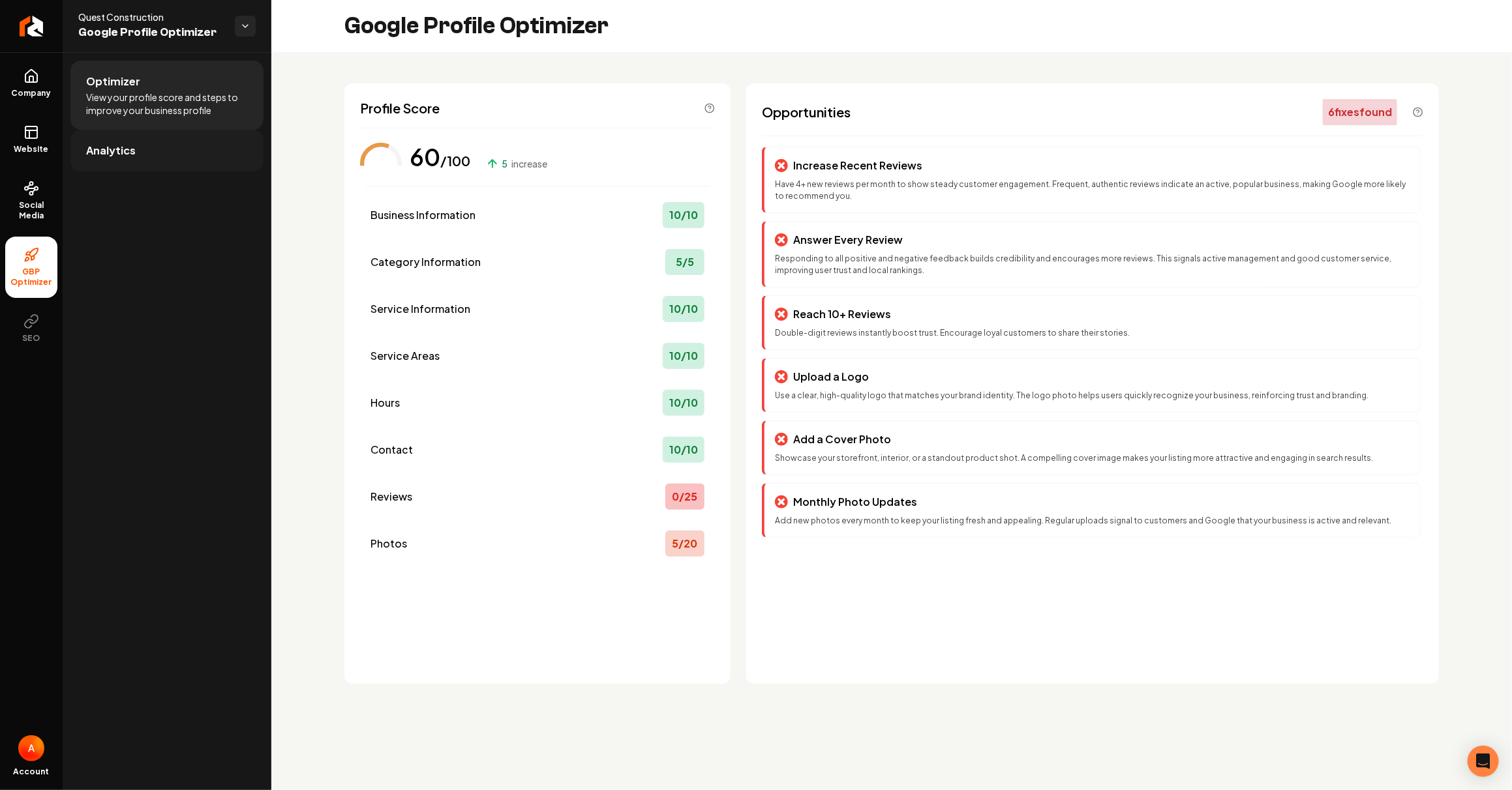
click at [125, 151] on span "Analytics" at bounding box center [111, 150] width 49 height 15
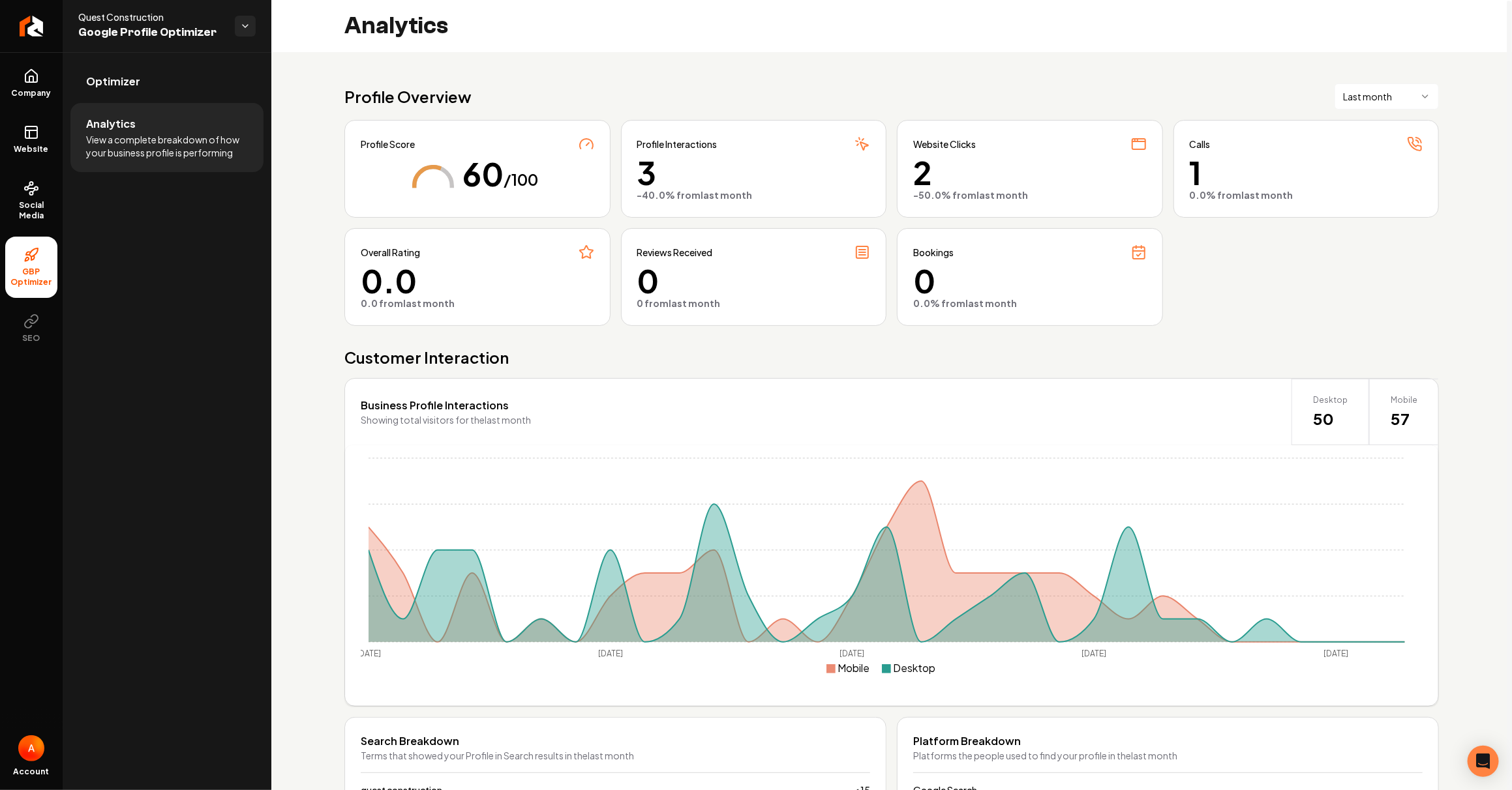
click at [1116, 150] on div "Website Clicks" at bounding box center [1030, 144] width 234 height 15
click at [37, 89] on span "Company" at bounding box center [31, 93] width 50 height 10
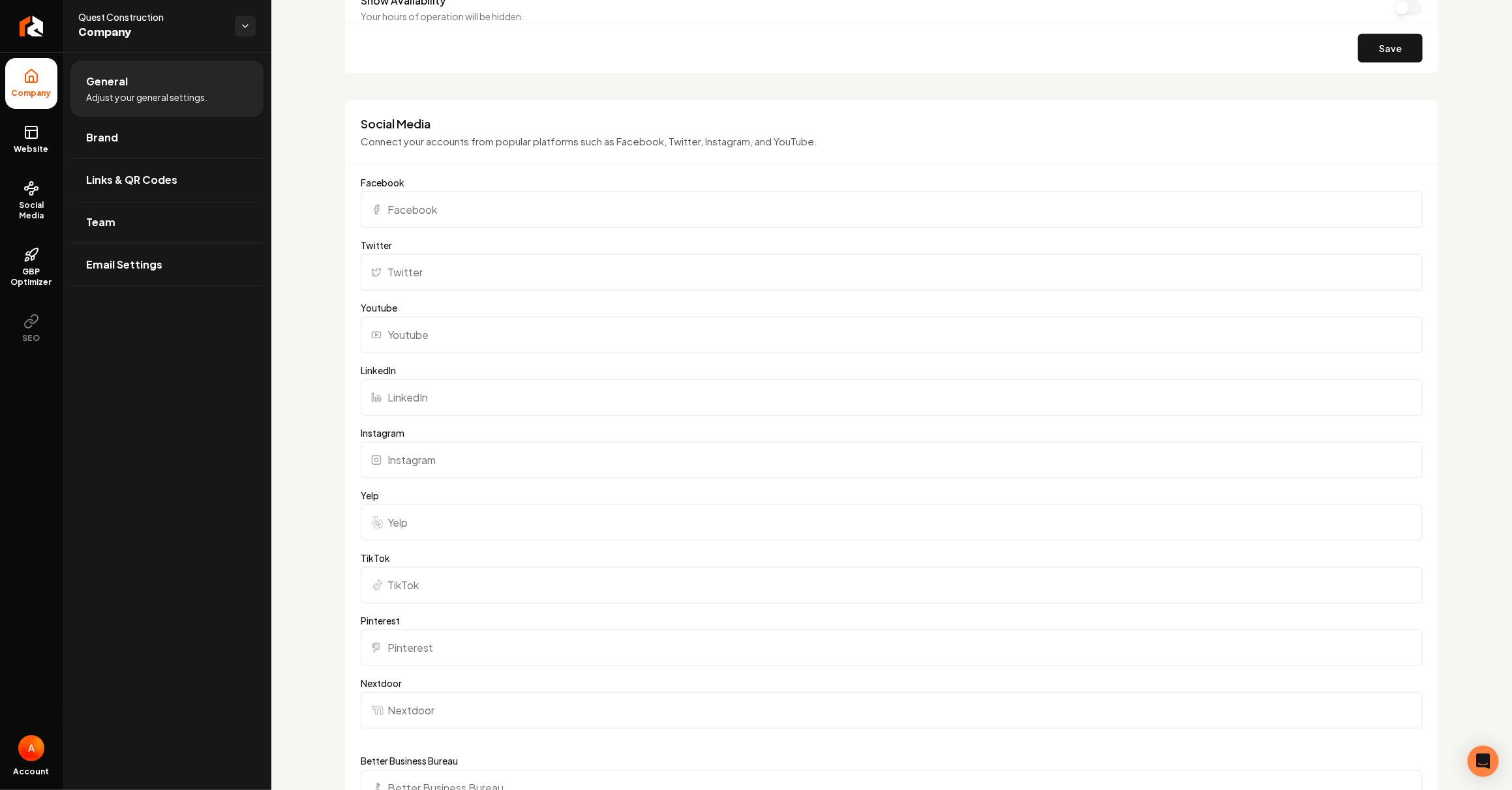
scroll to position [782, 0]
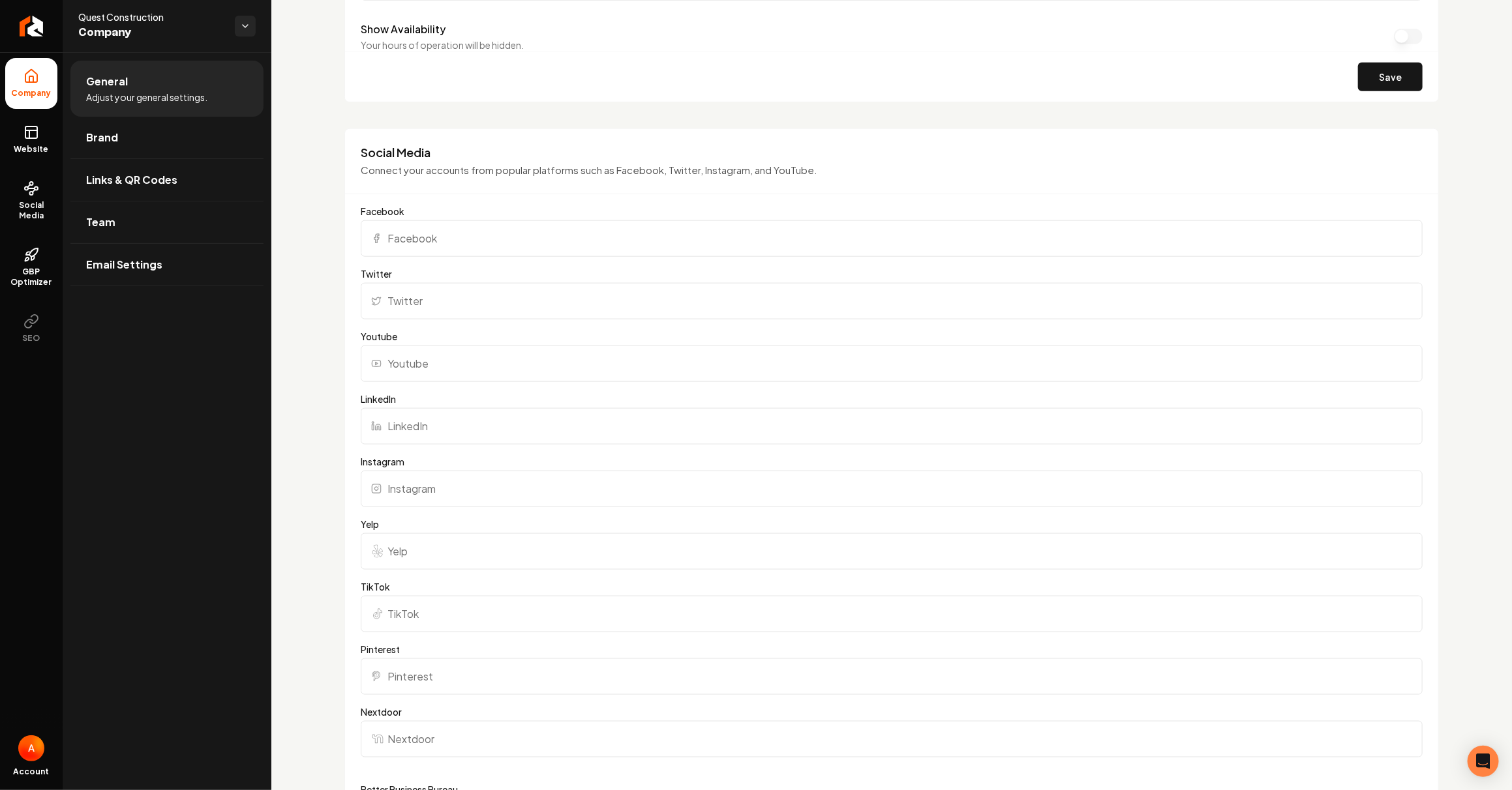
click at [441, 490] on input "Instagram" at bounding box center [892, 489] width 1062 height 36
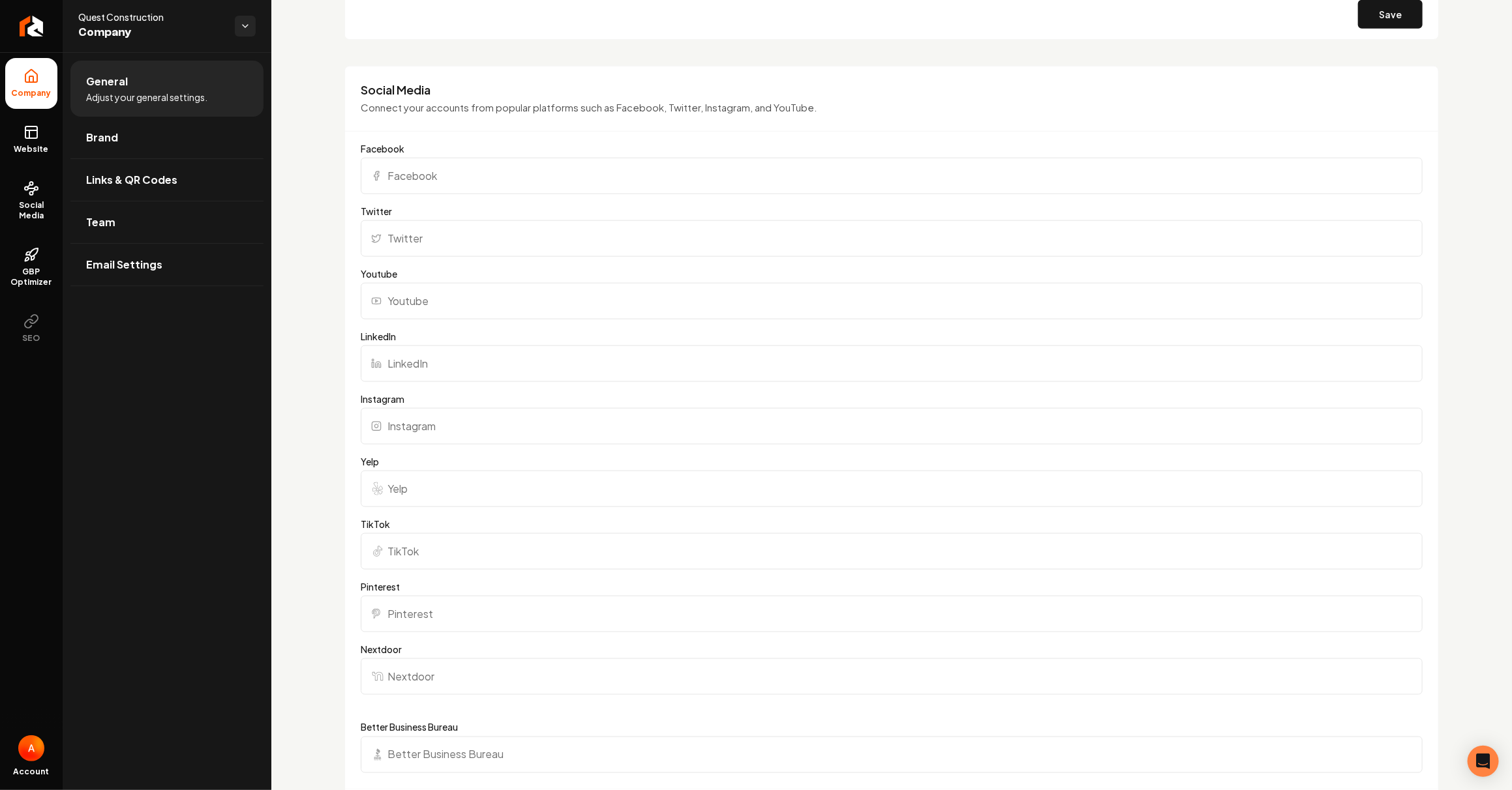
scroll to position [847, 0]
click at [437, 423] on input "Instagram" at bounding box center [892, 424] width 1062 height 36
paste input "[URL][DOMAIN_NAME]"
type input "[URL][DOMAIN_NAME]"
click at [319, 446] on div "Basics The more information you provide, the better your site will turn out sin…" at bounding box center [892, 350] width 1240 height 2291
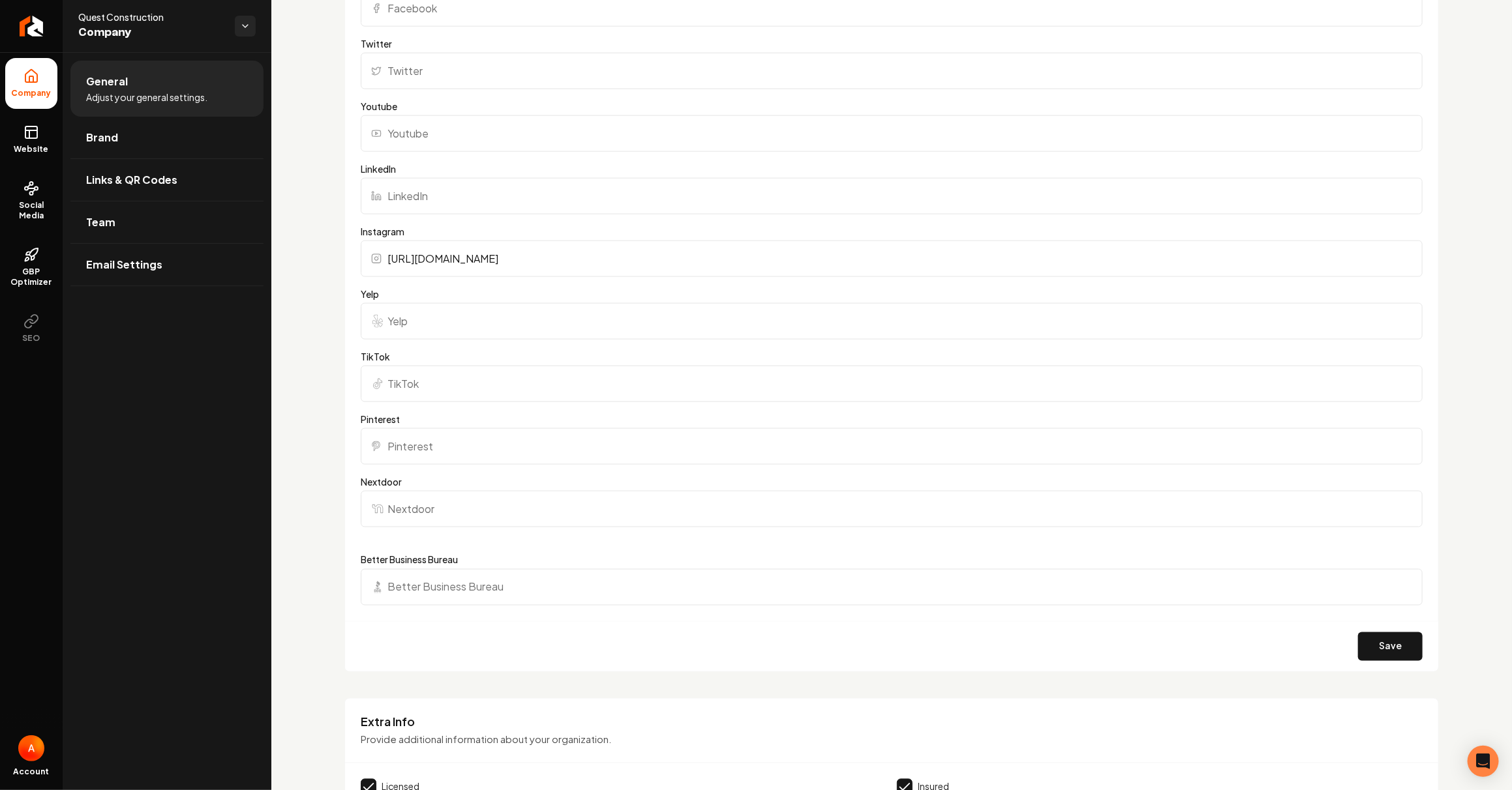
scroll to position [1044, 0]
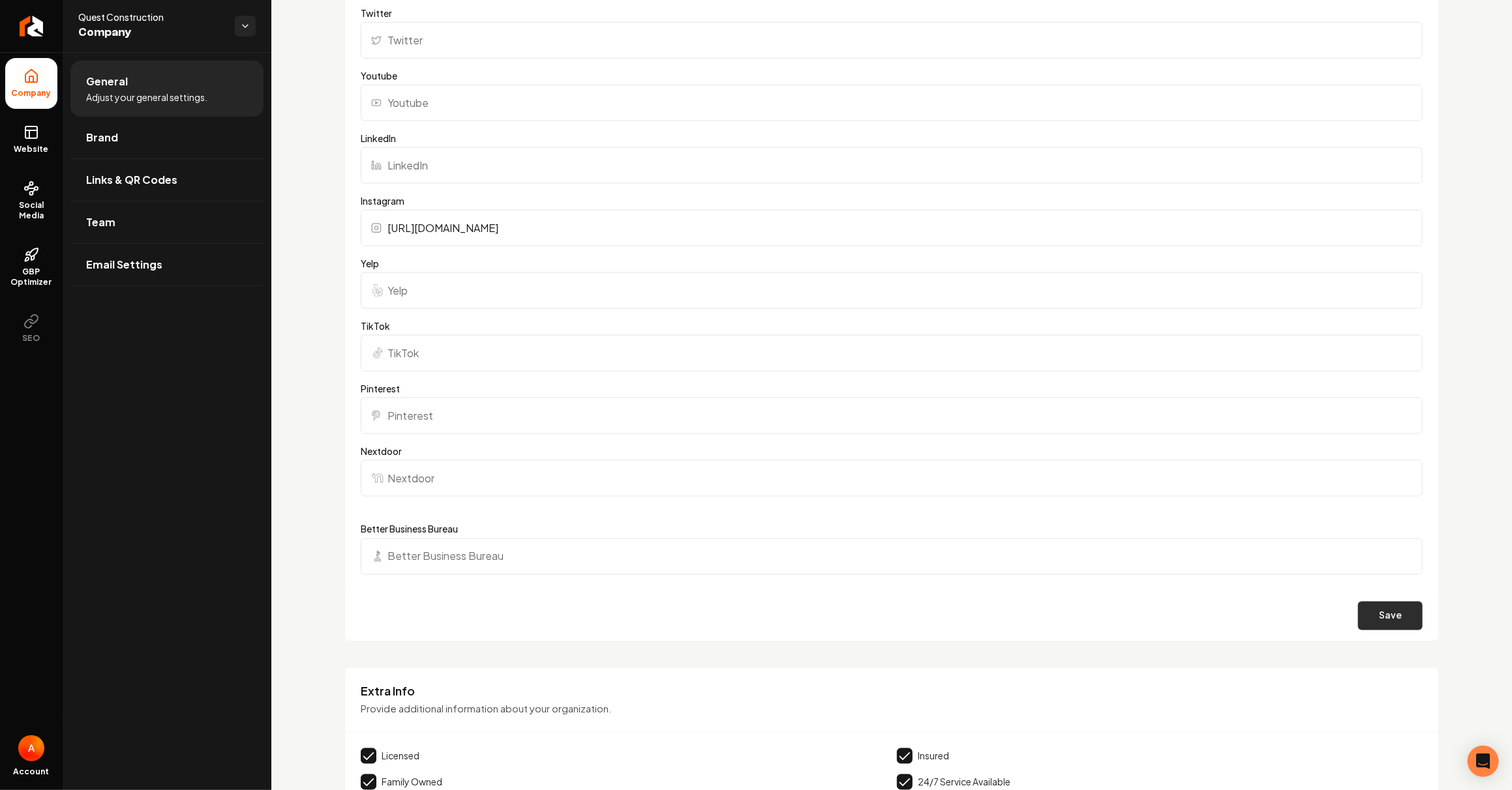
click at [1365, 610] on button "Save" at bounding box center [1390, 616] width 65 height 28
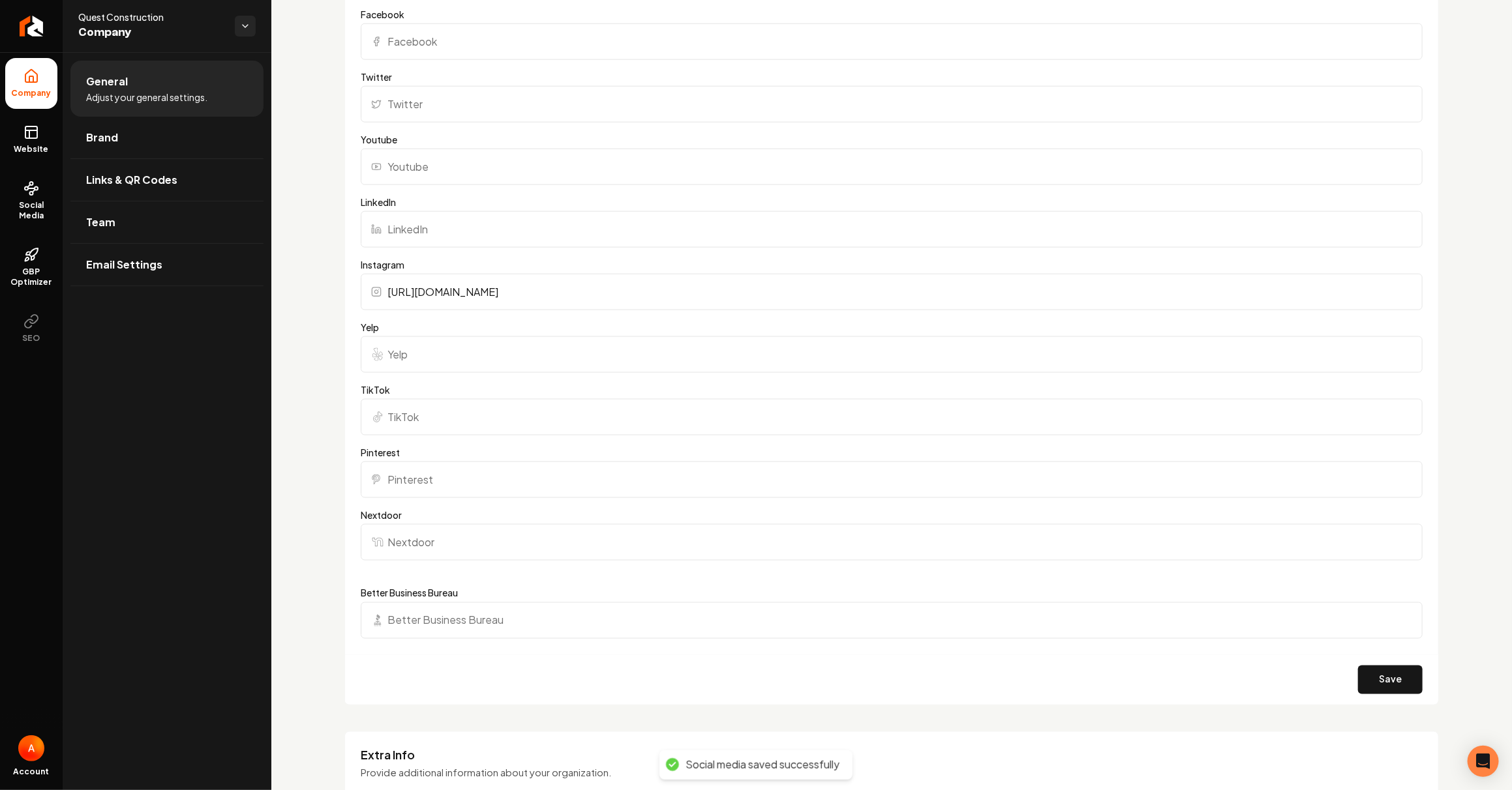
scroll to position [977, 0]
click at [682, 295] on input "[URL][DOMAIN_NAME]" at bounding box center [892, 294] width 1062 height 36
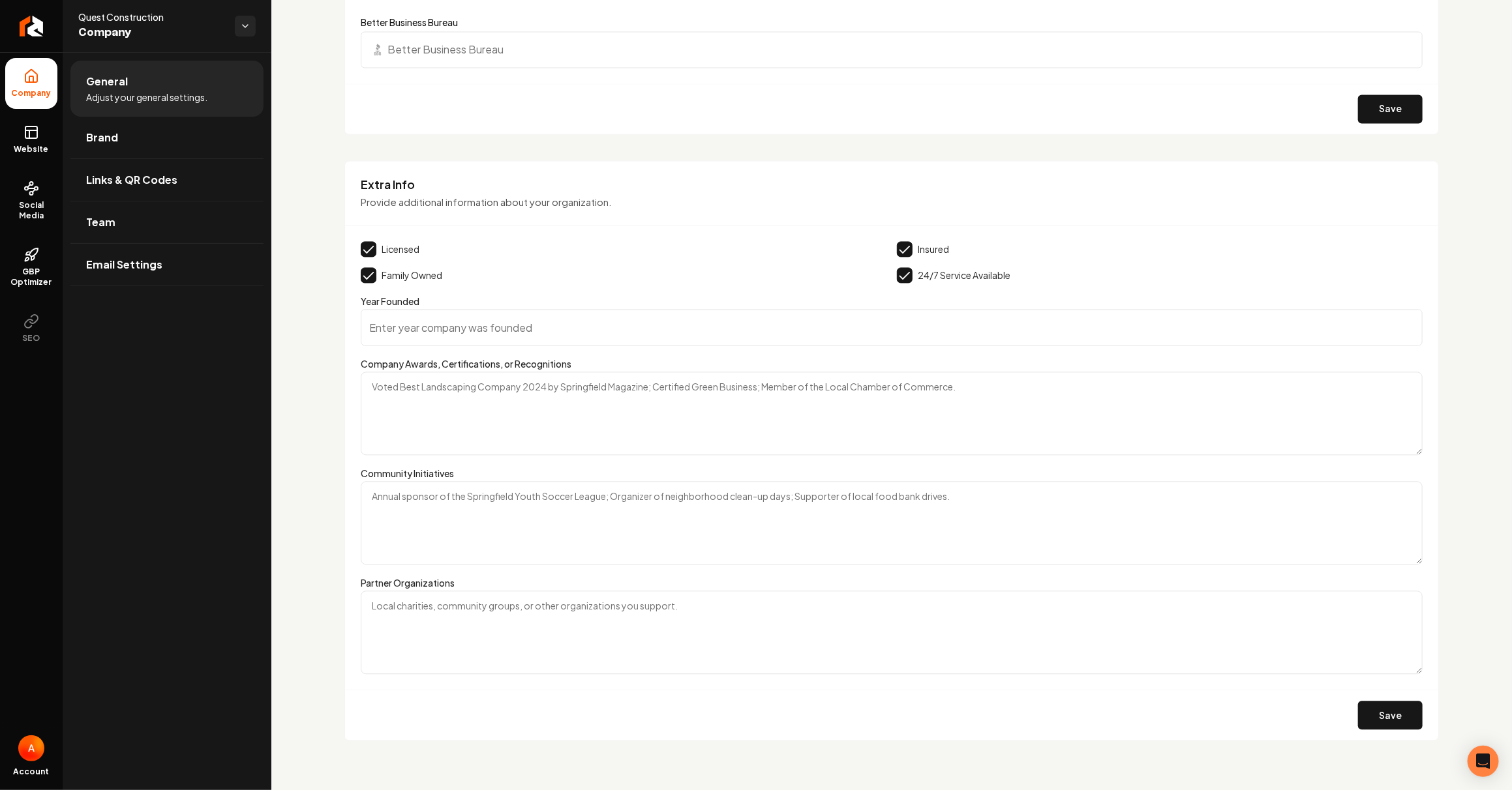
scroll to position [1552, 0]
click at [506, 404] on textarea "Company Awards, Certifications, or Recognitions" at bounding box center [892, 412] width 1062 height 84
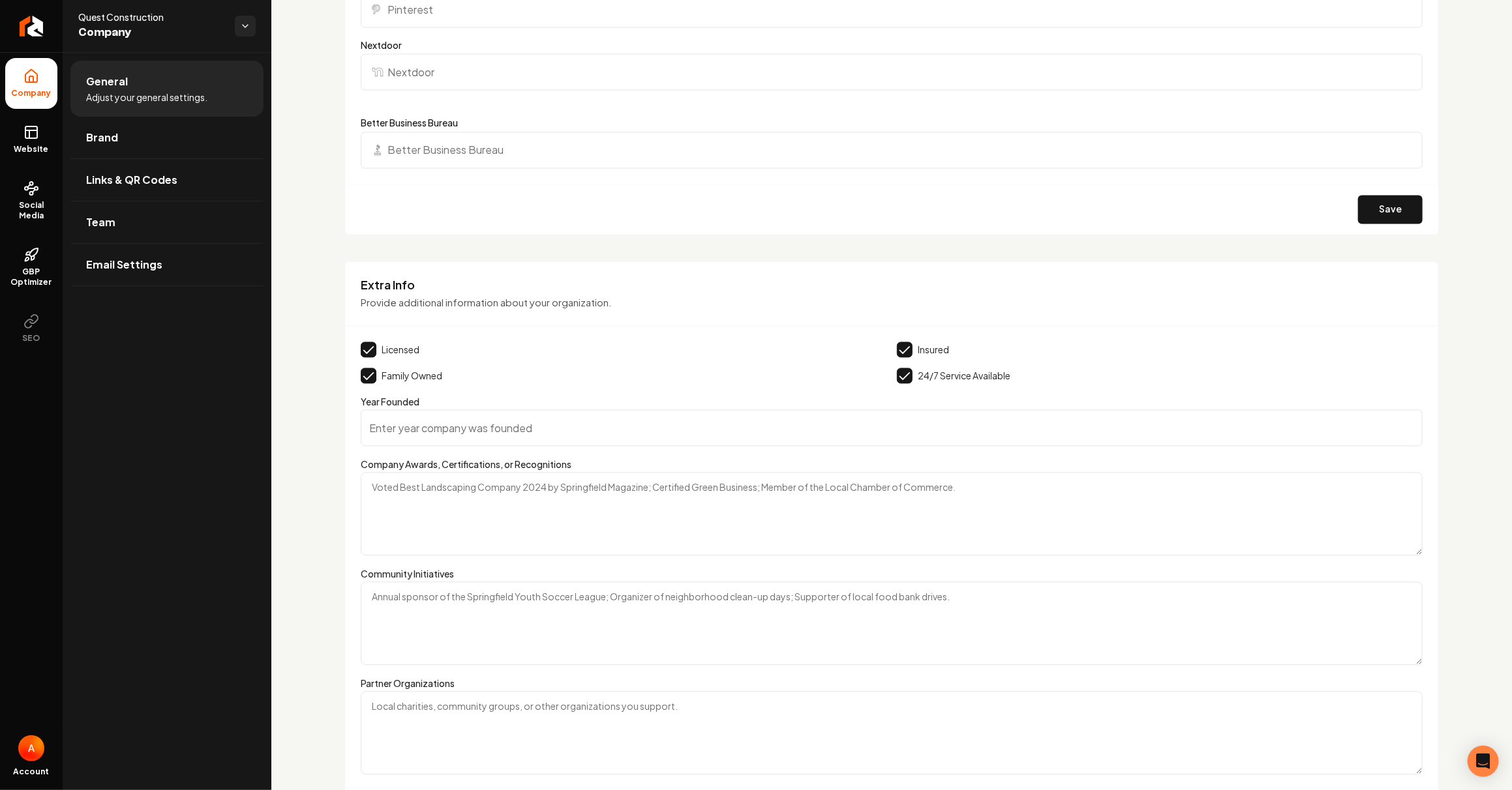
scroll to position [1030, 0]
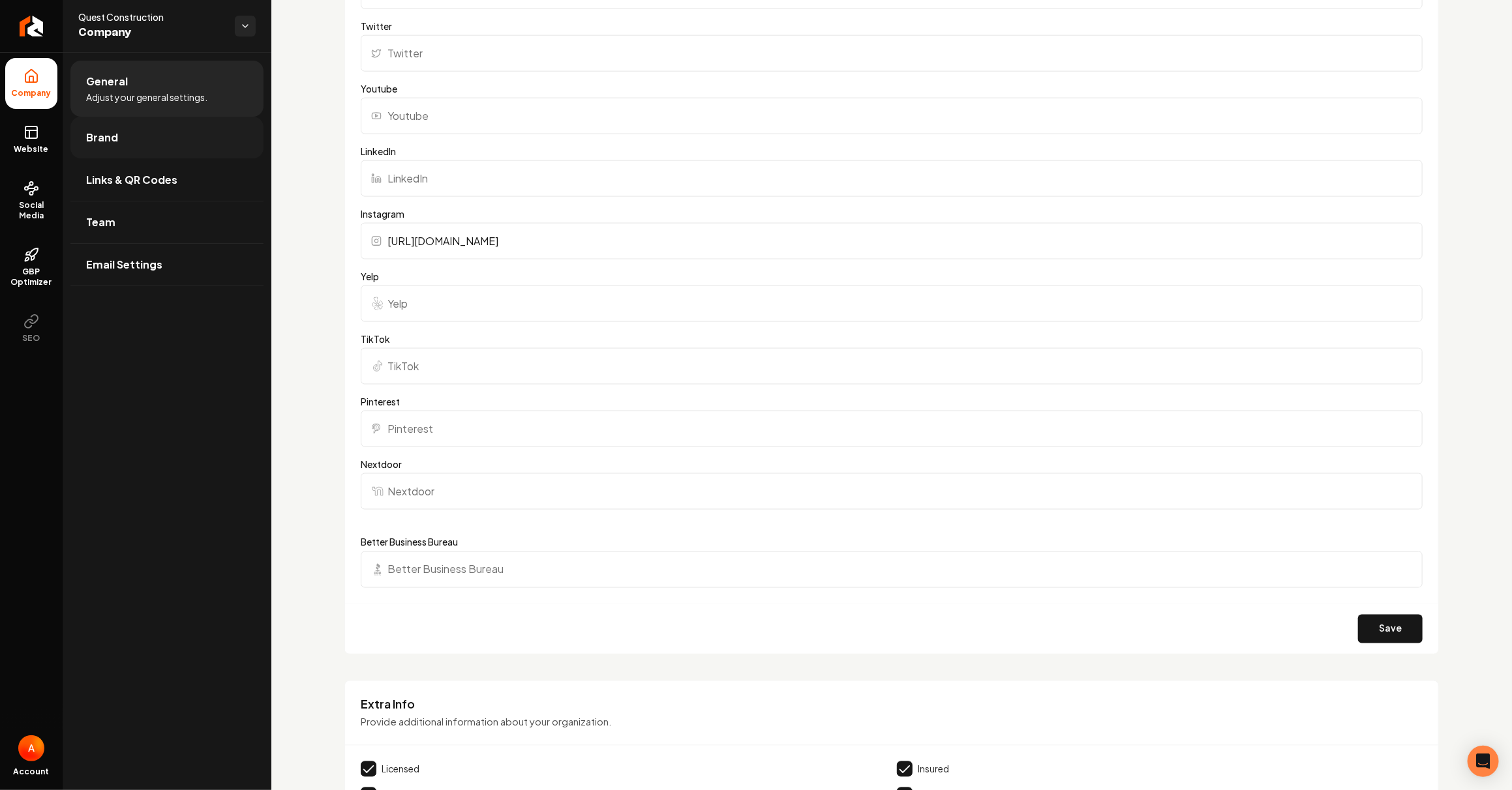
click at [182, 151] on link "Brand" at bounding box center [166, 138] width 193 height 42
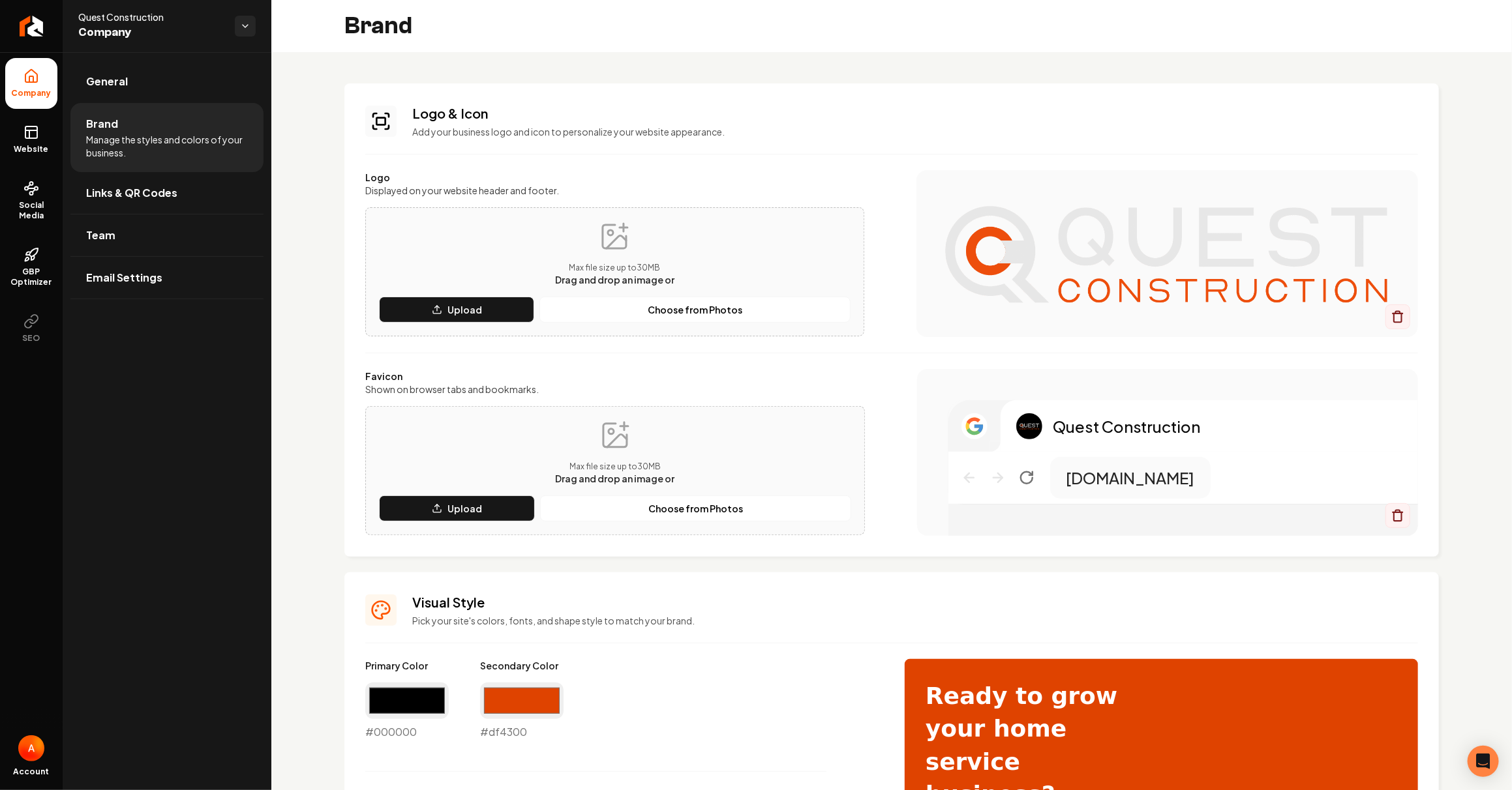
click at [1130, 289] on img "Main content area" at bounding box center [1166, 254] width 449 height 104
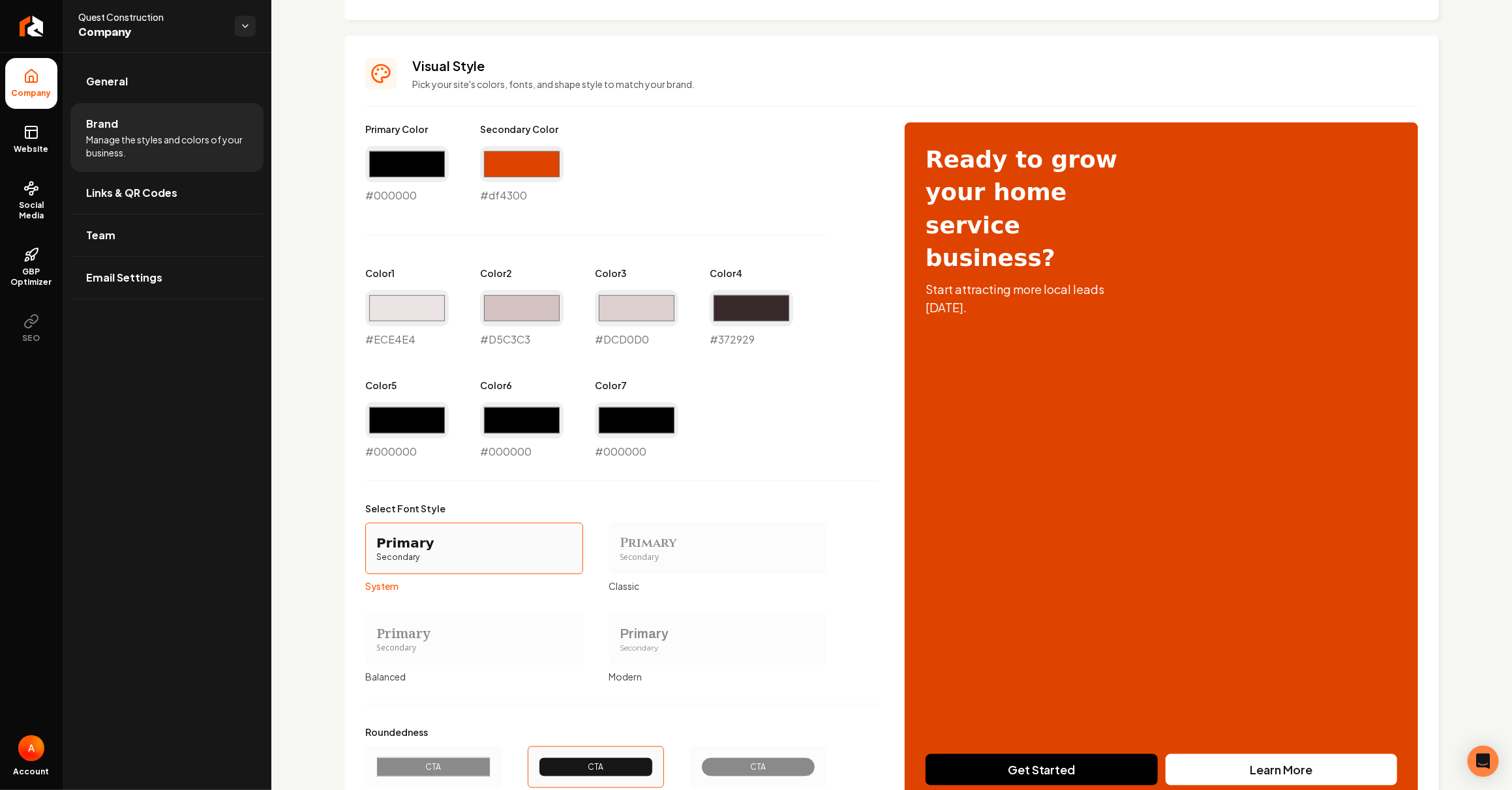
scroll to position [604, 0]
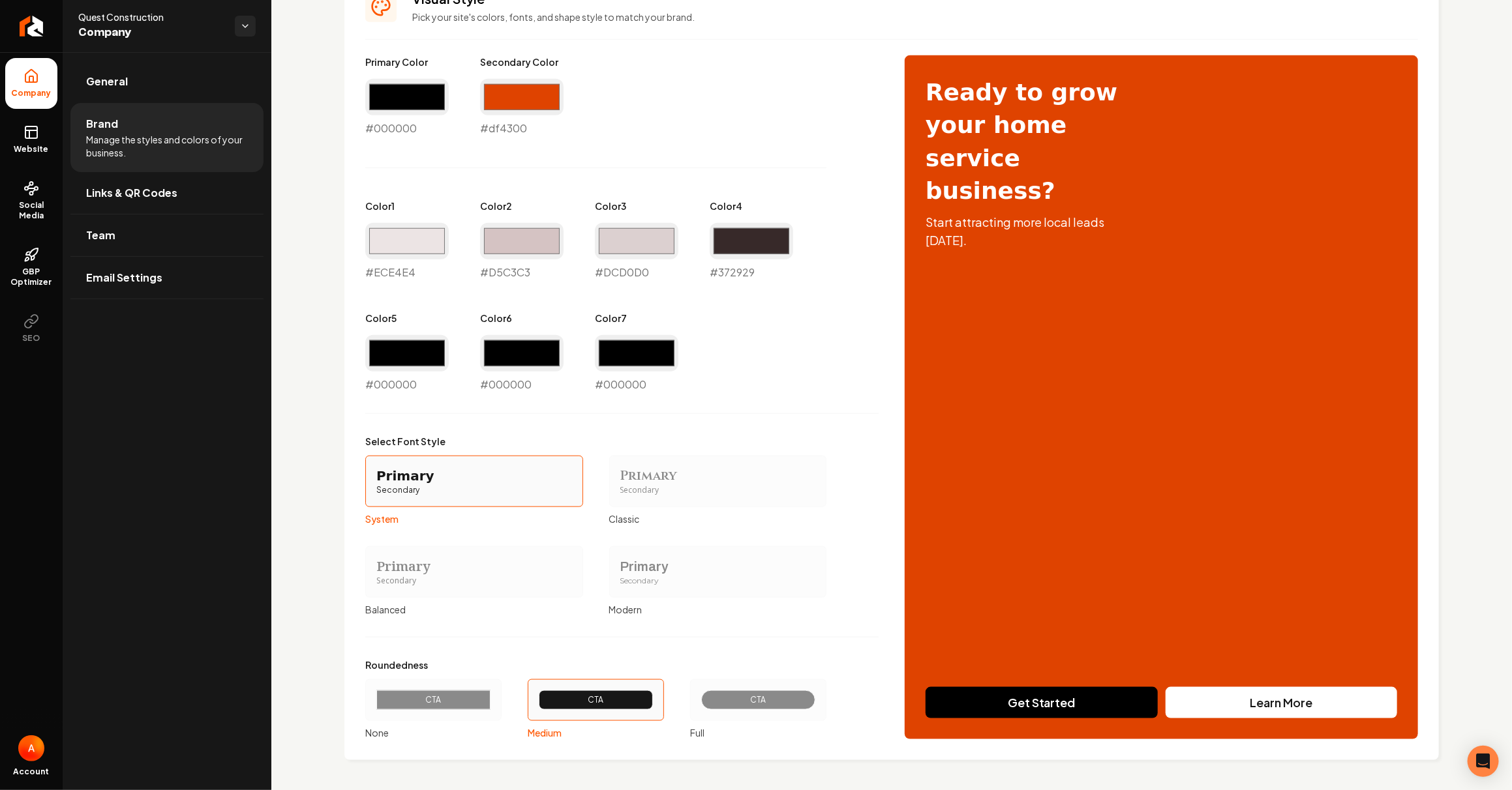
click at [1014, 696] on div "Primary Color #000000 #000000 Secondary Color #df4300 #df4300 Color 1 #ece4e4 #…" at bounding box center [892, 397] width 1052 height 684
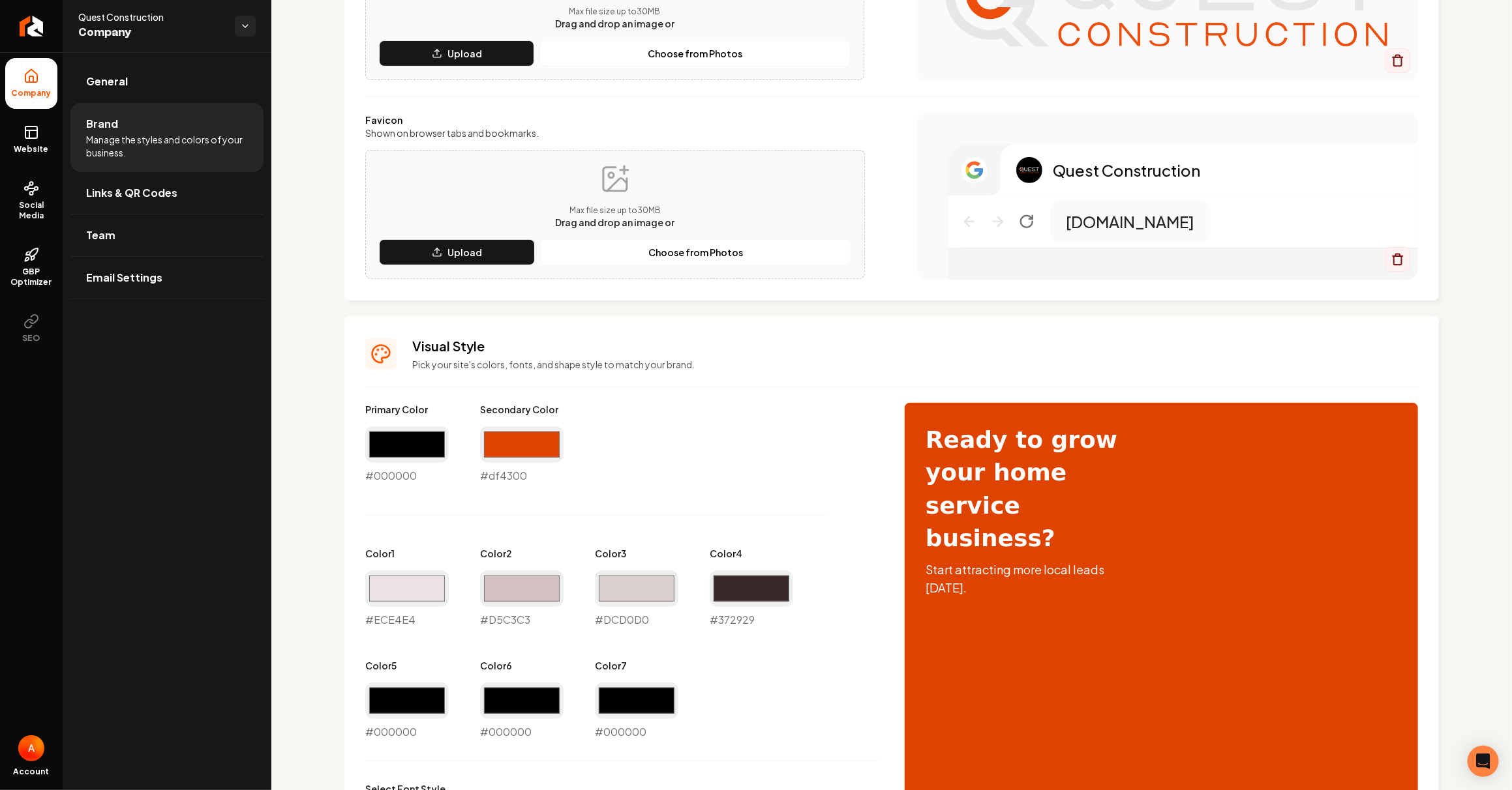
scroll to position [213, 0]
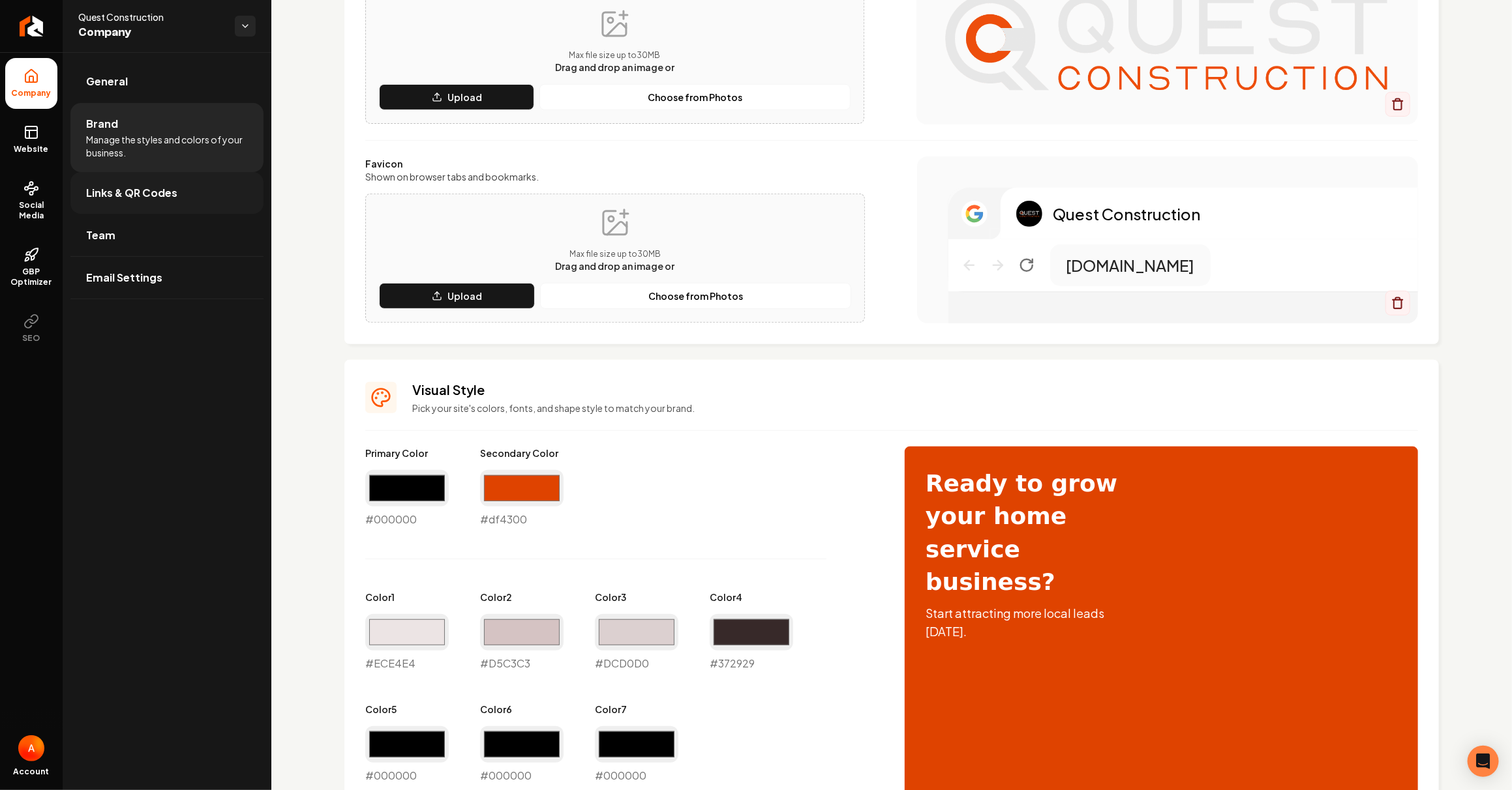
click at [120, 198] on span "Links & QR Codes" at bounding box center [132, 193] width 91 height 15
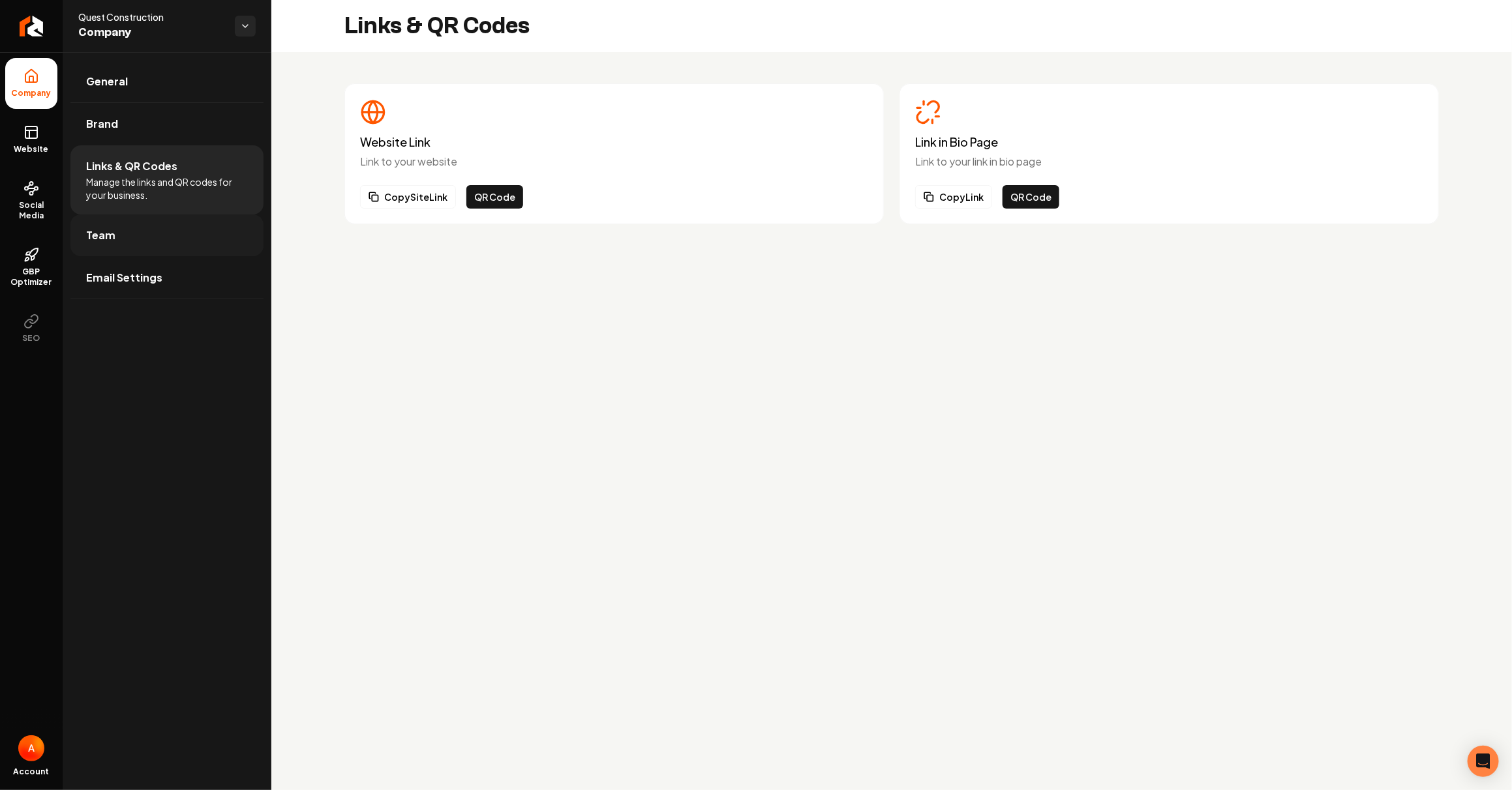
click at [123, 240] on link "Team" at bounding box center [166, 235] width 193 height 42
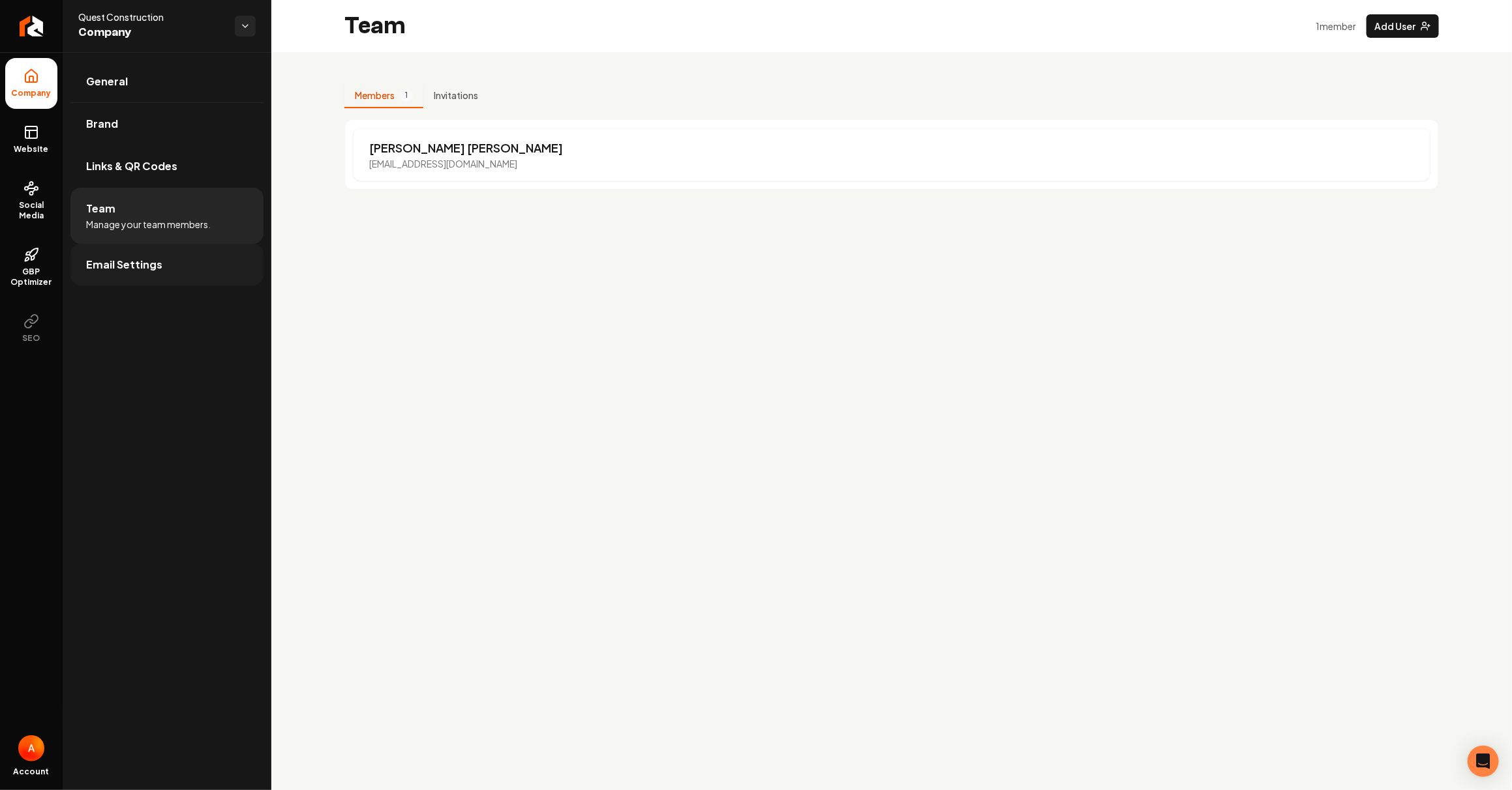
click at [123, 261] on span "Email Settings" at bounding box center [124, 265] width 76 height 15
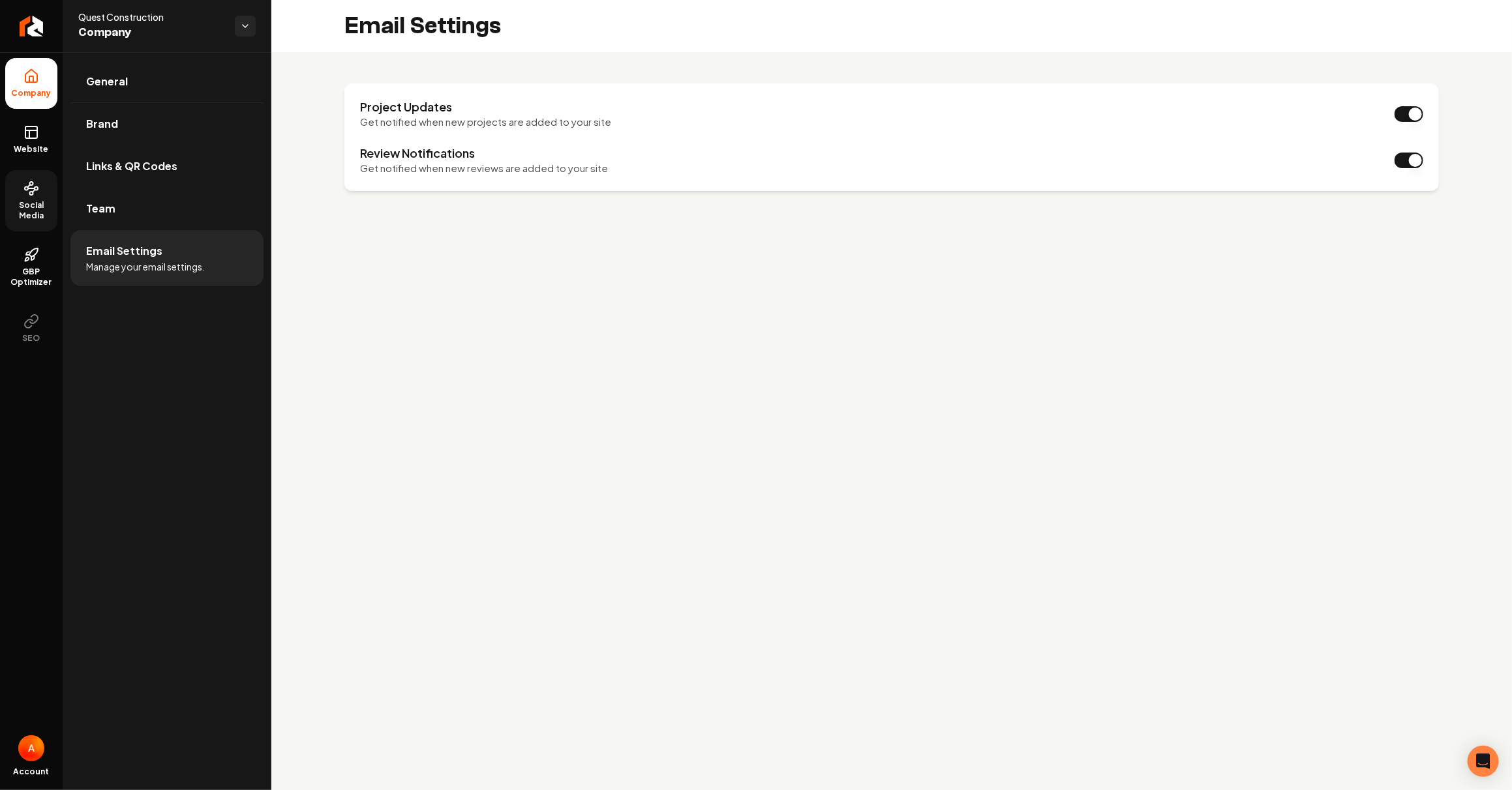
click at [32, 216] on span "Social Media" at bounding box center [30, 211] width 52 height 21
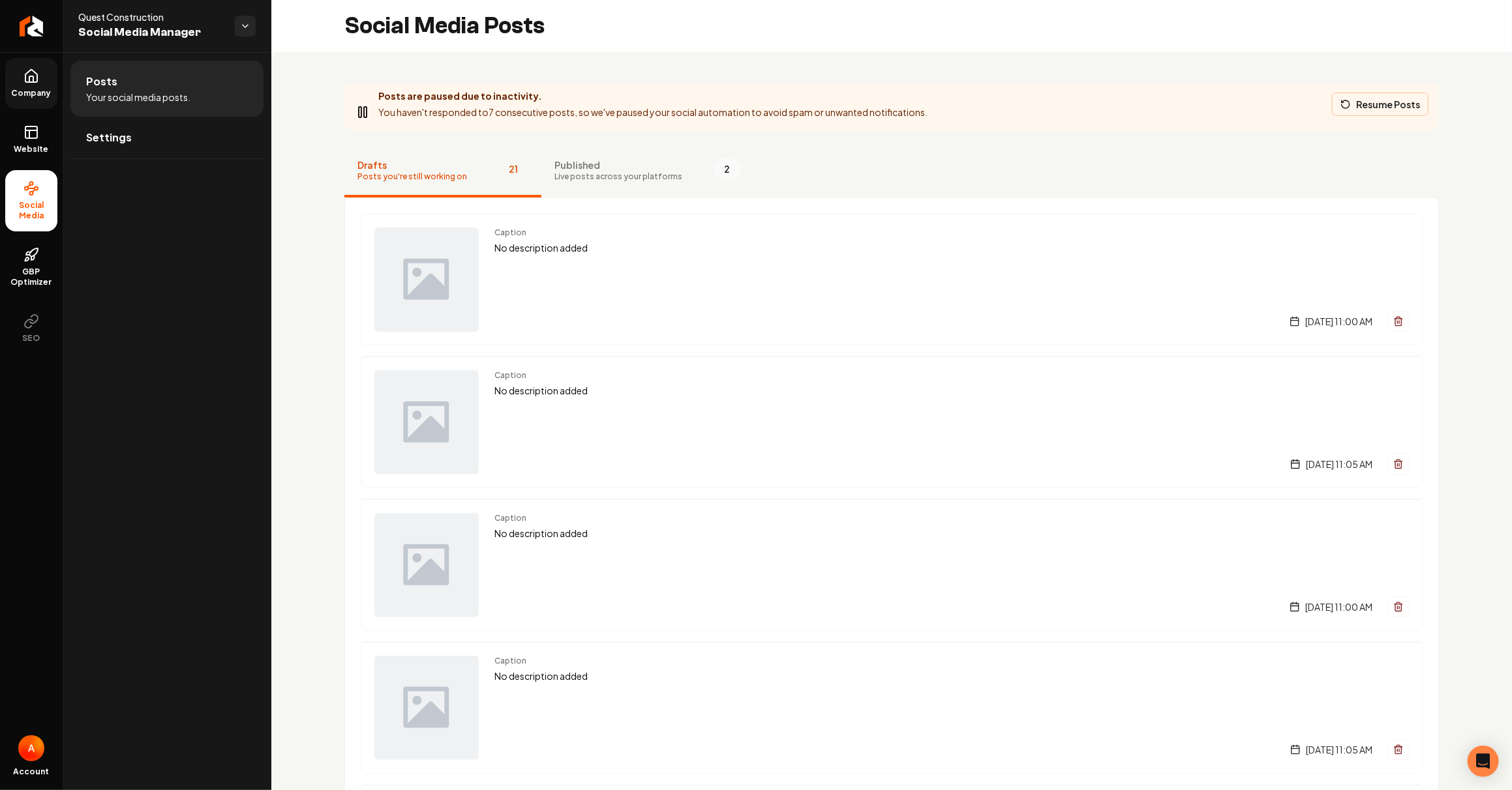
click at [1384, 109] on button "Resume Posts" at bounding box center [1380, 104] width 97 height 24
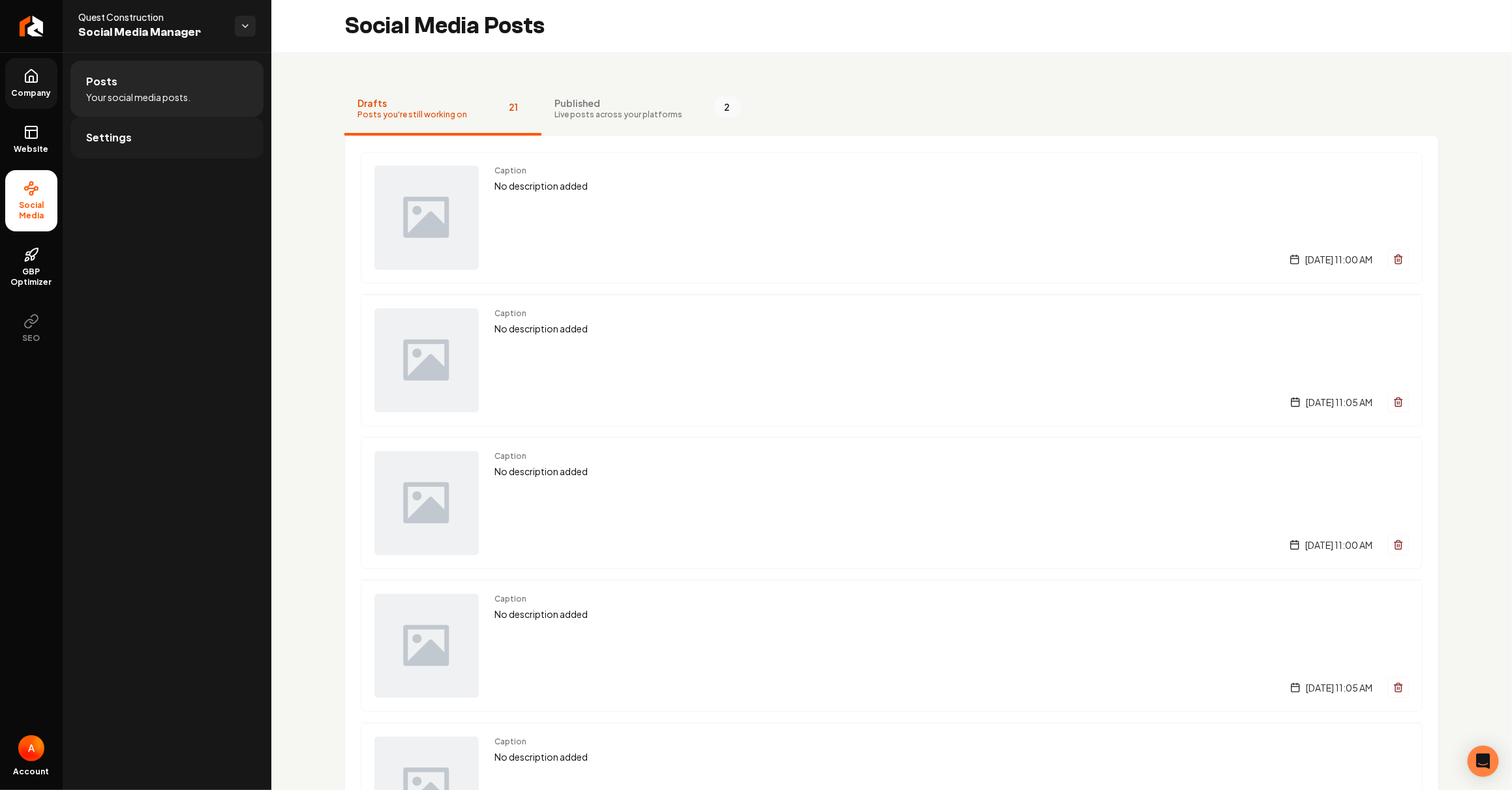
click at [153, 137] on link "Settings" at bounding box center [166, 138] width 193 height 42
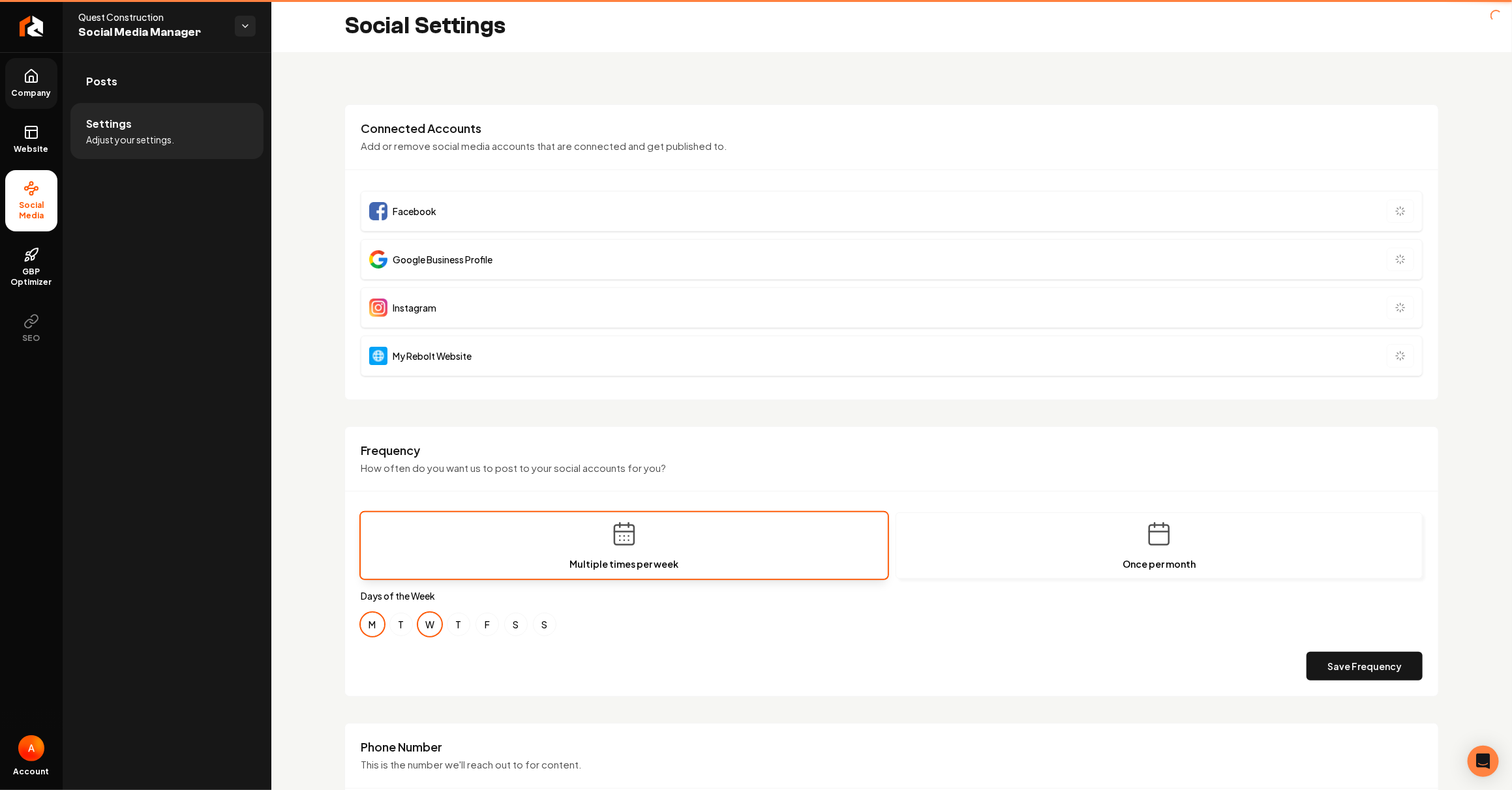
type input "**********"
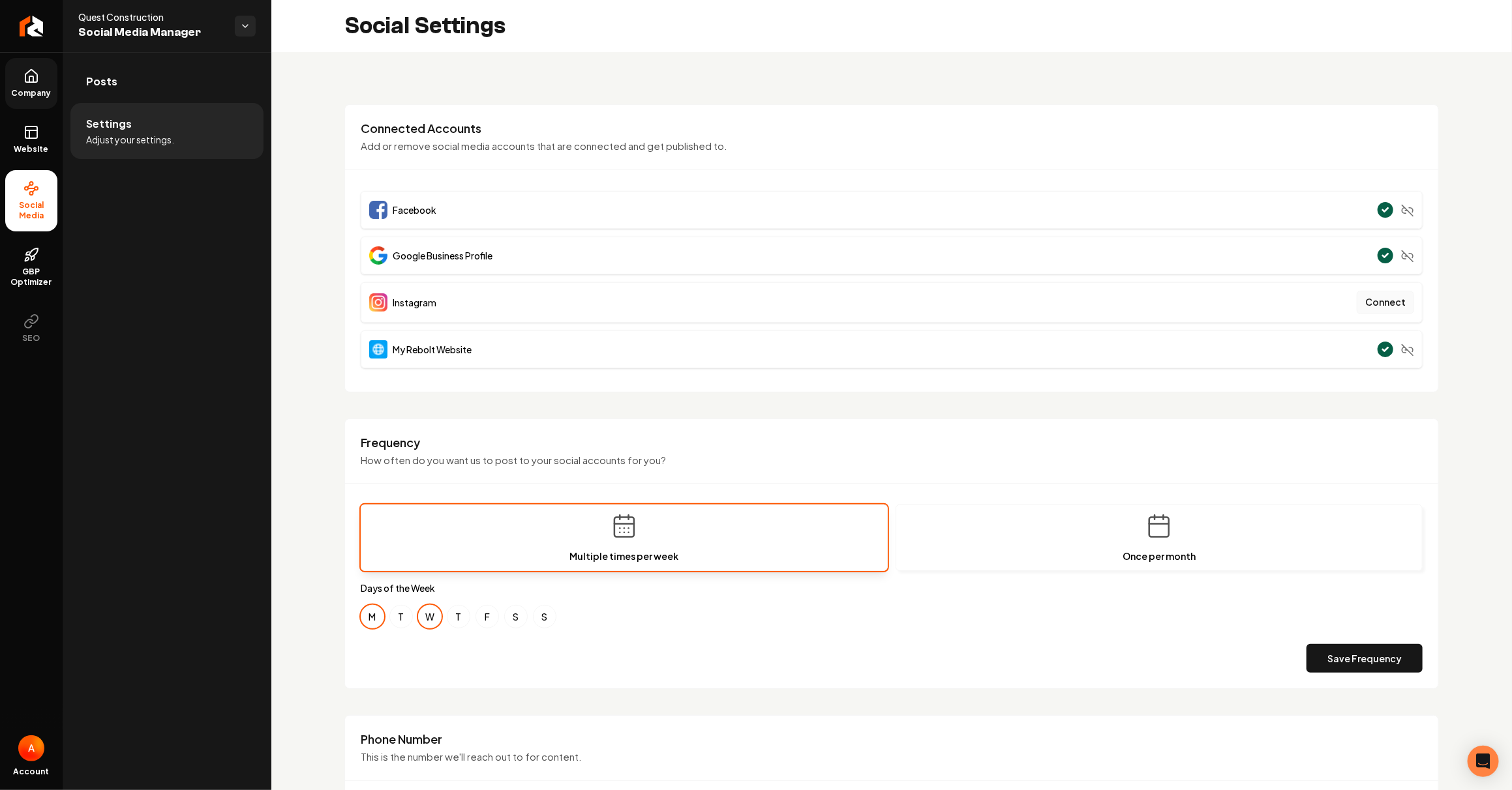
click at [1372, 302] on button "Connect" at bounding box center [1386, 302] width 57 height 24
click at [1380, 307] on button "Connect" at bounding box center [1386, 302] width 57 height 24
click at [39, 271] on span "GBP Optimizer" at bounding box center [30, 277] width 52 height 21
